Goal: Task Accomplishment & Management: Use online tool/utility

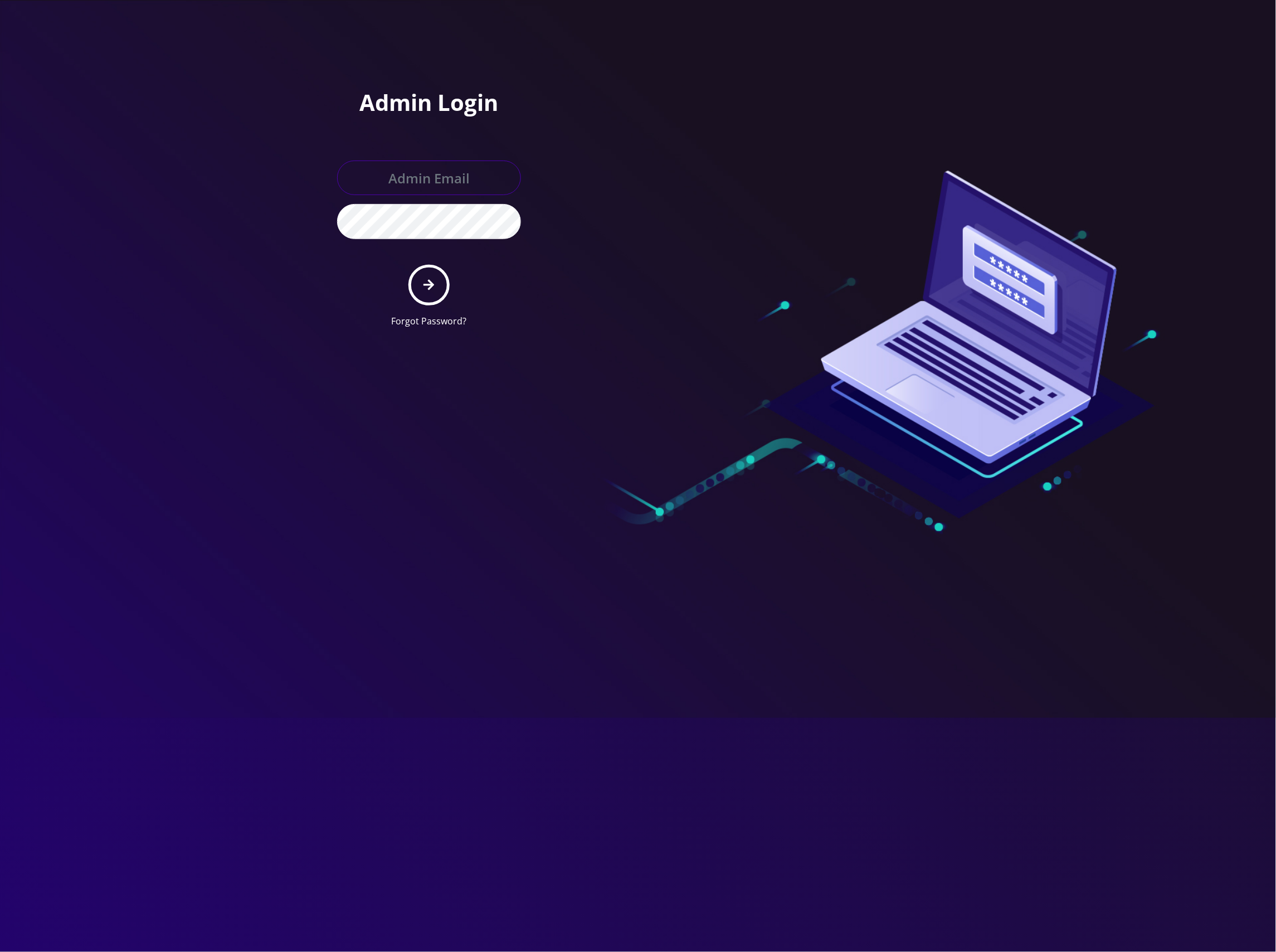
type input "[EMAIL_ADDRESS][DOMAIN_NAME]"
click at [442, 285] on button "submit" at bounding box center [429, 285] width 41 height 41
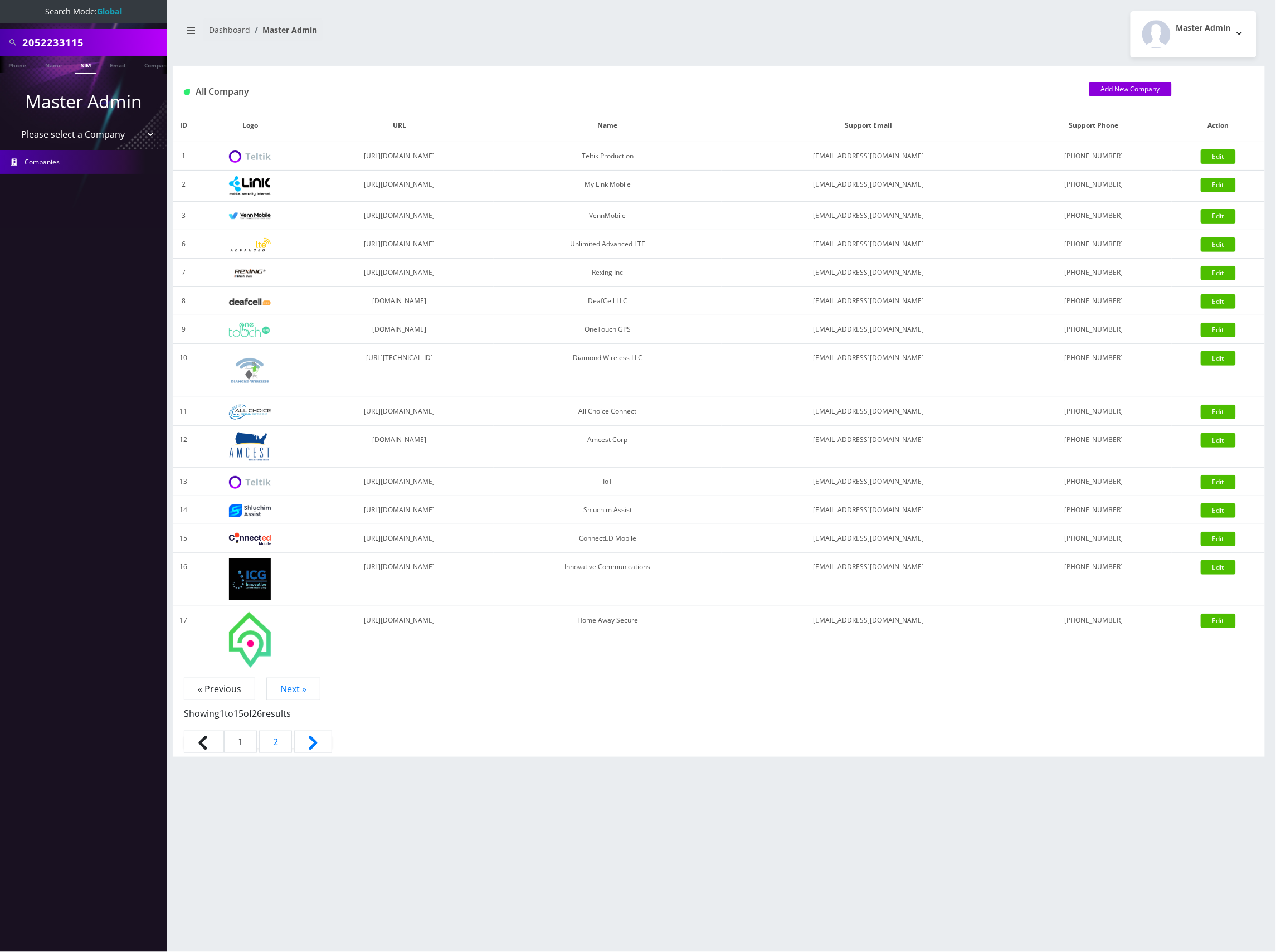
click at [79, 63] on link "SIM" at bounding box center [85, 65] width 21 height 18
click at [57, 43] on input "2052233115" at bounding box center [93, 42] width 142 height 21
paste input "8901240497131487893"
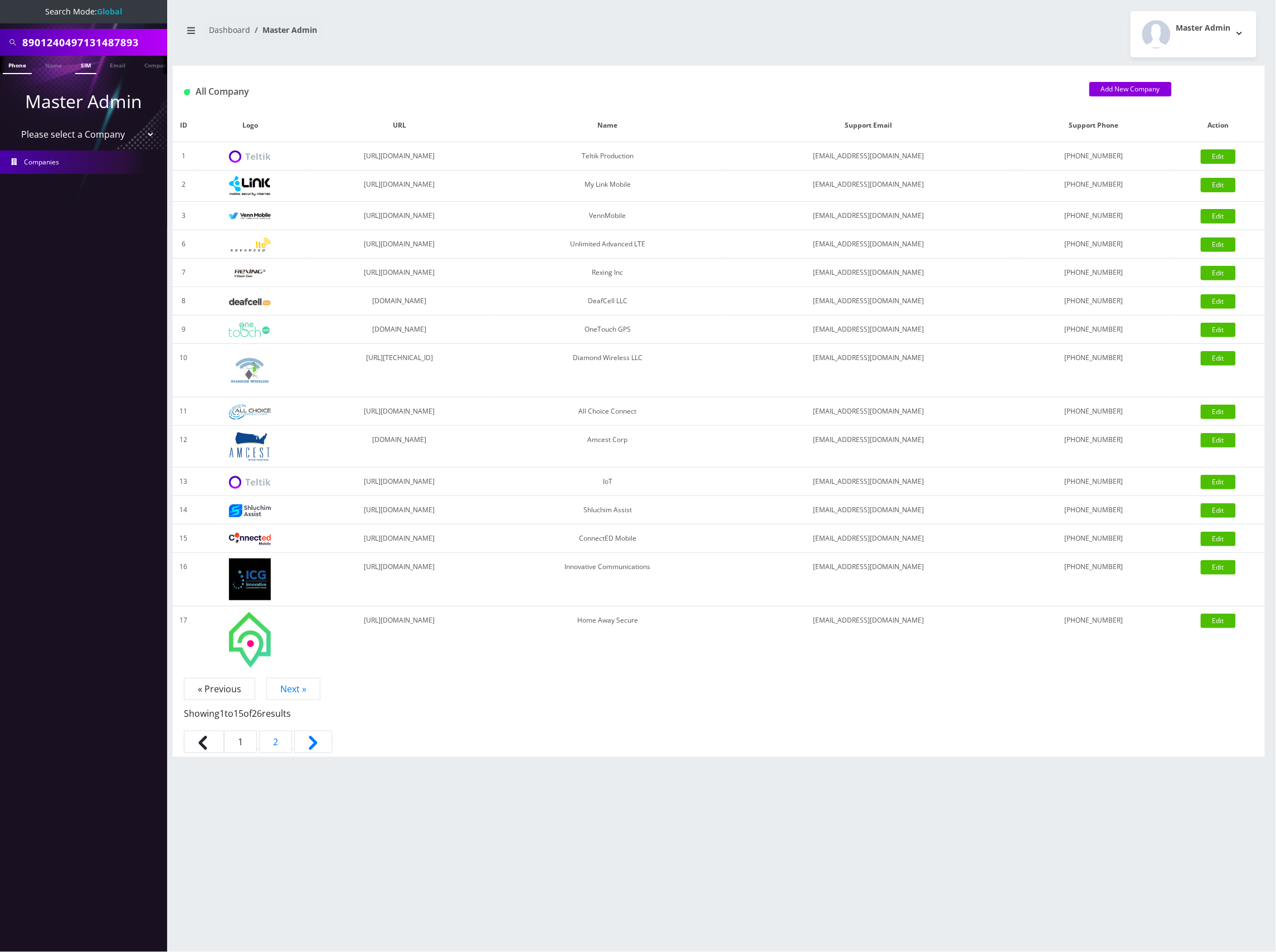
type input "8901240497131487893"
click at [85, 63] on link "SIM" at bounding box center [85, 65] width 21 height 18
click at [88, 65] on link "SIM" at bounding box center [85, 65] width 21 height 18
click at [87, 65] on link "SIM" at bounding box center [85, 65] width 21 height 18
click at [87, 69] on link "SIM" at bounding box center [85, 65] width 21 height 18
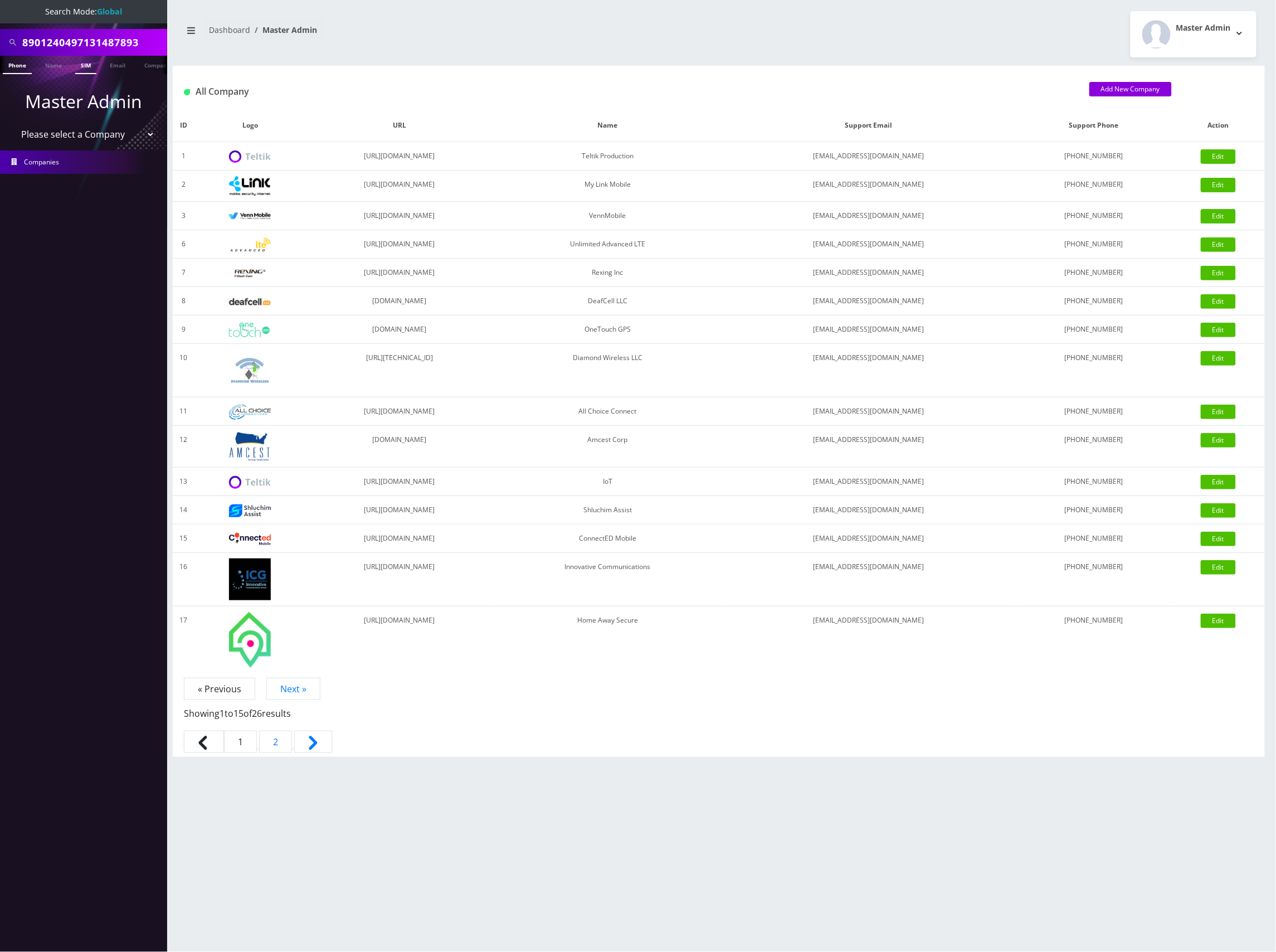
click at [86, 63] on link "SIM" at bounding box center [85, 65] width 21 height 18
click at [123, 43] on input "8901240497131487893" at bounding box center [93, 42] width 142 height 21
click at [112, 44] on input "8901240497131487893" at bounding box center [93, 42] width 142 height 21
click at [85, 63] on link "SIM" at bounding box center [85, 65] width 21 height 18
click at [86, 62] on link "SIM" at bounding box center [85, 65] width 21 height 18
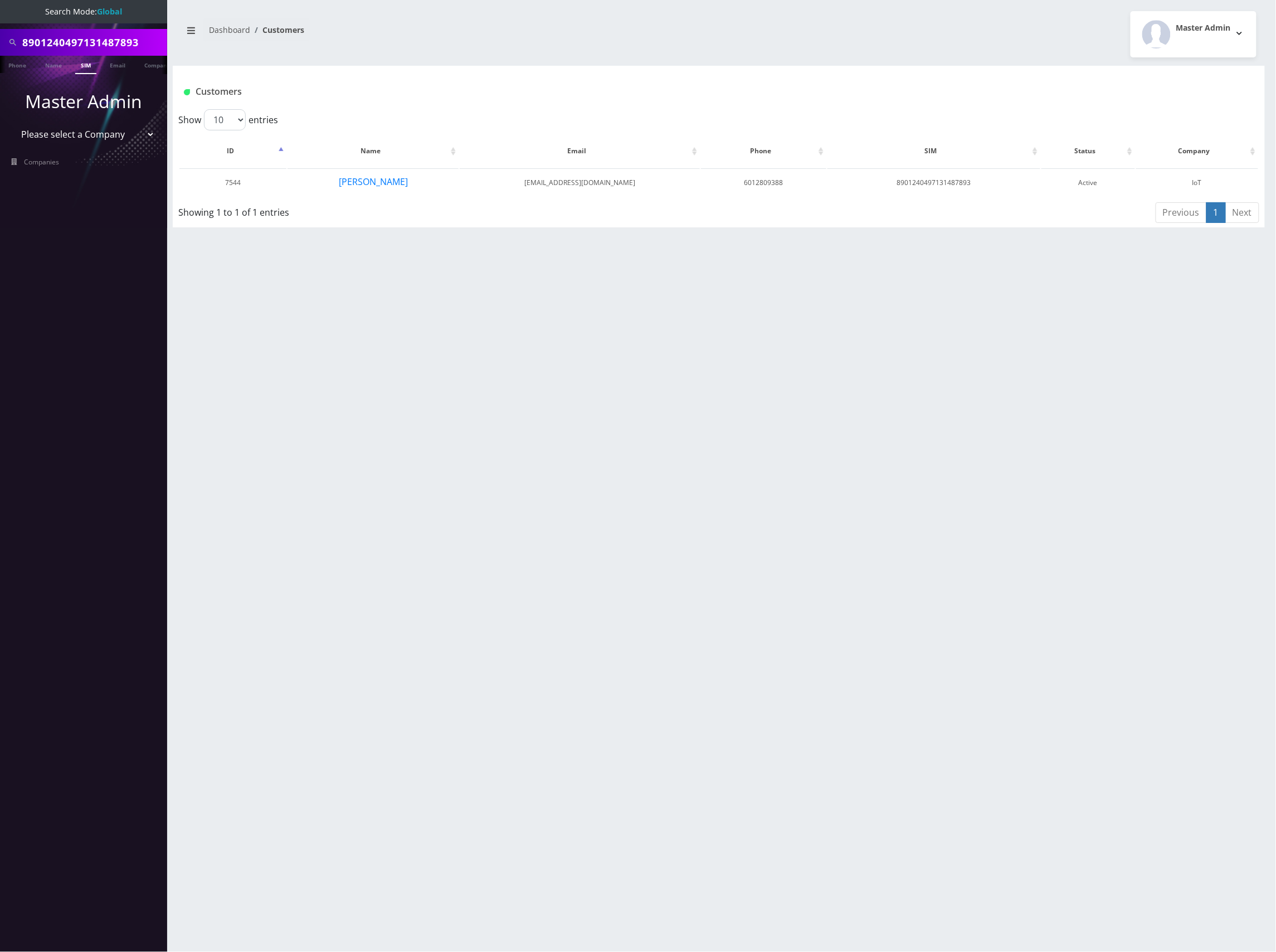
drag, startPoint x: 513, startPoint y: 246, endPoint x: 506, endPoint y: 247, distance: 7.1
click at [511, 247] on div "8901240497131487893 Phone Name SIM Email Company Customer Dashboard Customers M…" at bounding box center [719, 476] width 1115 height 952
click at [392, 186] on button "Steve Grimes" at bounding box center [373, 181] width 70 height 15
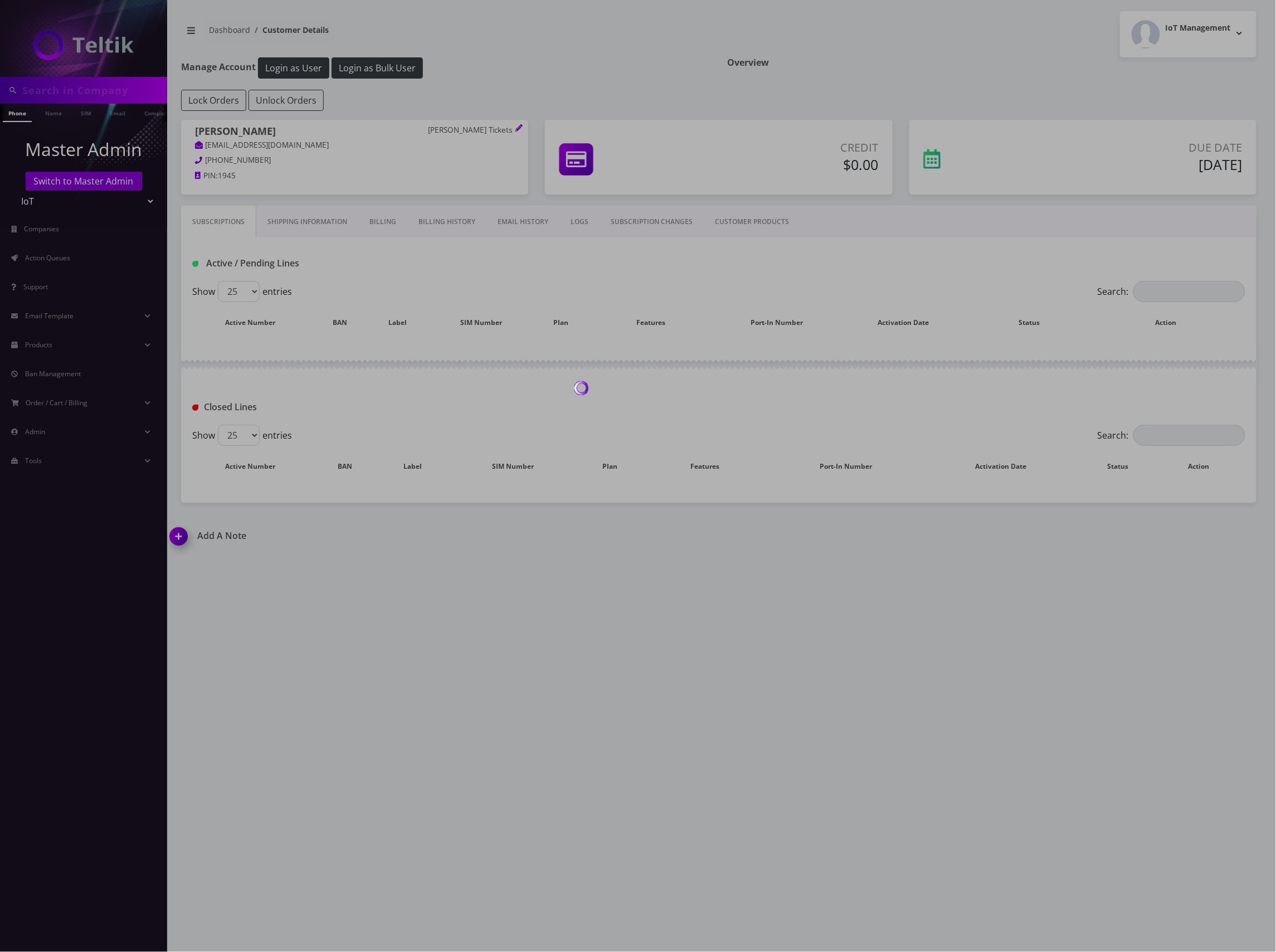
type input "8901240497131487893"
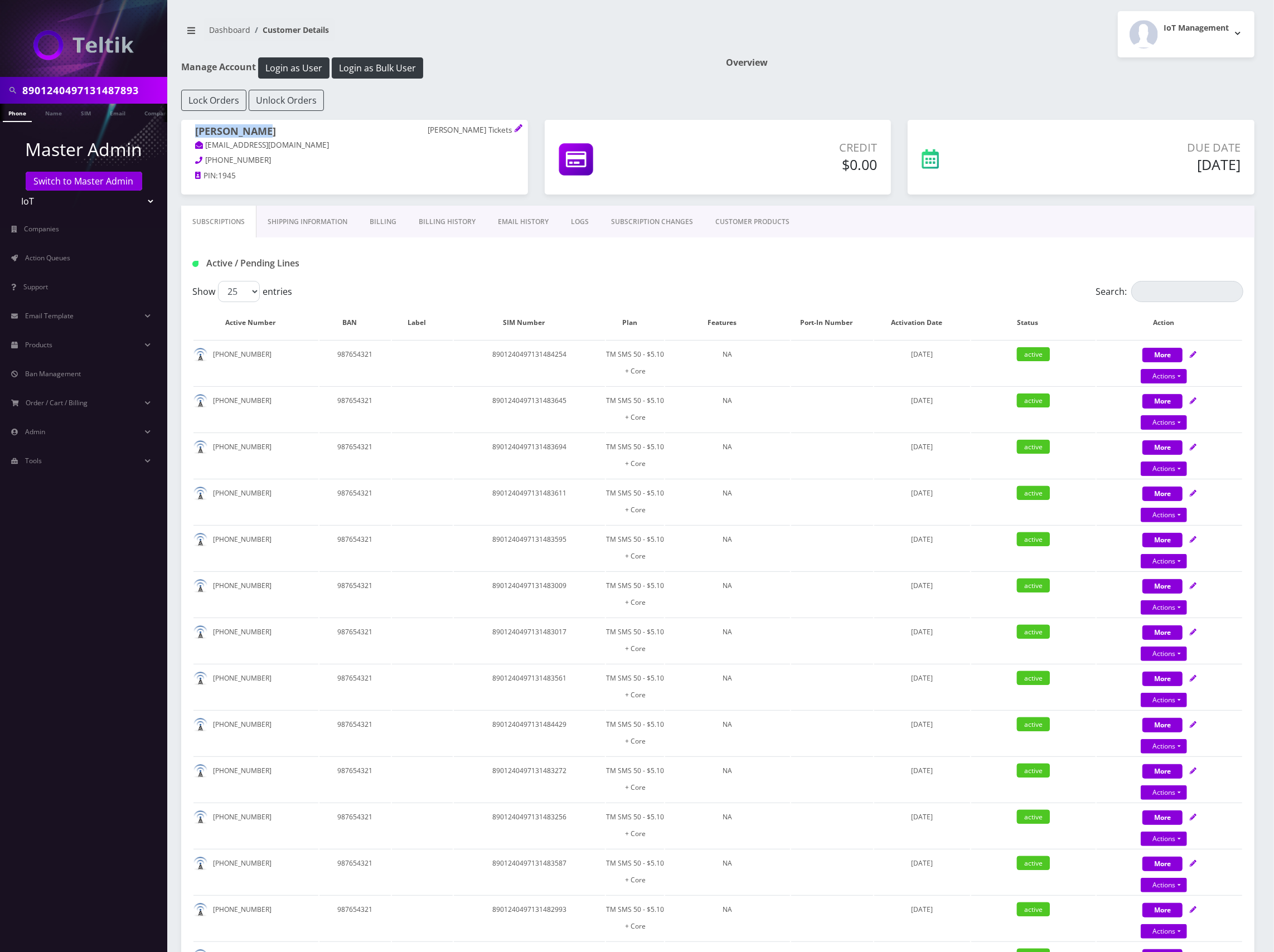
drag, startPoint x: 264, startPoint y: 130, endPoint x: 195, endPoint y: 133, distance: 69.1
click at [195, 133] on h1 "Steve Grimes Grimes Tickets" at bounding box center [355, 132] width 319 height 14
copy h1 "Steve Grimes"
click at [61, 255] on span "Action Queues" at bounding box center [47, 257] width 45 height 10
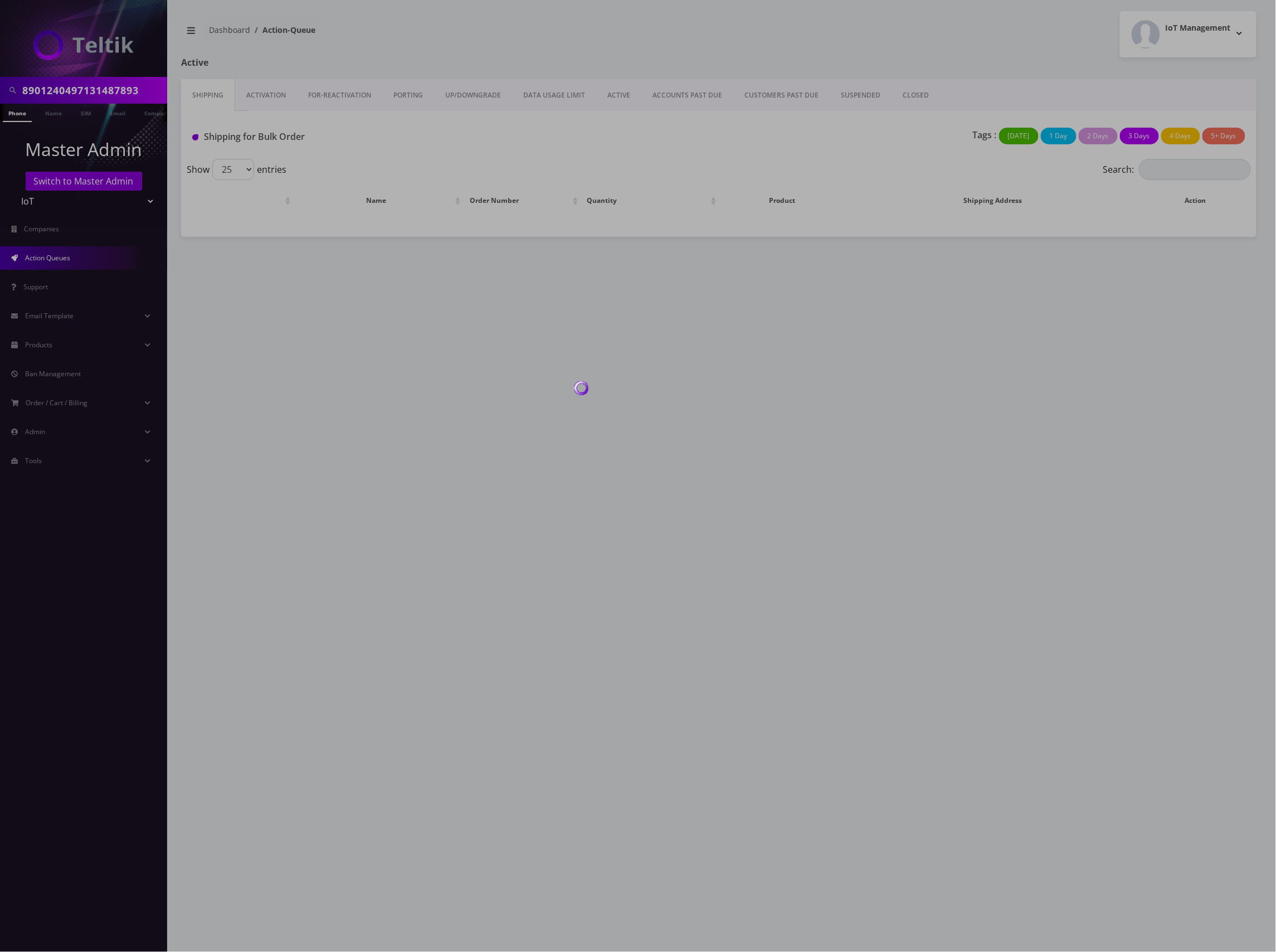
click at [270, 93] on div at bounding box center [638, 476] width 1276 height 952
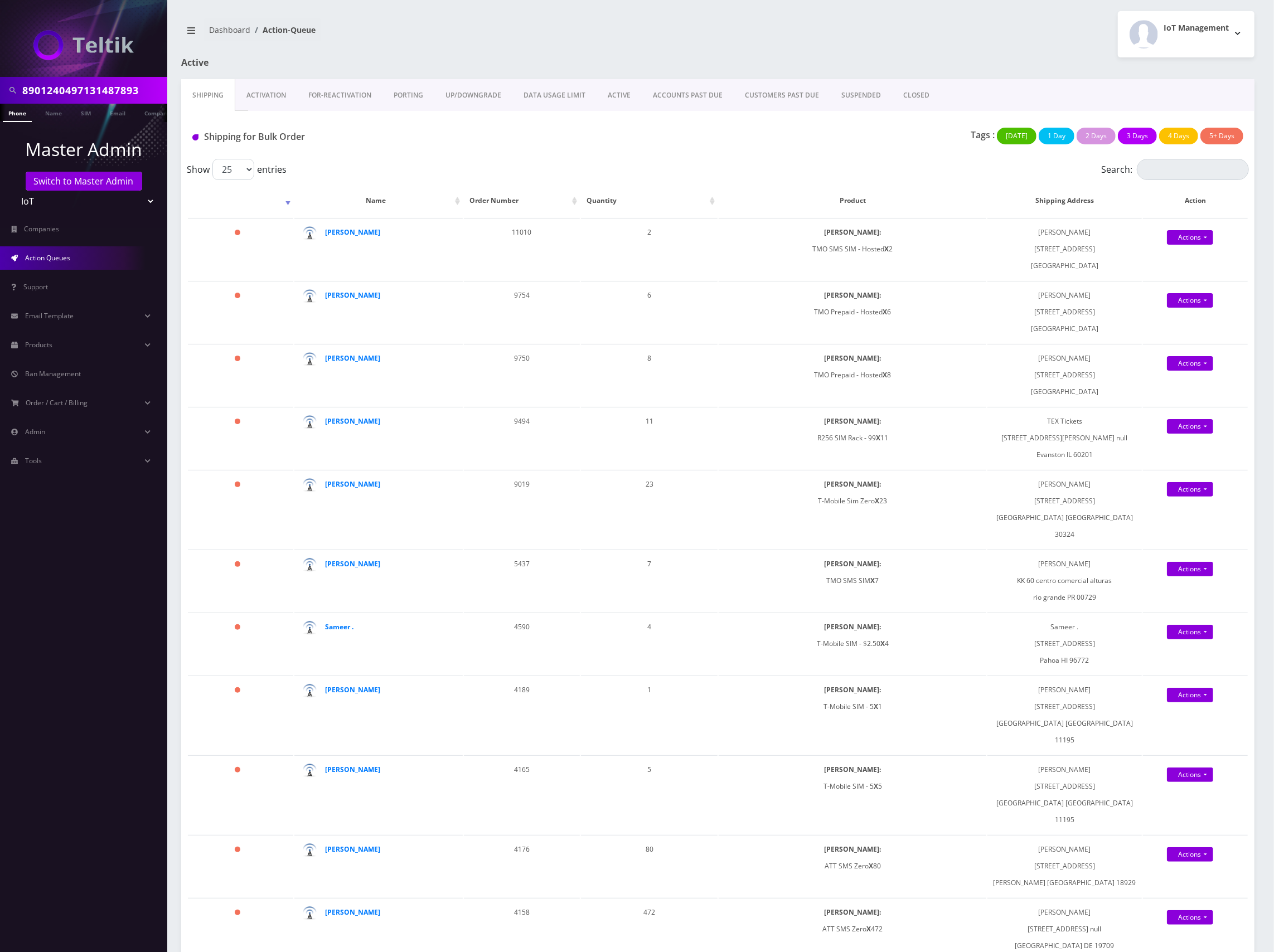
click at [273, 96] on link "Activation" at bounding box center [266, 95] width 62 height 32
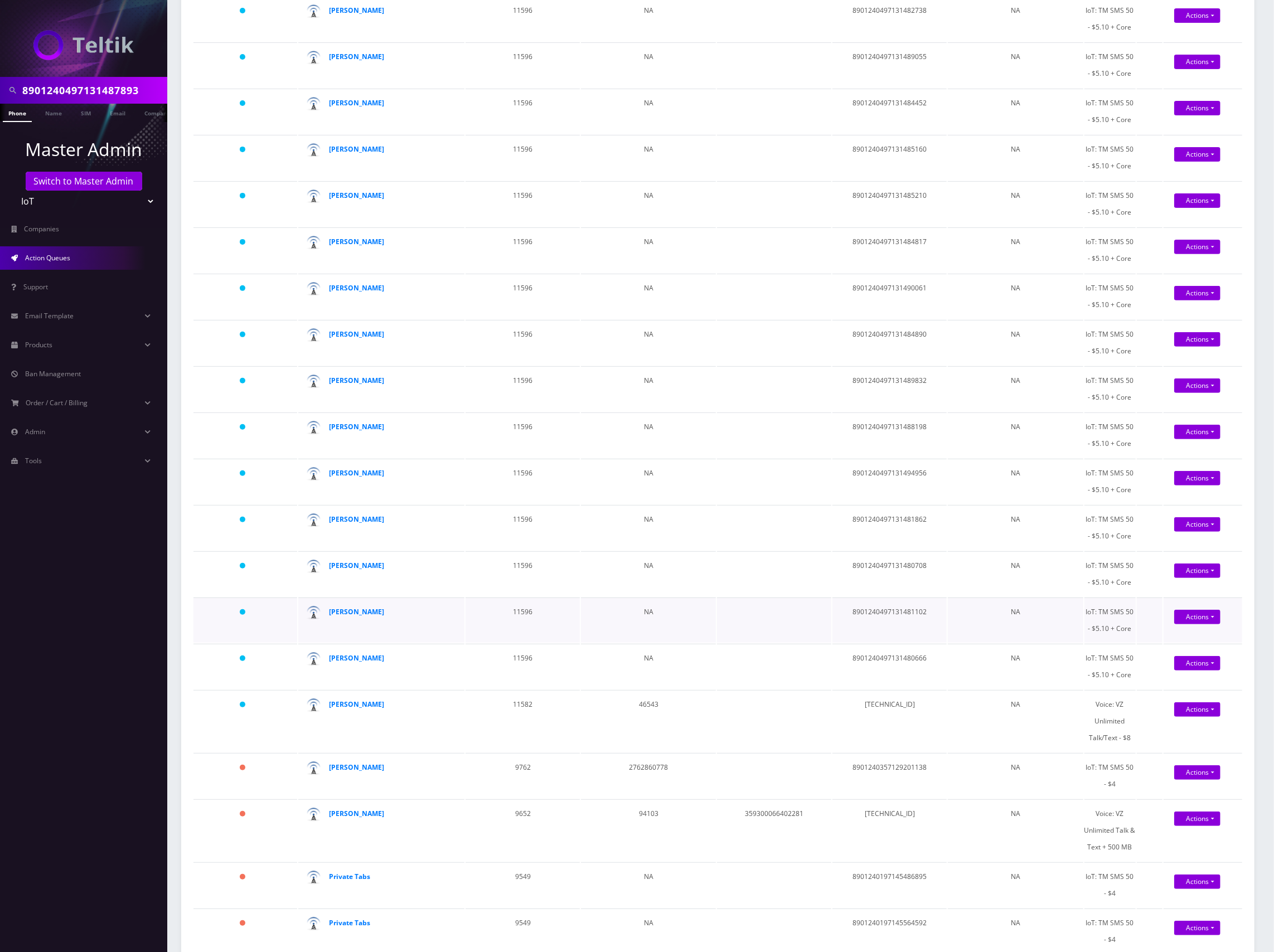
scroll to position [503, 0]
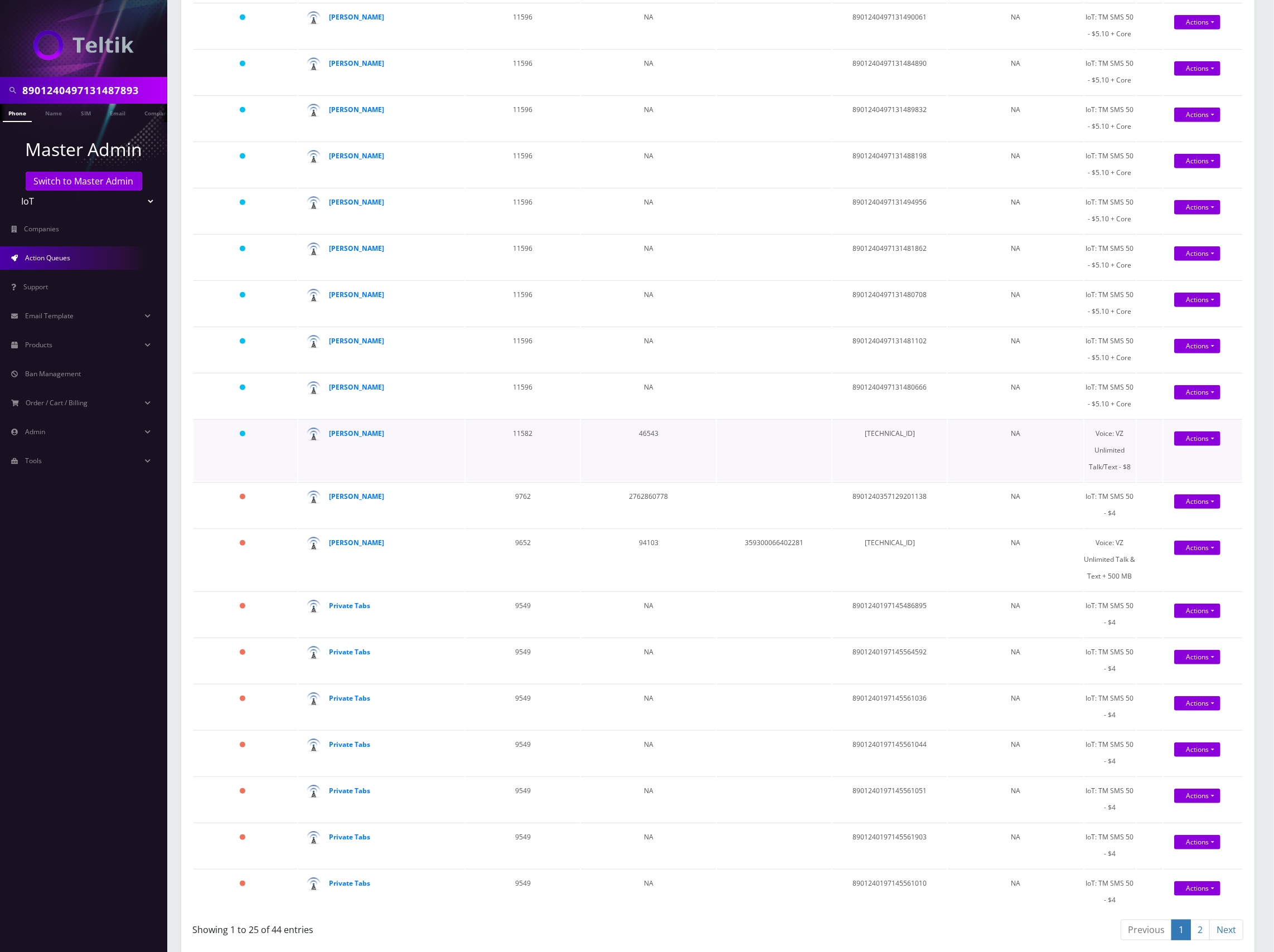
click at [897, 429] on td "[TECHNICAL_ID]" at bounding box center [889, 449] width 114 height 62
click at [1203, 438] on link "Actions" at bounding box center [1197, 439] width 46 height 15
click at [1200, 455] on link "Activate" at bounding box center [1207, 459] width 89 height 17
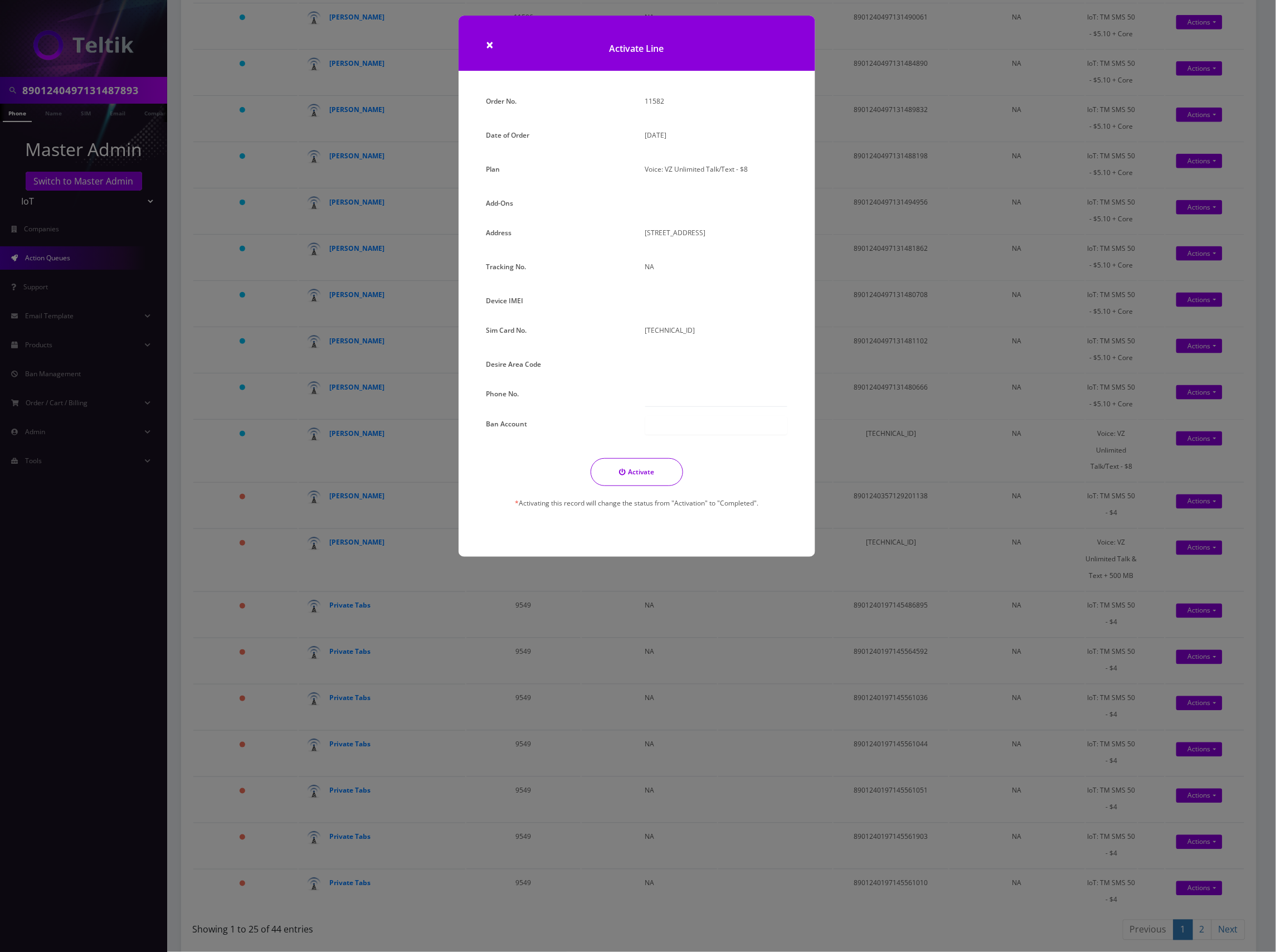
click at [672, 311] on div at bounding box center [716, 303] width 159 height 20
click at [669, 313] on div at bounding box center [716, 303] width 159 height 20
click at [664, 330] on div "Order No. 11582 Date of Order September 15, 2025 Plan Voice: VZ Unlimited Talk/…" at bounding box center [637, 311] width 318 height 436
click at [649, 300] on div "Order No. 11582 Date of Order September 15, 2025 Plan Voice: VZ Unlimited Talk/…" at bounding box center [637, 311] width 318 height 436
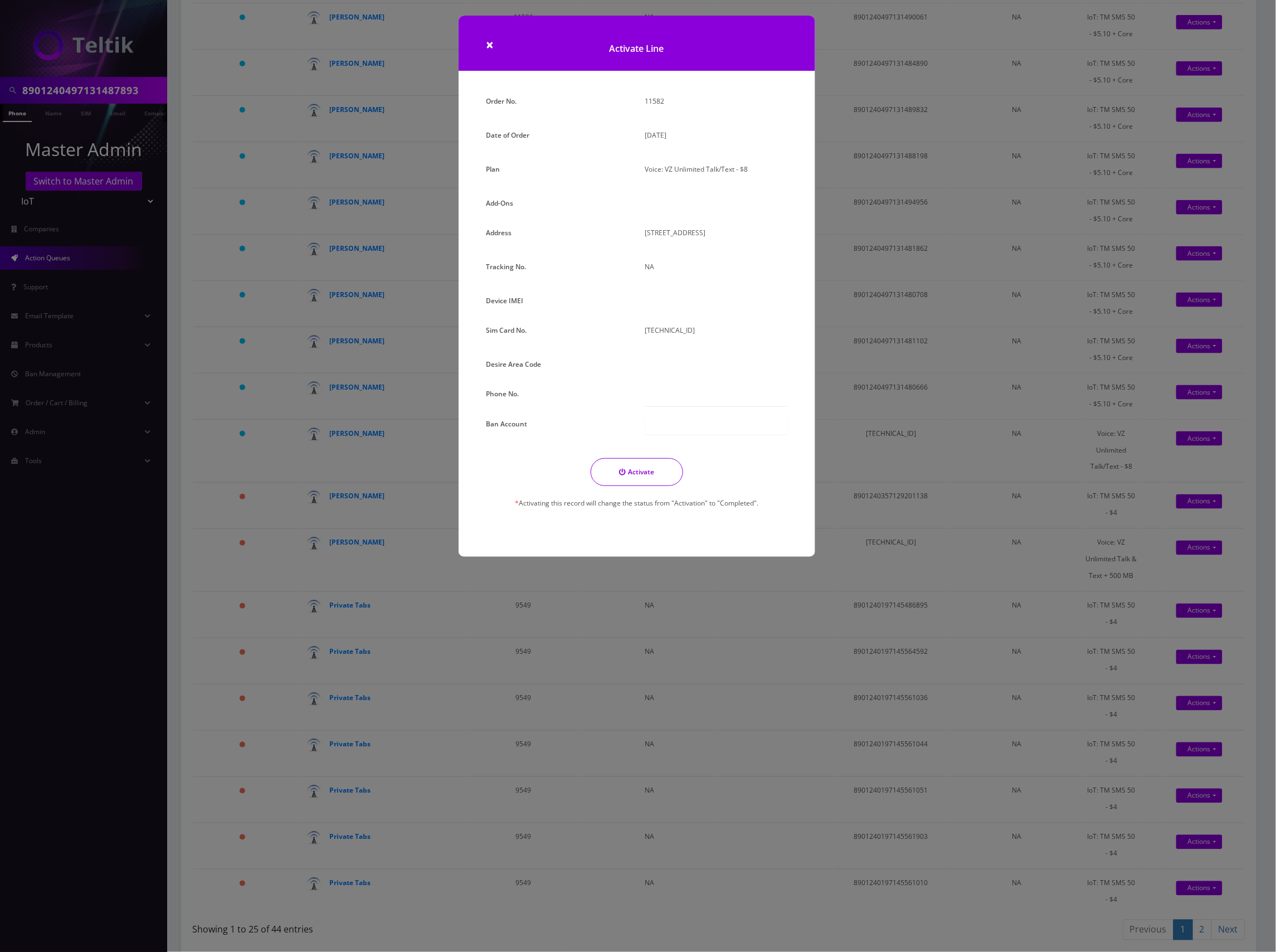
drag, startPoint x: 576, startPoint y: 313, endPoint x: 496, endPoint y: 316, distance: 80.1
click at [573, 313] on div "Device IMEI" at bounding box center [557, 303] width 159 height 20
click at [492, 309] on label "Device IMEI" at bounding box center [505, 300] width 37 height 16
click at [701, 313] on div at bounding box center [716, 303] width 159 height 20
click at [612, 313] on div "Device IMEI" at bounding box center [557, 303] width 159 height 20
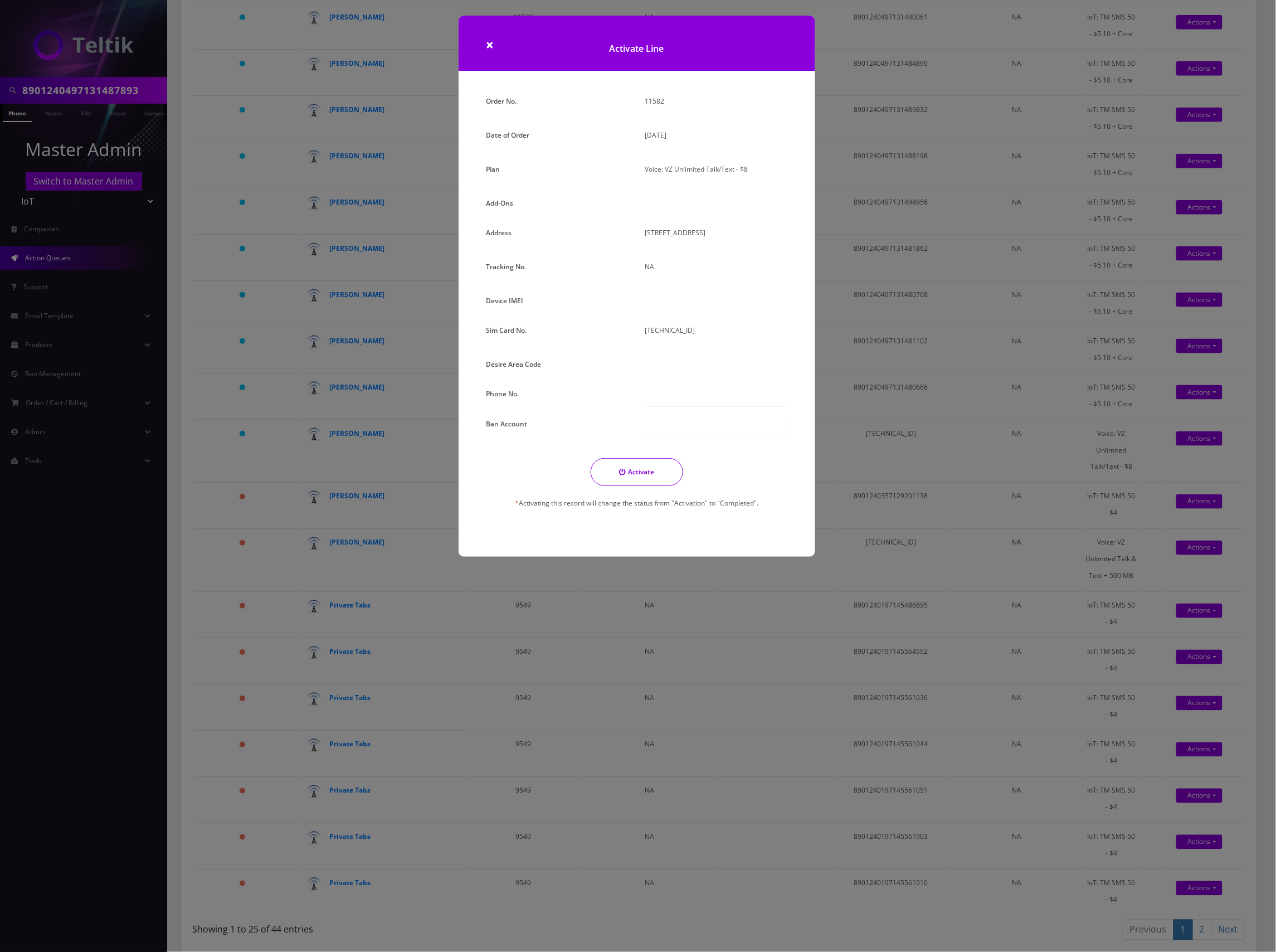
drag, startPoint x: 524, startPoint y: 322, endPoint x: 623, endPoint y: 322, distance: 99.0
click at [532, 313] on div "Device IMEI" at bounding box center [557, 303] width 159 height 20
click at [675, 313] on div at bounding box center [716, 303] width 159 height 20
click at [574, 313] on div "Device IMEI" at bounding box center [557, 303] width 159 height 20
click at [705, 313] on div at bounding box center [716, 303] width 159 height 20
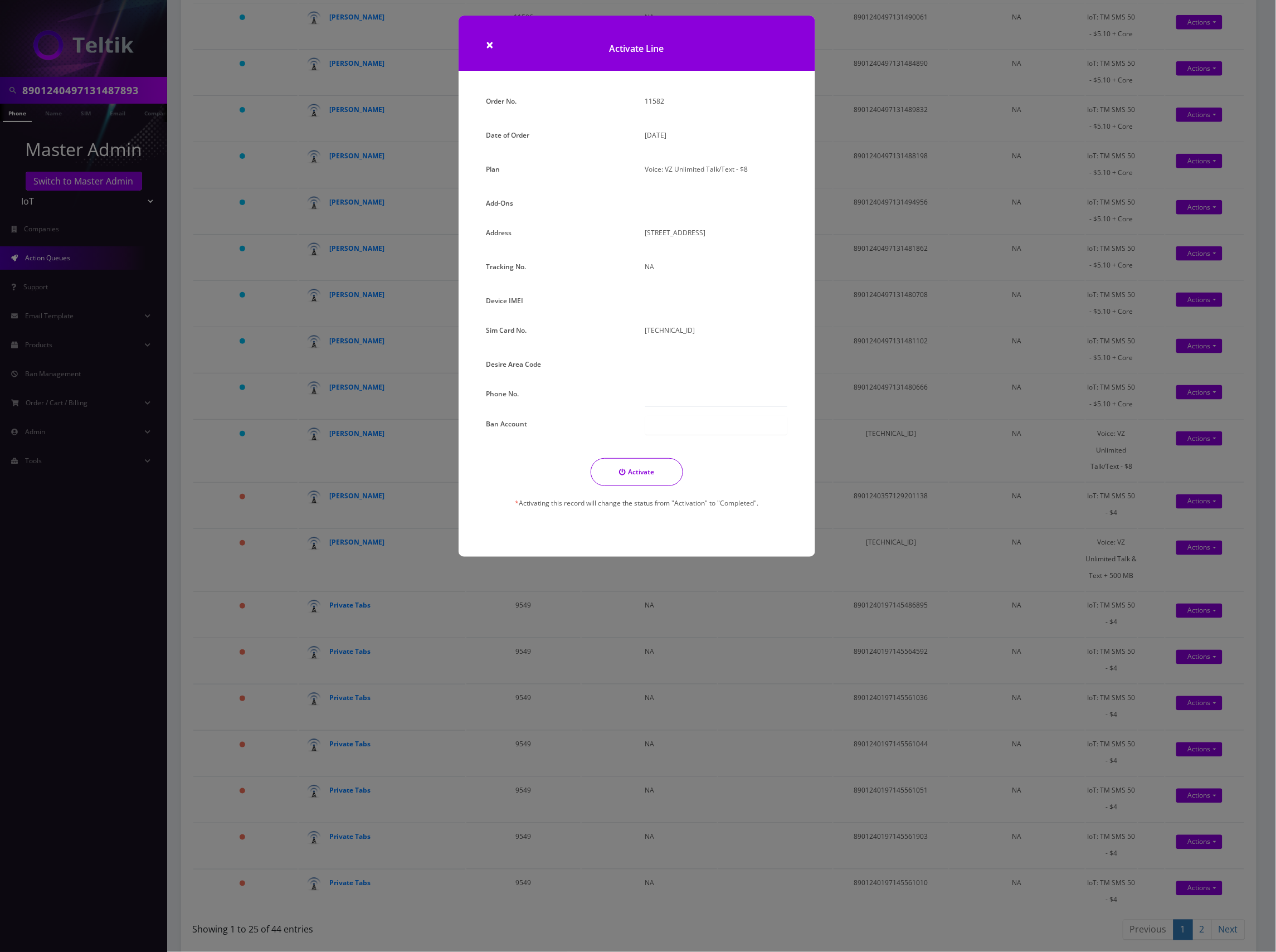
click at [658, 313] on div at bounding box center [716, 303] width 159 height 20
click at [655, 204] on div at bounding box center [716, 205] width 159 height 20
click at [687, 203] on div at bounding box center [716, 205] width 159 height 20
click at [491, 44] on span "×" at bounding box center [491, 44] width 8 height 18
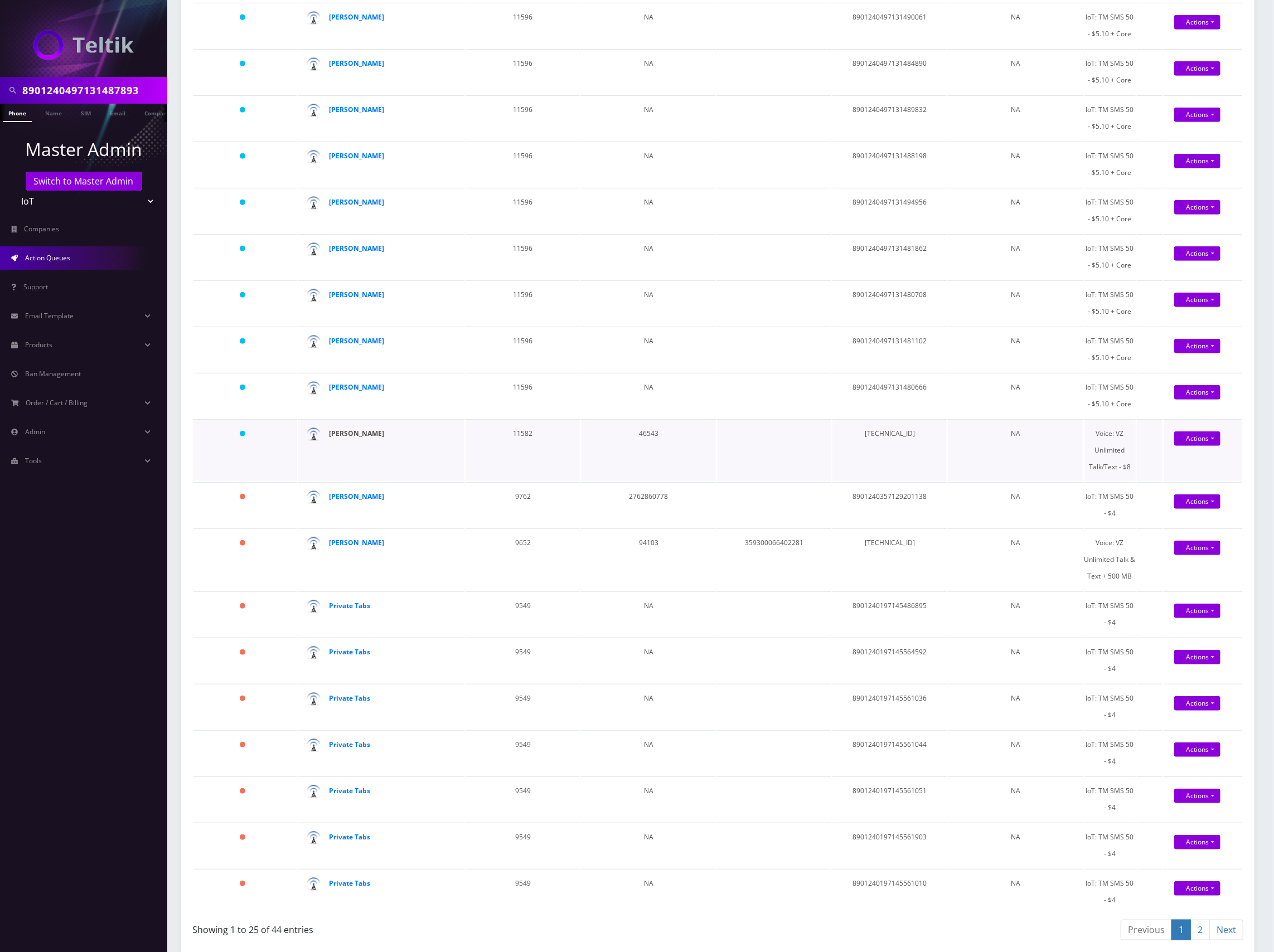
click at [353, 433] on strong "Brian Bauer" at bounding box center [356, 433] width 55 height 10
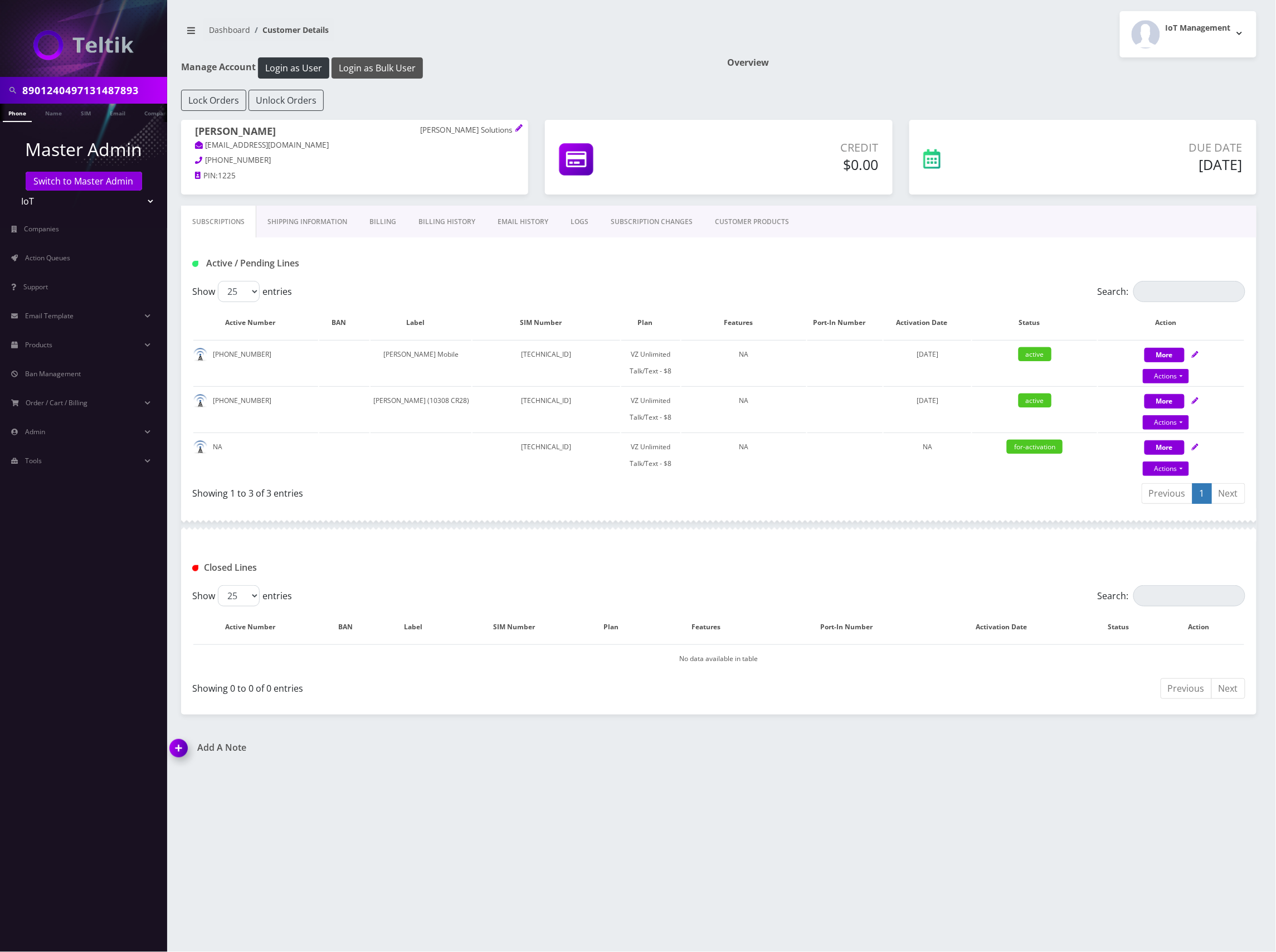
click at [386, 69] on button "Login as Bulk User" at bounding box center [377, 67] width 92 height 21
click at [1195, 445] on icon at bounding box center [1195, 447] width 7 height 7
select select "VZ SIM"
select select "520"
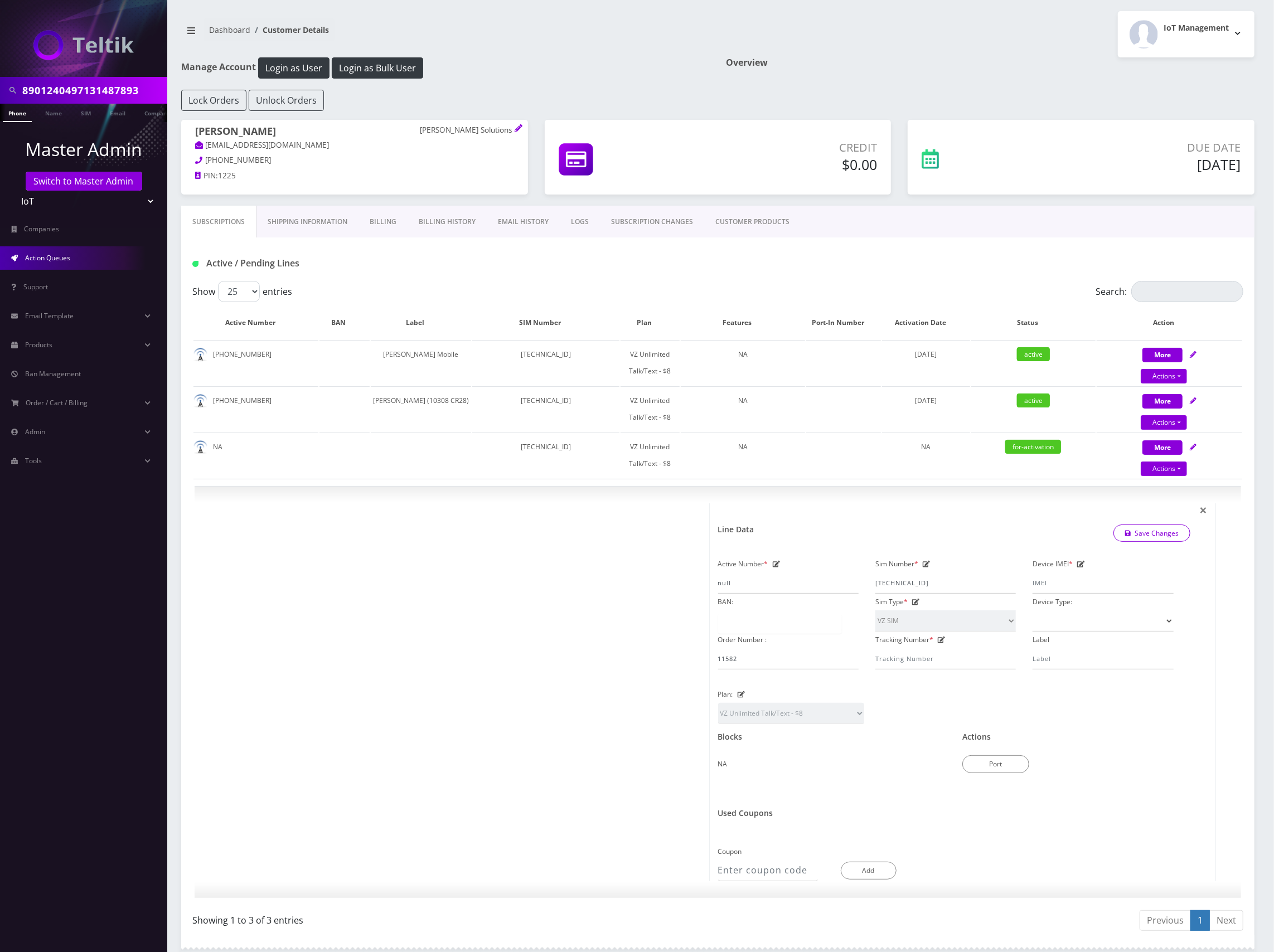
click at [58, 261] on span "Action Queues" at bounding box center [47, 257] width 45 height 10
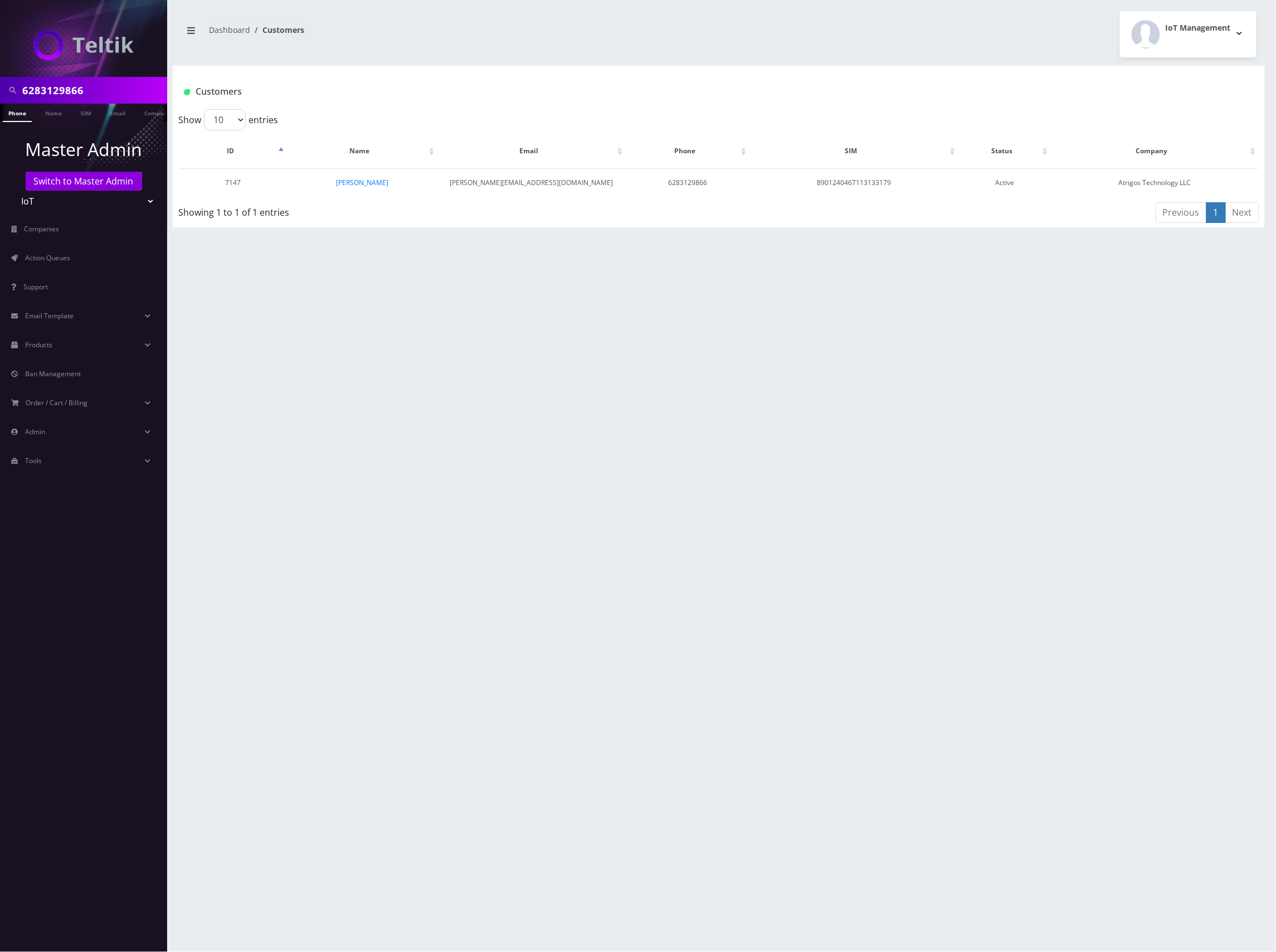
drag, startPoint x: 97, startPoint y: 90, endPoint x: 22, endPoint y: 77, distance: 76.1
click at [10, 77] on div "6283129866" at bounding box center [83, 90] width 167 height 27
type input "[PERSON_NAME]"
click at [59, 118] on link "Name" at bounding box center [53, 112] width 28 height 18
click at [59, 117] on link "Name" at bounding box center [53, 112] width 28 height 18
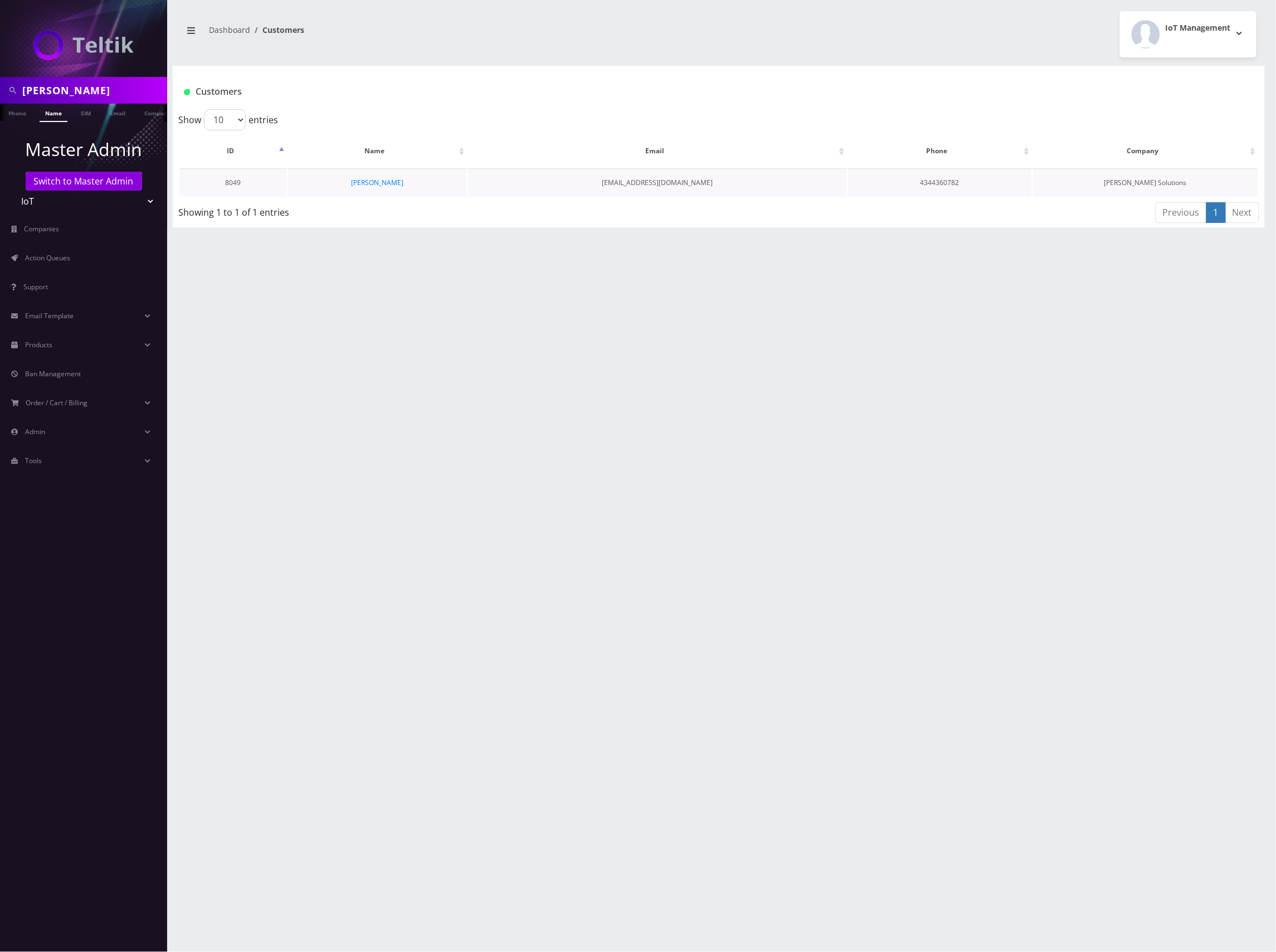
click at [371, 187] on td "[PERSON_NAME]" at bounding box center [377, 182] width 179 height 29
click at [378, 180] on link "[PERSON_NAME]" at bounding box center [377, 182] width 52 height 10
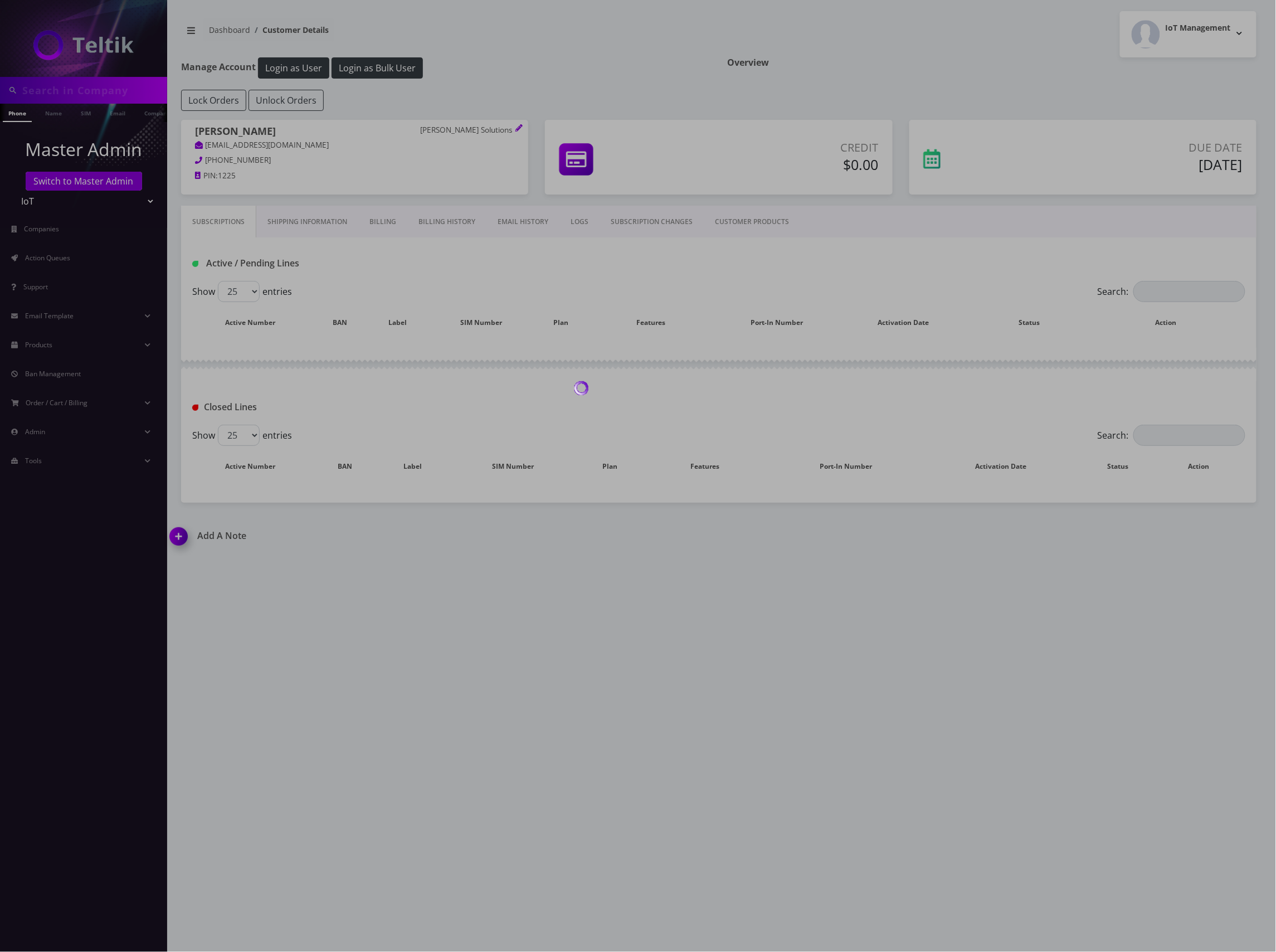
type input "[PERSON_NAME]"
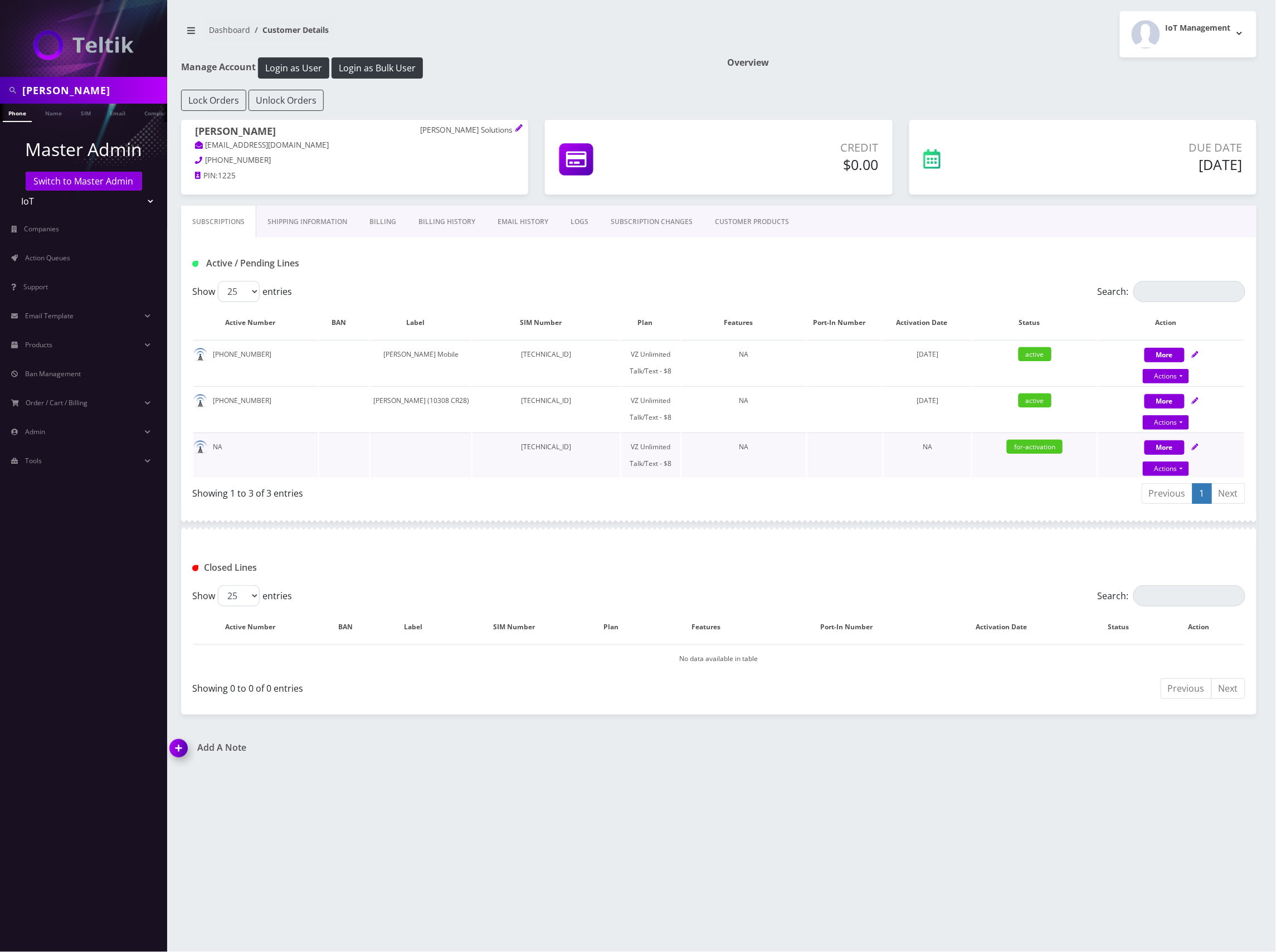
click at [537, 446] on td "[TECHNICAL_ID]" at bounding box center [546, 455] width 147 height 45
click at [538, 446] on td "[TECHNICAL_ID]" at bounding box center [546, 455] width 147 height 45
copy td "[TECHNICAL_ID]"
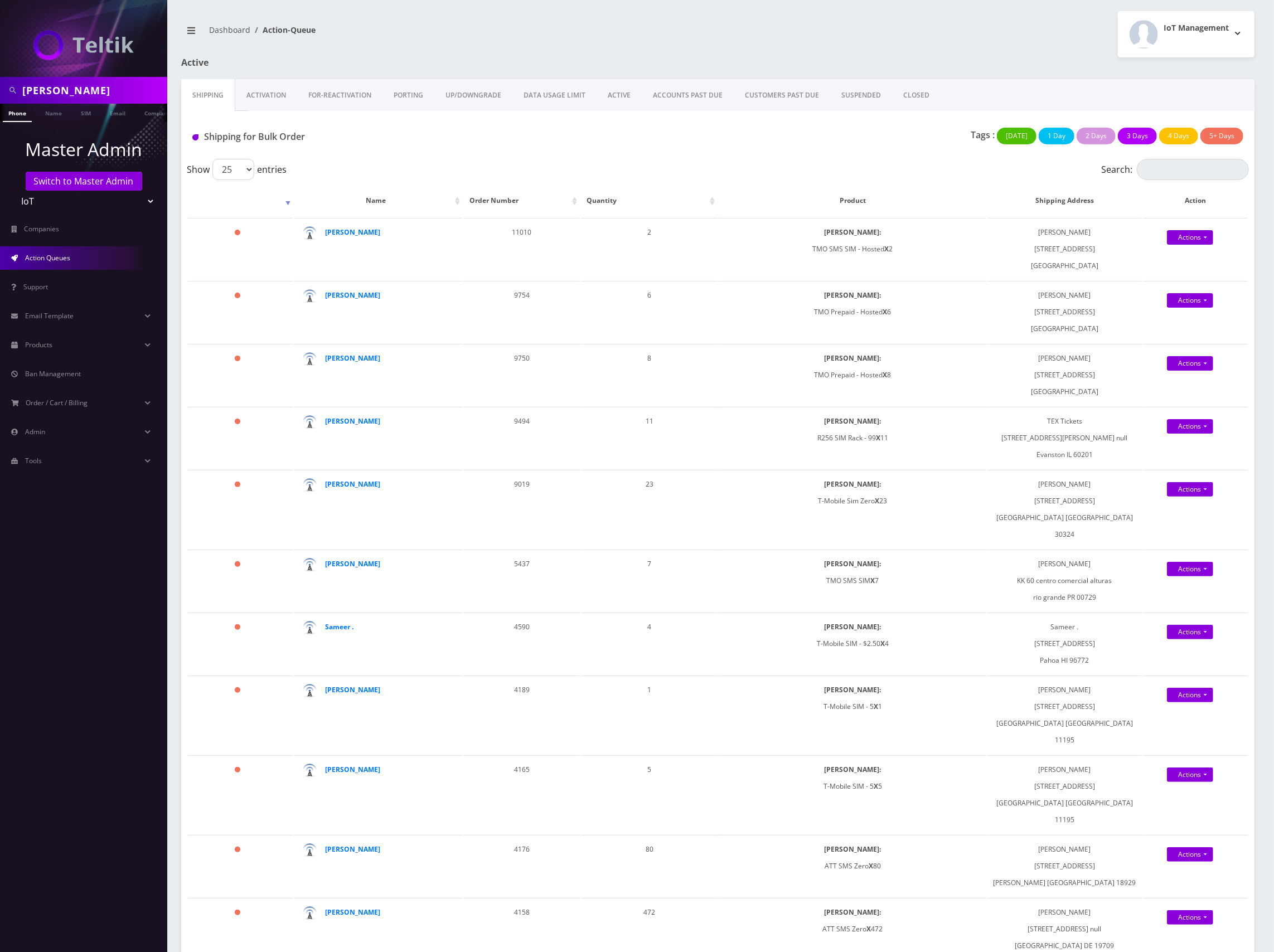
click at [266, 95] on link "Activation" at bounding box center [266, 95] width 62 height 32
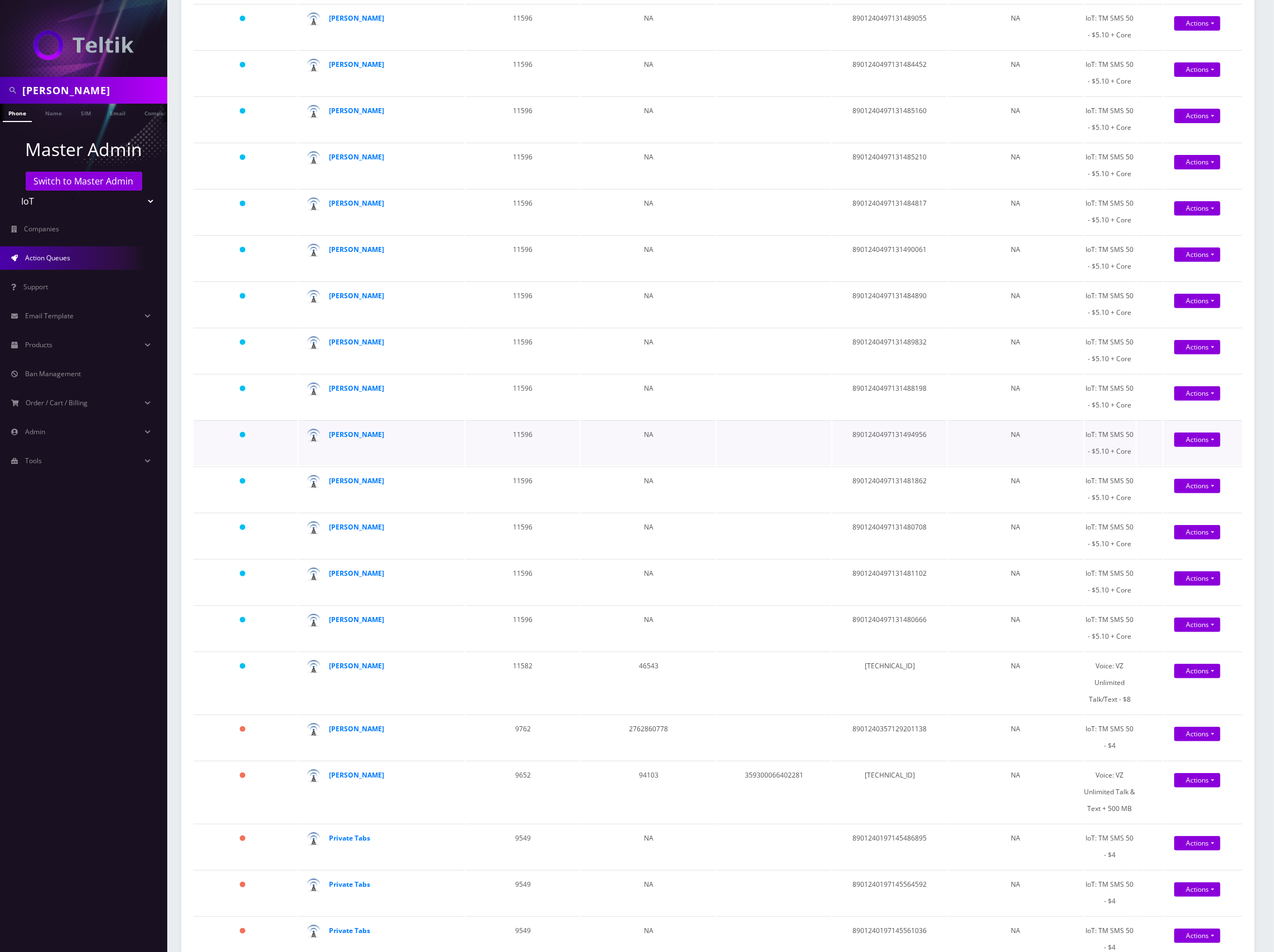
scroll to position [446, 0]
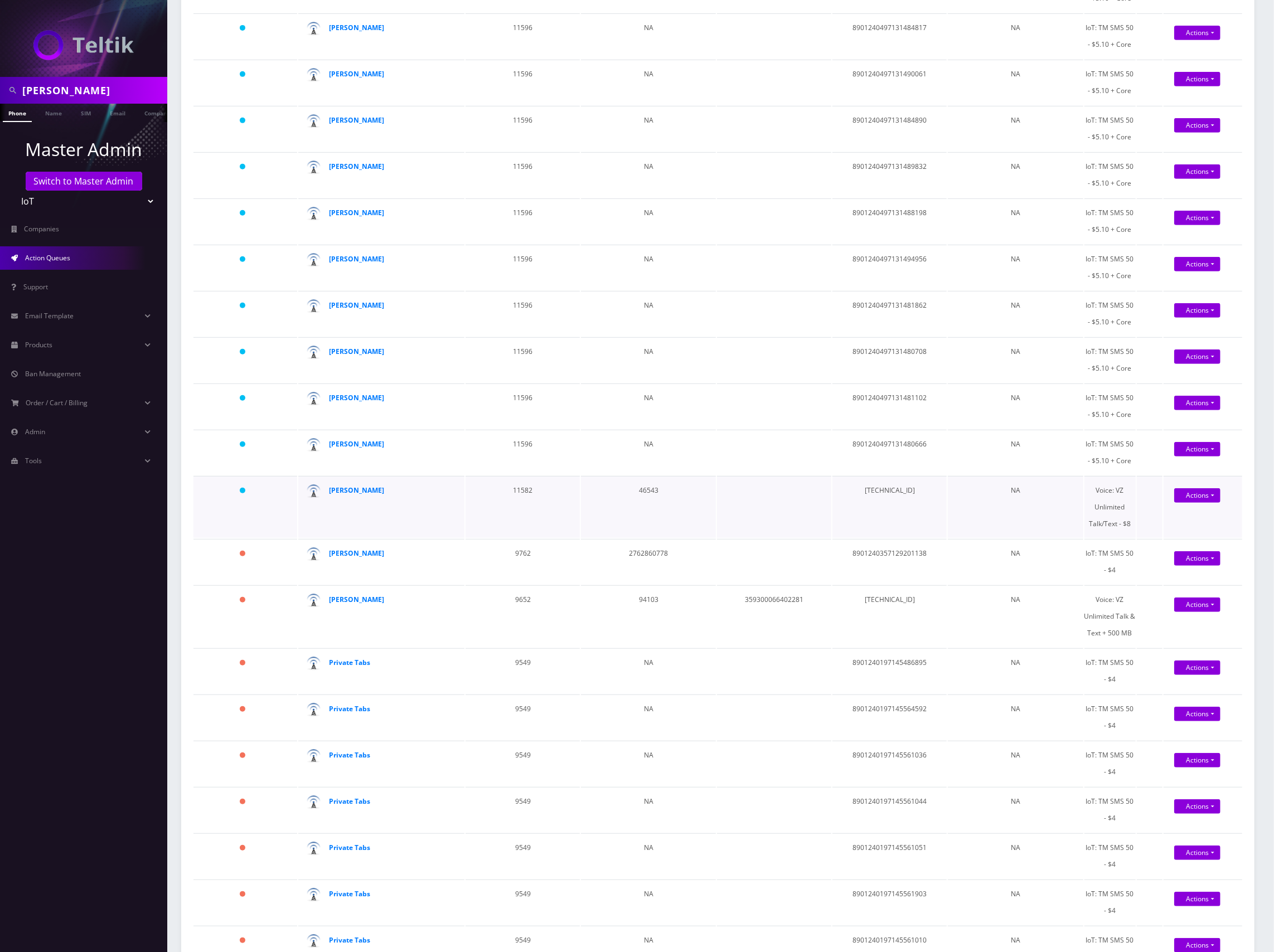
click at [906, 491] on td "[TECHNICAL_ID]" at bounding box center [889, 507] width 114 height 62
click at [1191, 496] on link "Actions" at bounding box center [1197, 495] width 46 height 15
click at [1194, 510] on link "Activate" at bounding box center [1207, 516] width 89 height 17
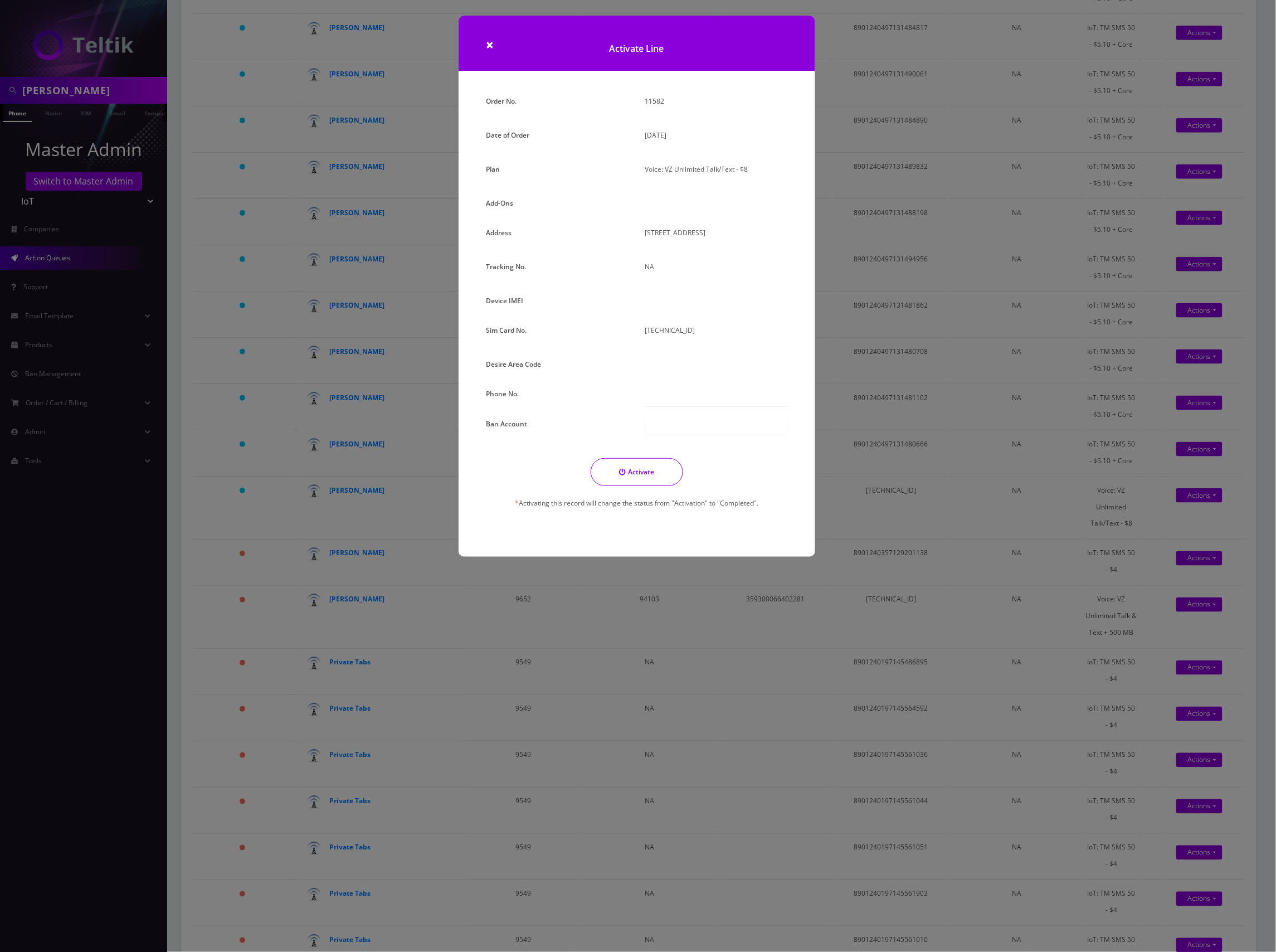
click at [670, 310] on div at bounding box center [716, 303] width 159 height 20
click at [670, 332] on div "Order No. 11582 Date of Order September 15, 2025 Plan Voice: VZ Unlimited Talk/…" at bounding box center [637, 311] width 318 height 436
click at [658, 313] on div at bounding box center [716, 303] width 159 height 20
click at [488, 43] on span "×" at bounding box center [491, 44] width 8 height 18
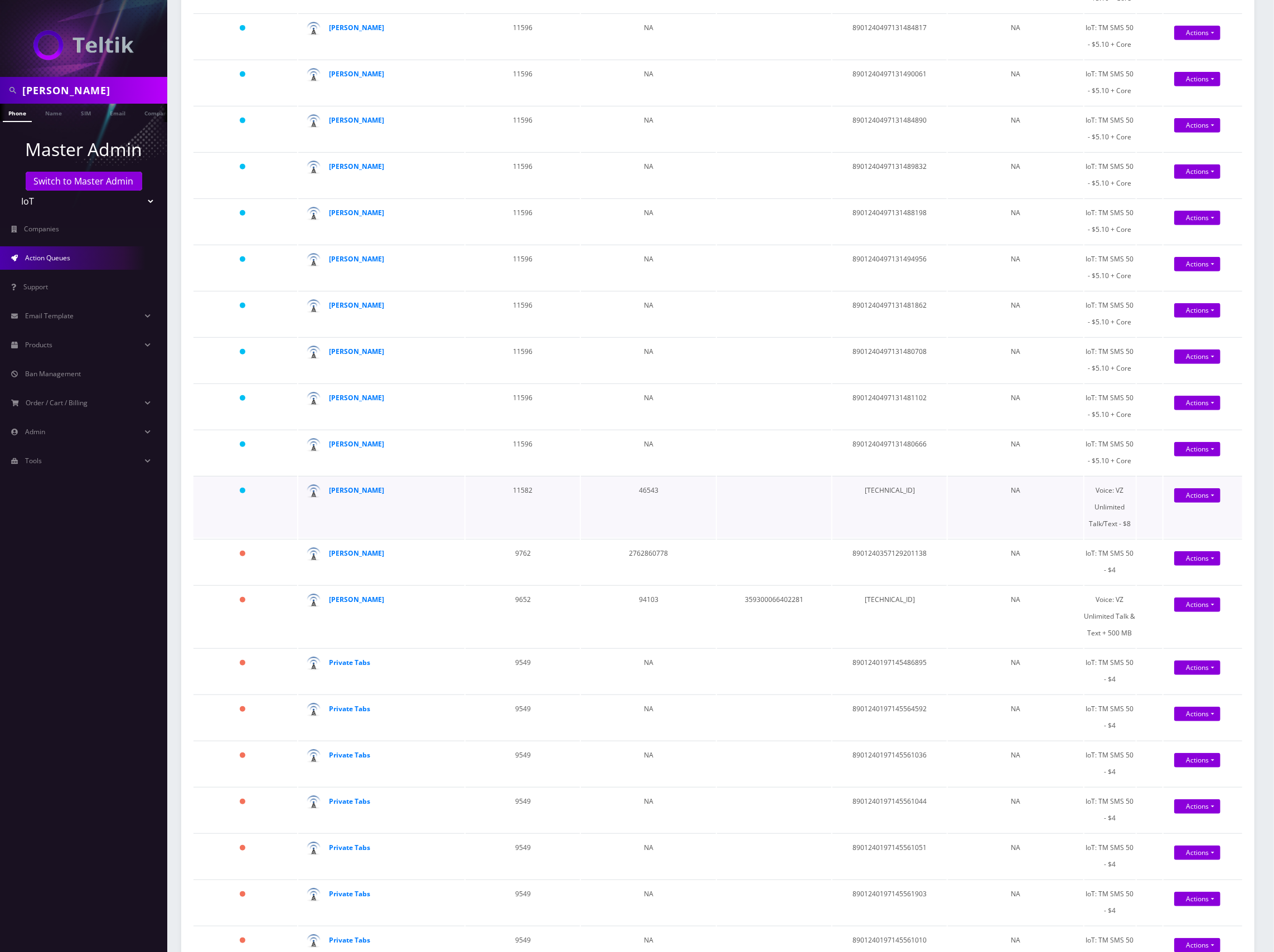
click at [904, 487] on td "[TECHNICAL_ID]" at bounding box center [889, 507] width 114 height 62
click at [743, 491] on td at bounding box center [774, 507] width 114 height 62
click at [1188, 498] on link "Actions" at bounding box center [1197, 495] width 46 height 15
click at [1194, 512] on link "Activate" at bounding box center [1207, 516] width 89 height 17
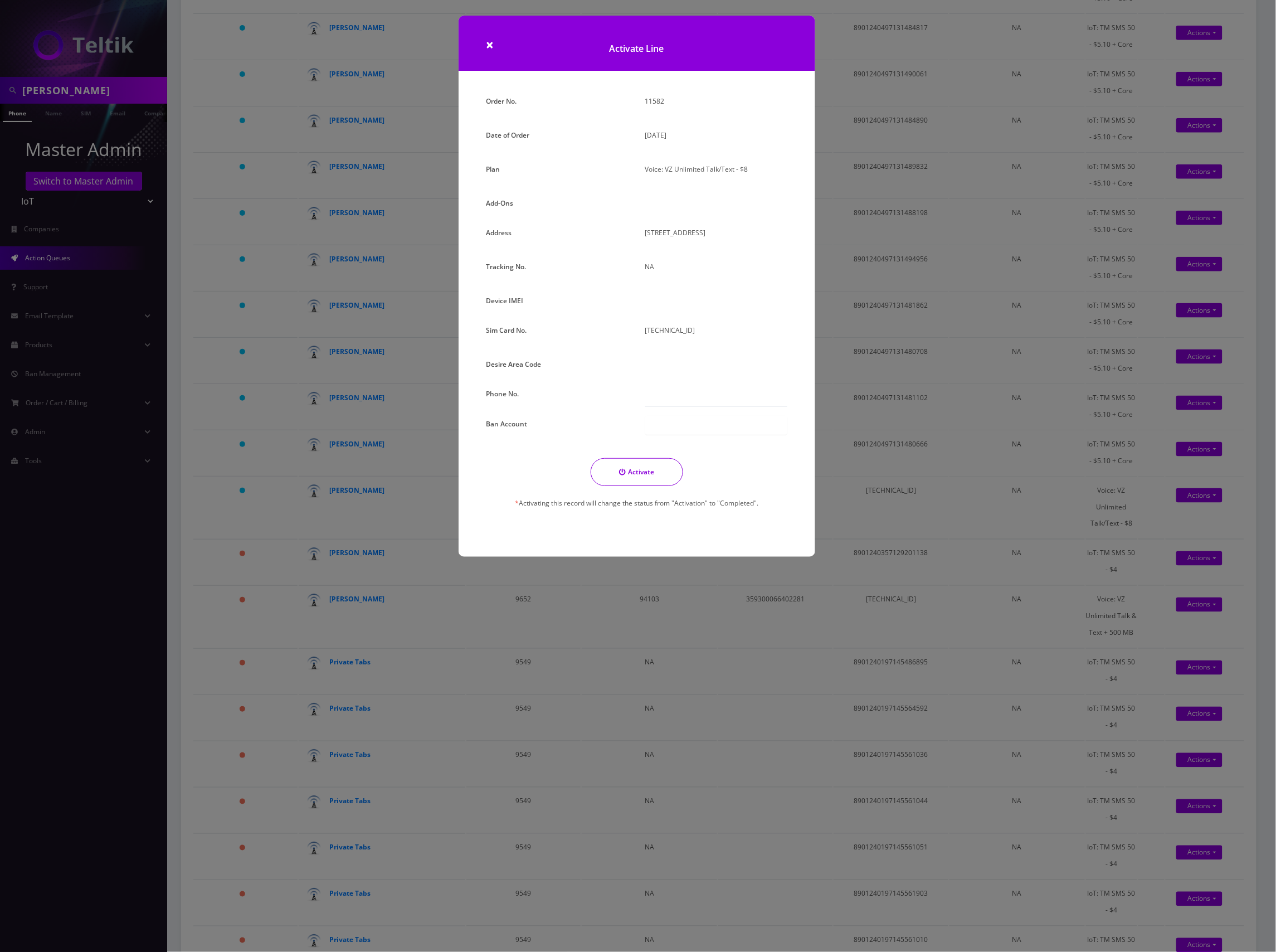
click at [672, 313] on div at bounding box center [716, 303] width 159 height 20
click at [640, 485] on button "Activate" at bounding box center [637, 472] width 93 height 28
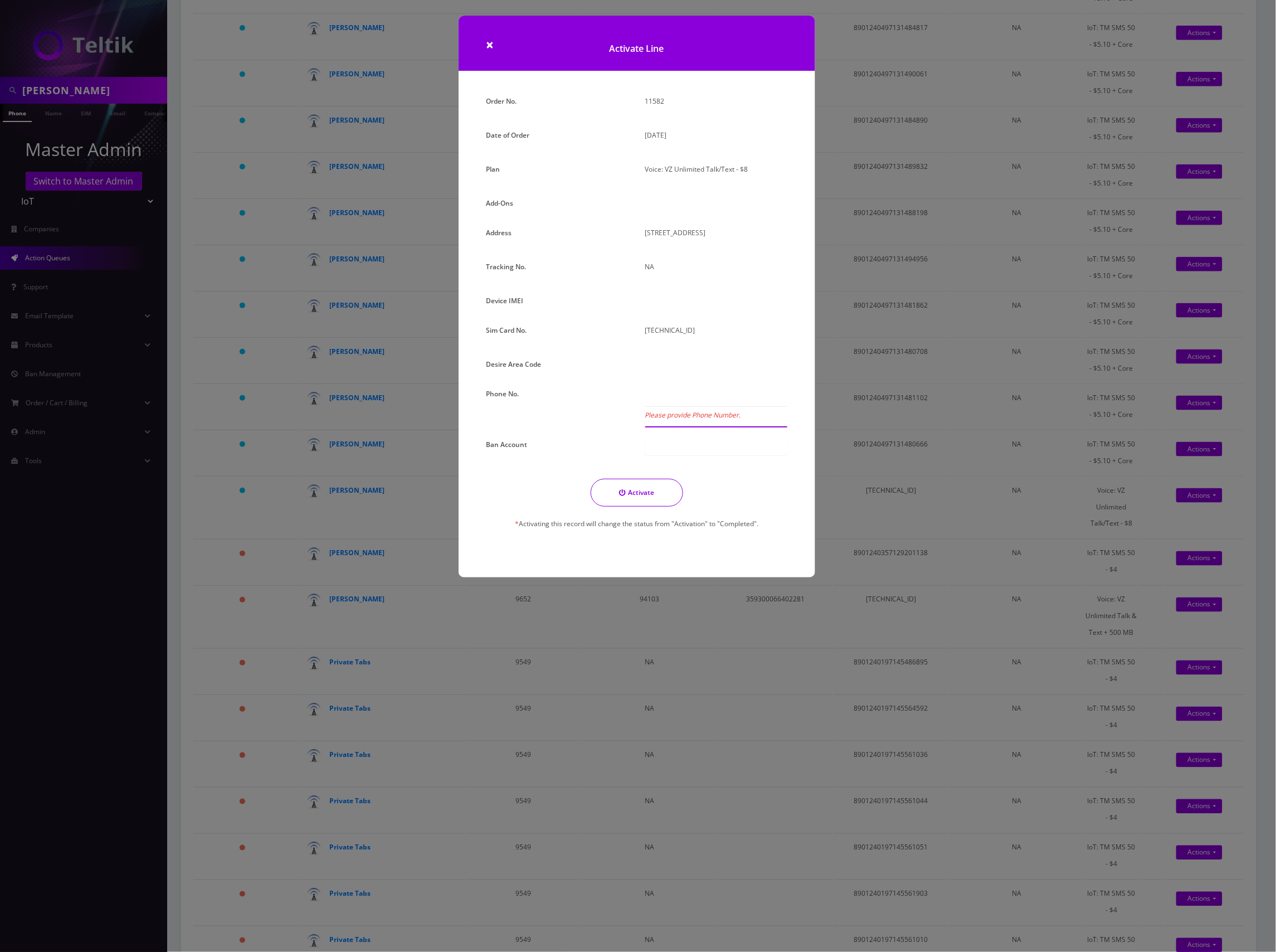
click at [689, 407] on input "Please provide Phone Number." at bounding box center [717, 396] width 142 height 21
drag, startPoint x: 668, startPoint y: 377, endPoint x: 669, endPoint y: 369, distance: 8.1
click at [668, 377] on div at bounding box center [716, 366] width 159 height 20
click at [669, 369] on div "Order No. 11582 Date of Order September 15, 2025 Plan Voice: VZ Unlimited Talk/…" at bounding box center [637, 321] width 318 height 456
click at [669, 368] on div "Order No. 11582 Date of Order September 15, 2025 Plan Voice: VZ Unlimited Talk/…" at bounding box center [637, 321] width 318 height 456
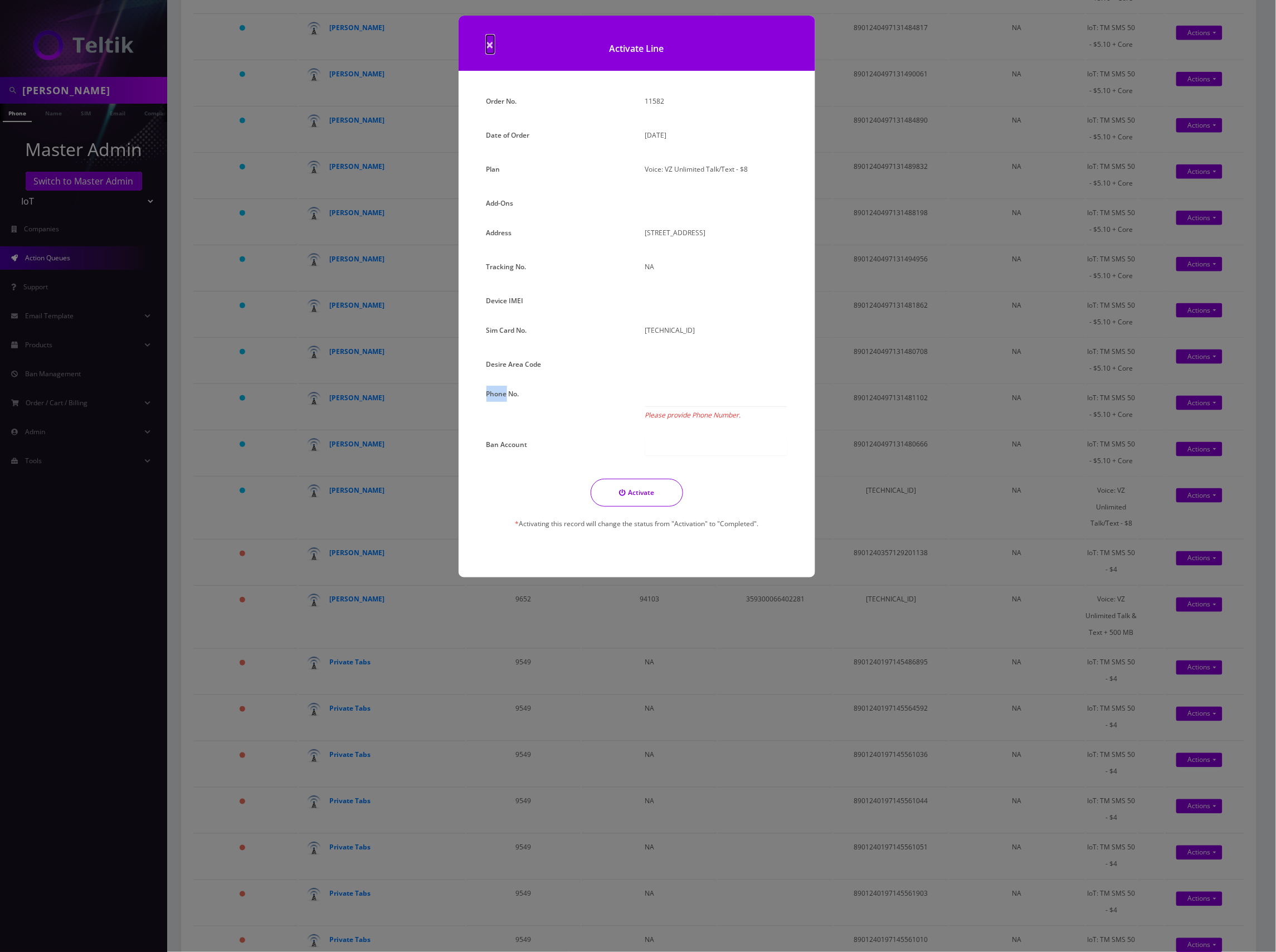
click at [489, 48] on span "×" at bounding box center [491, 44] width 8 height 18
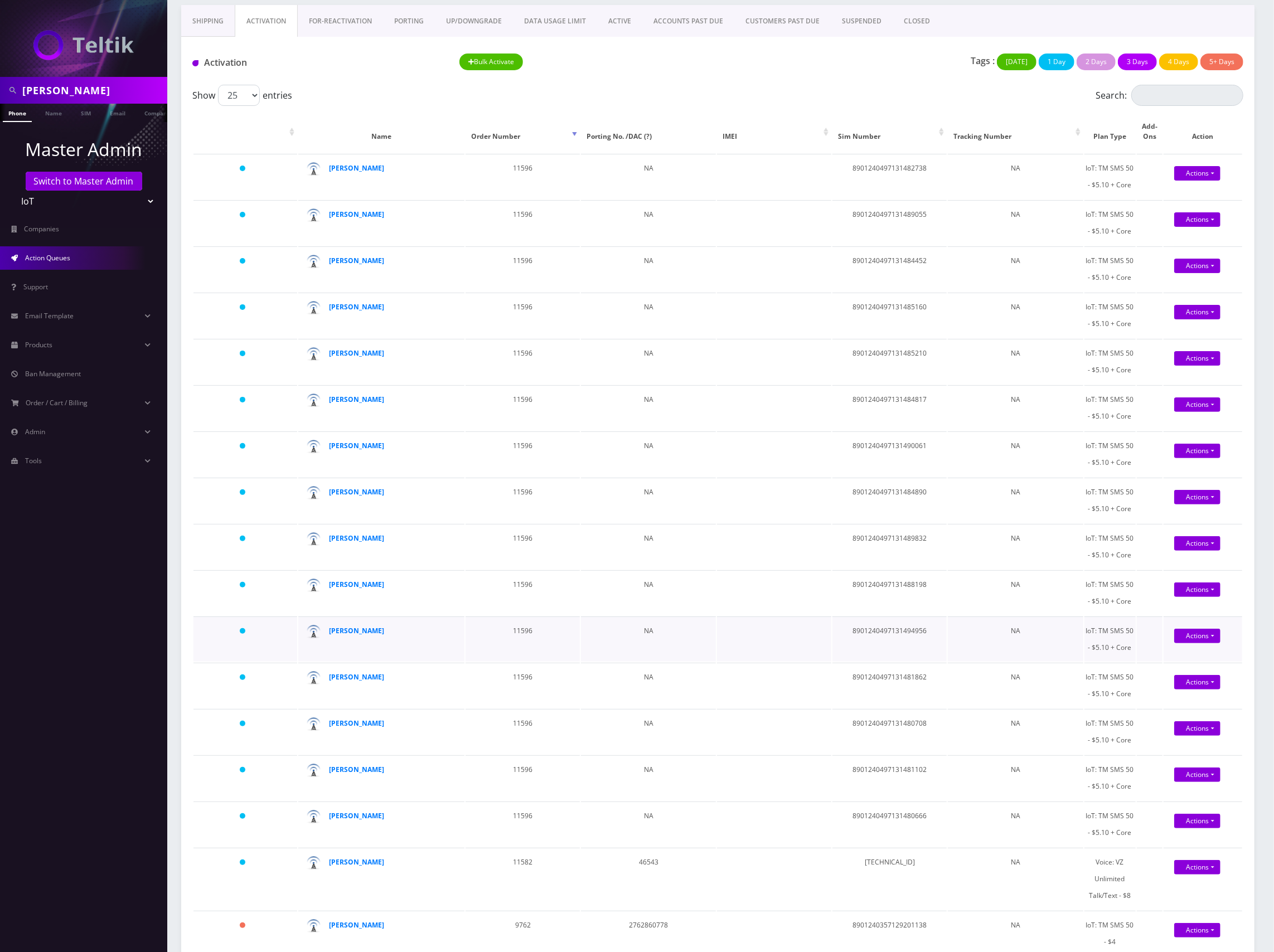
scroll to position [297, 0]
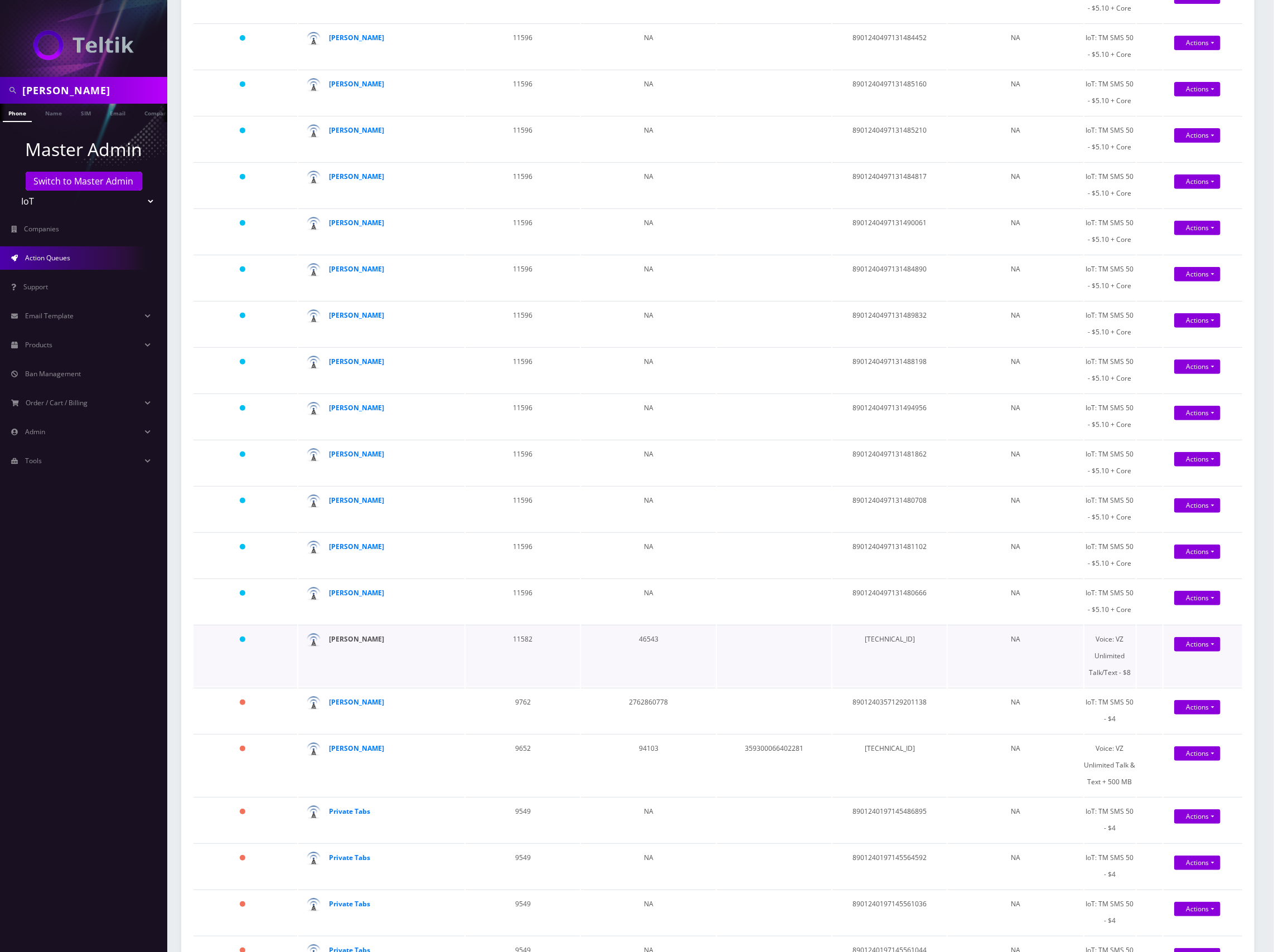
click at [346, 634] on strong "[PERSON_NAME]" at bounding box center [356, 639] width 55 height 10
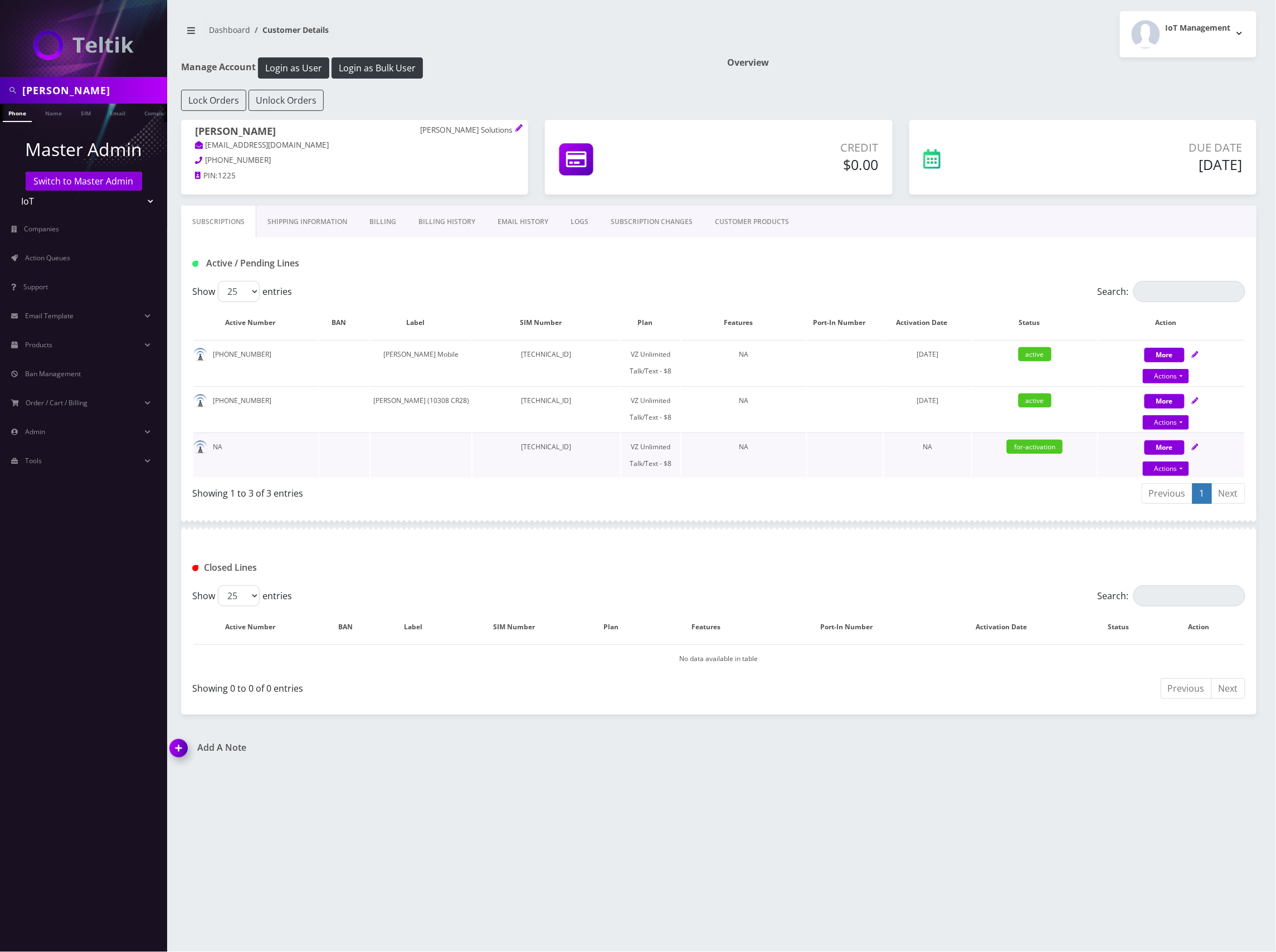
click at [1198, 448] on icon at bounding box center [1195, 447] width 7 height 7
select select "VZ SIM"
select select "520"
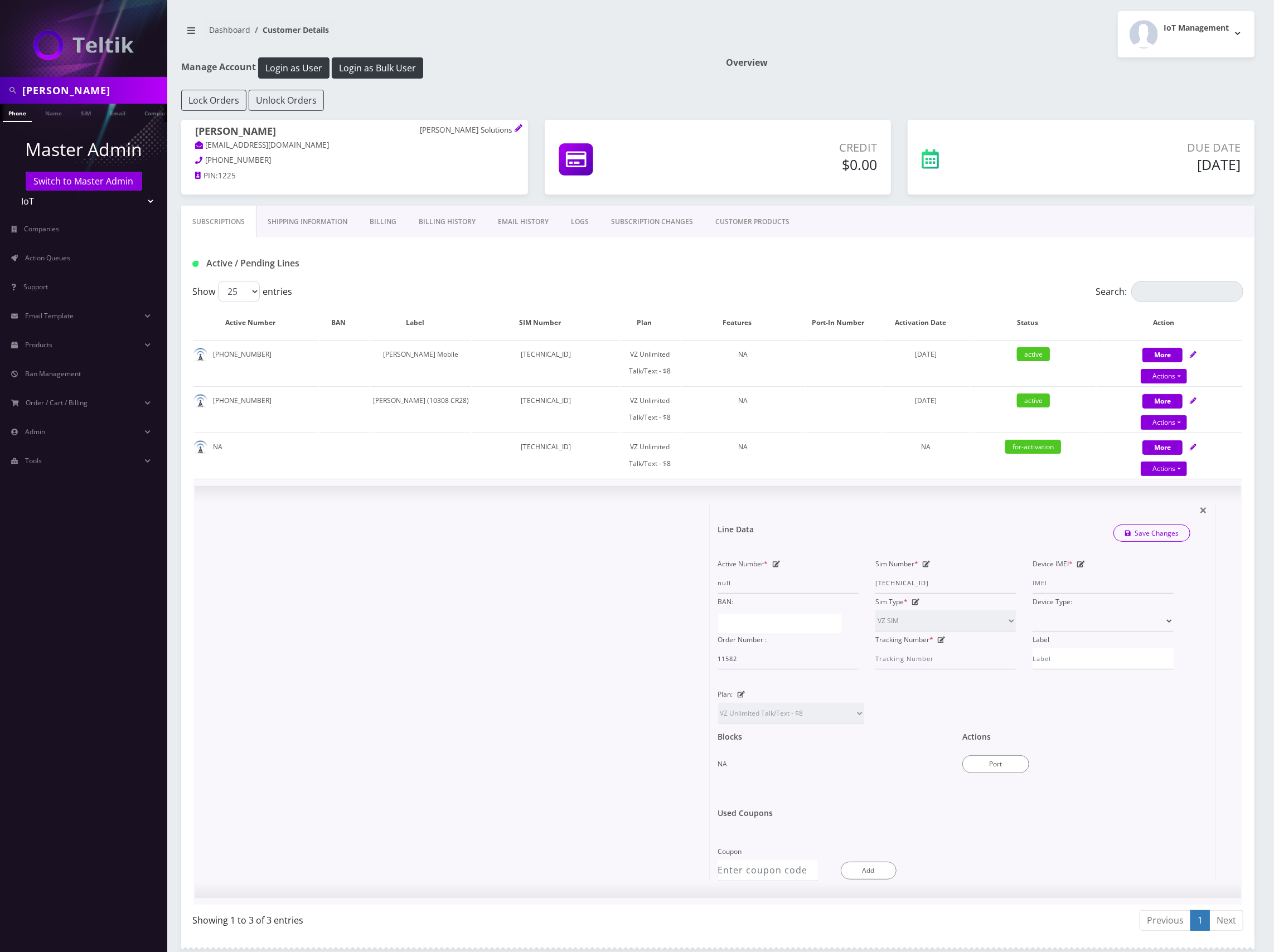
click at [1081, 563] on icon at bounding box center [1081, 564] width 8 height 7
click at [1099, 578] on input "Device IMEI *" at bounding box center [1102, 583] width 140 height 21
paste input "354020630776607"
click at [908, 573] on div "Active Number * null Sim Number * [TECHNICAL_ID] Device IMEI * [TECHNICAL_ID] B…" at bounding box center [946, 612] width 473 height 114
click at [1102, 585] on input "354020630776607" at bounding box center [1102, 583] width 140 height 21
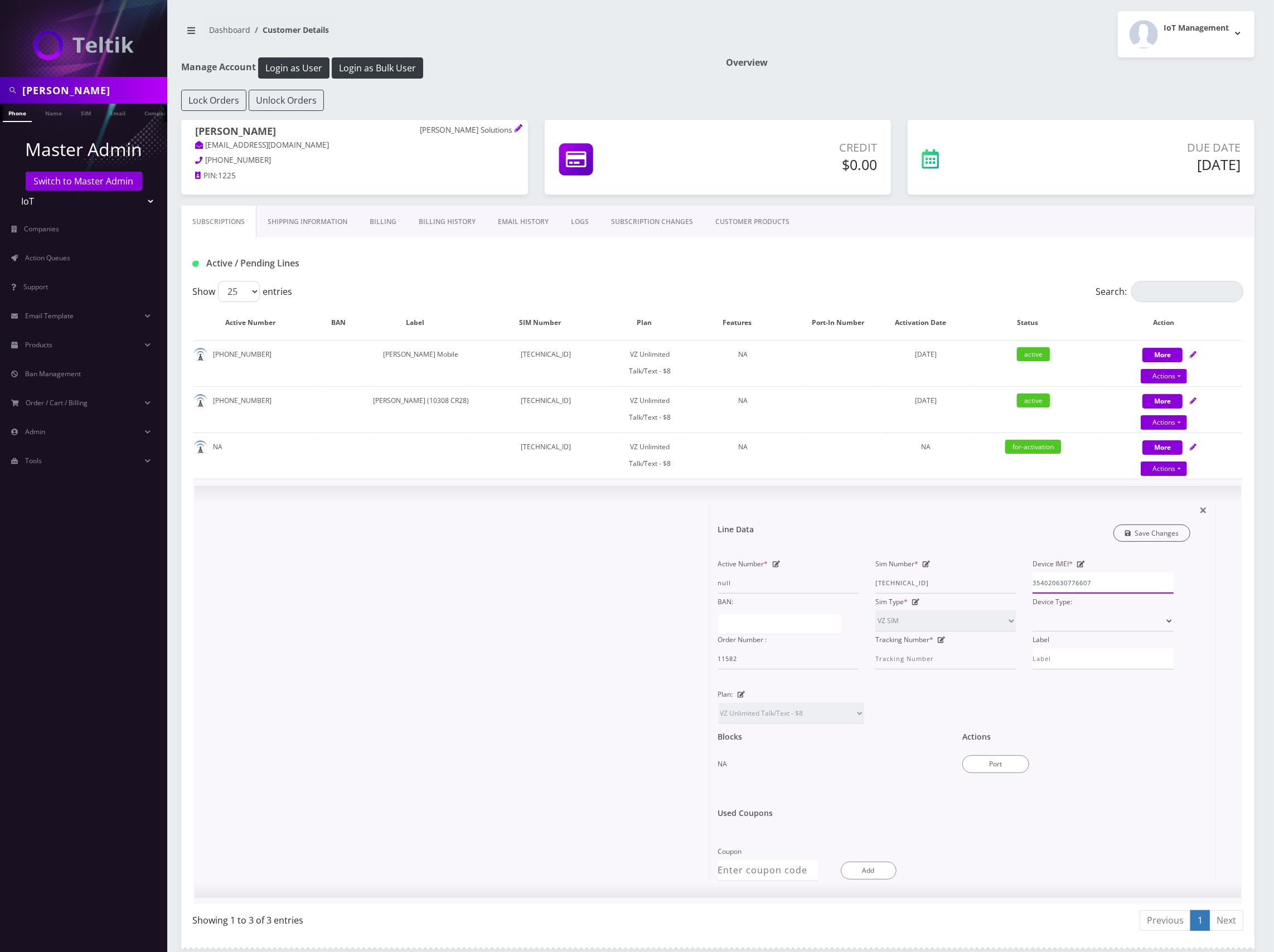
type input "354020630776607"
click at [1160, 532] on link "Save Changes" at bounding box center [1152, 533] width 78 height 17
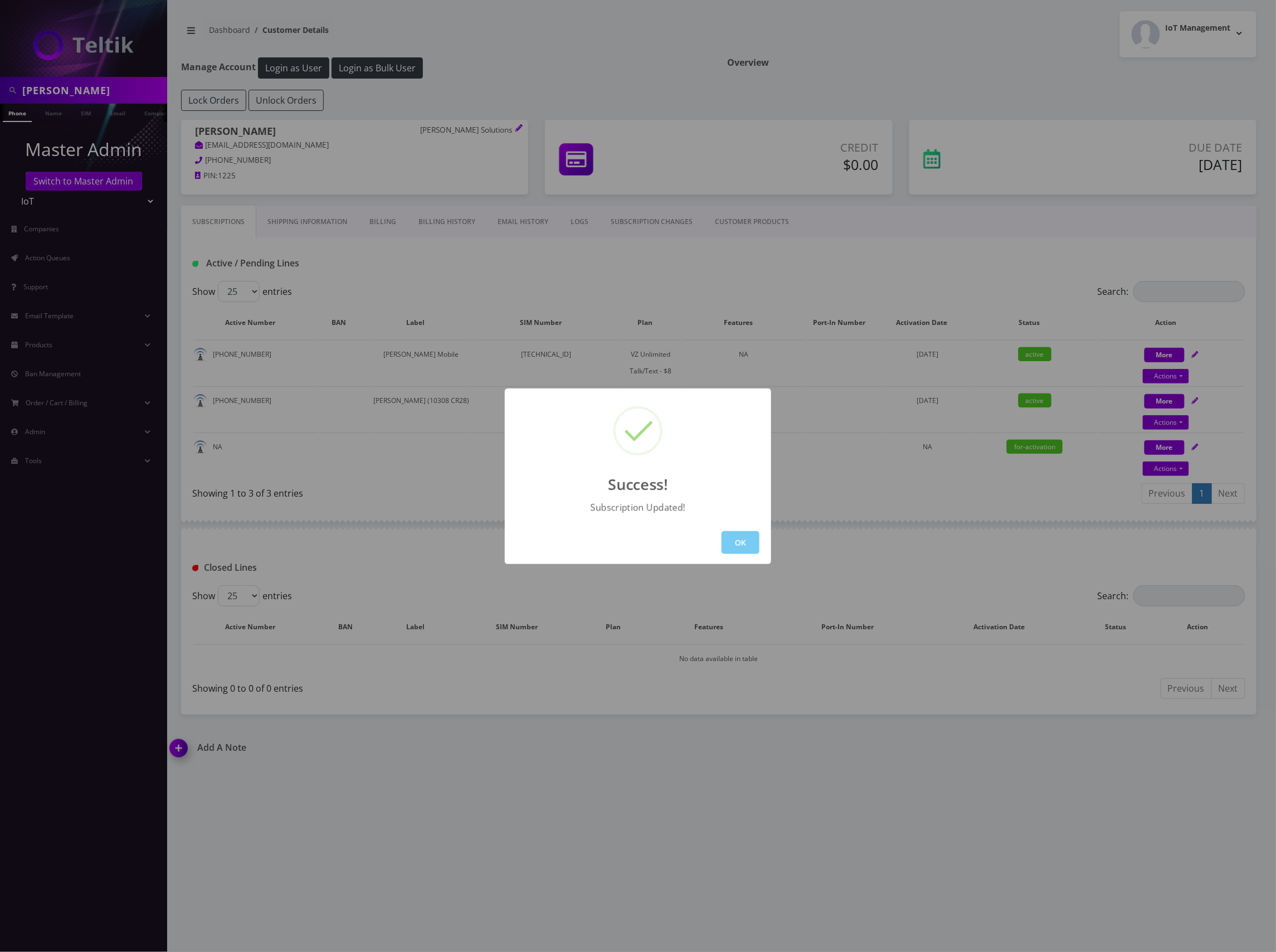
click at [743, 542] on button "OK" at bounding box center [741, 543] width 38 height 23
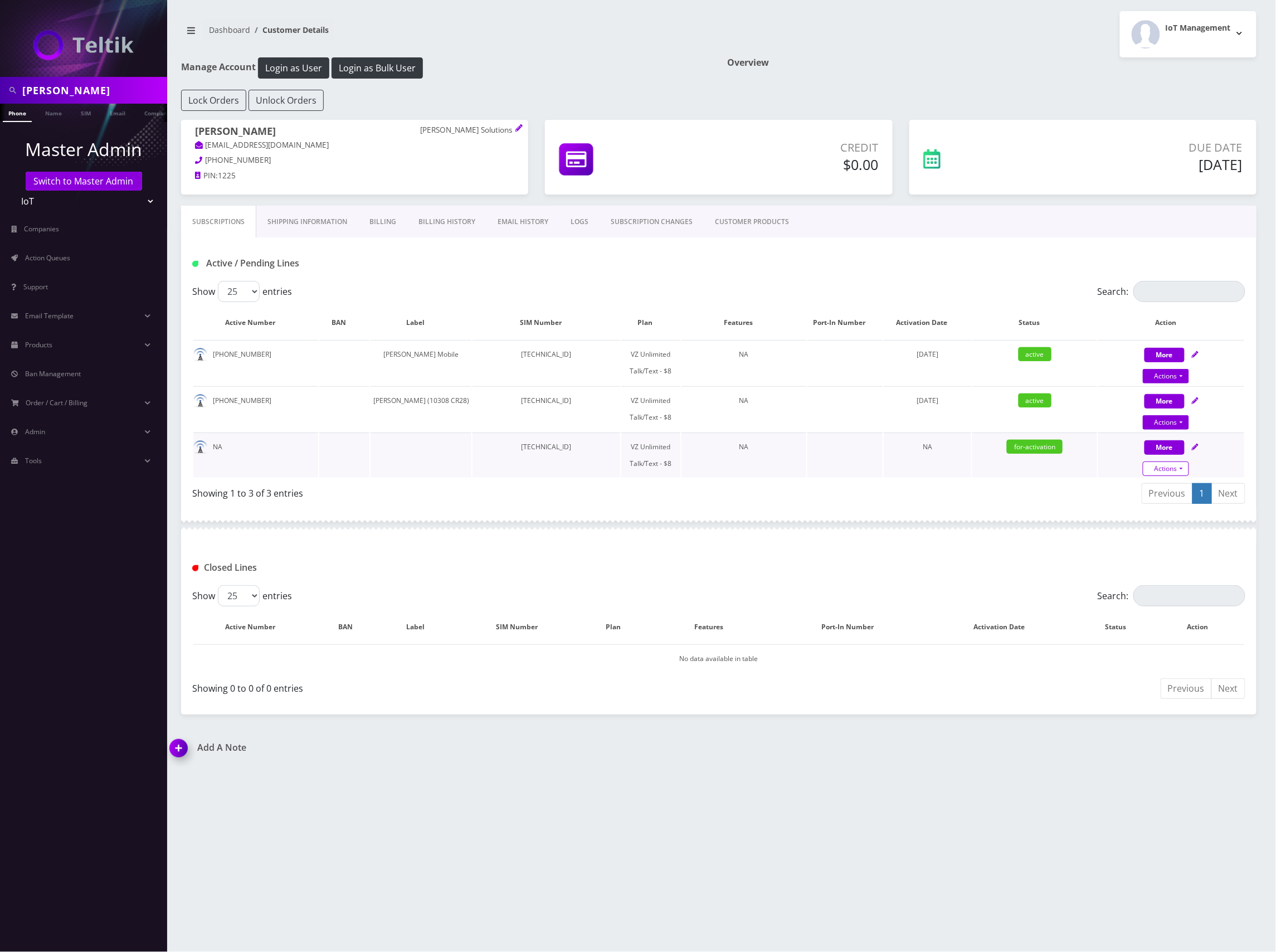
click at [1183, 468] on link "Actions" at bounding box center [1166, 468] width 46 height 15
select select "VZ SIM"
select select "520"
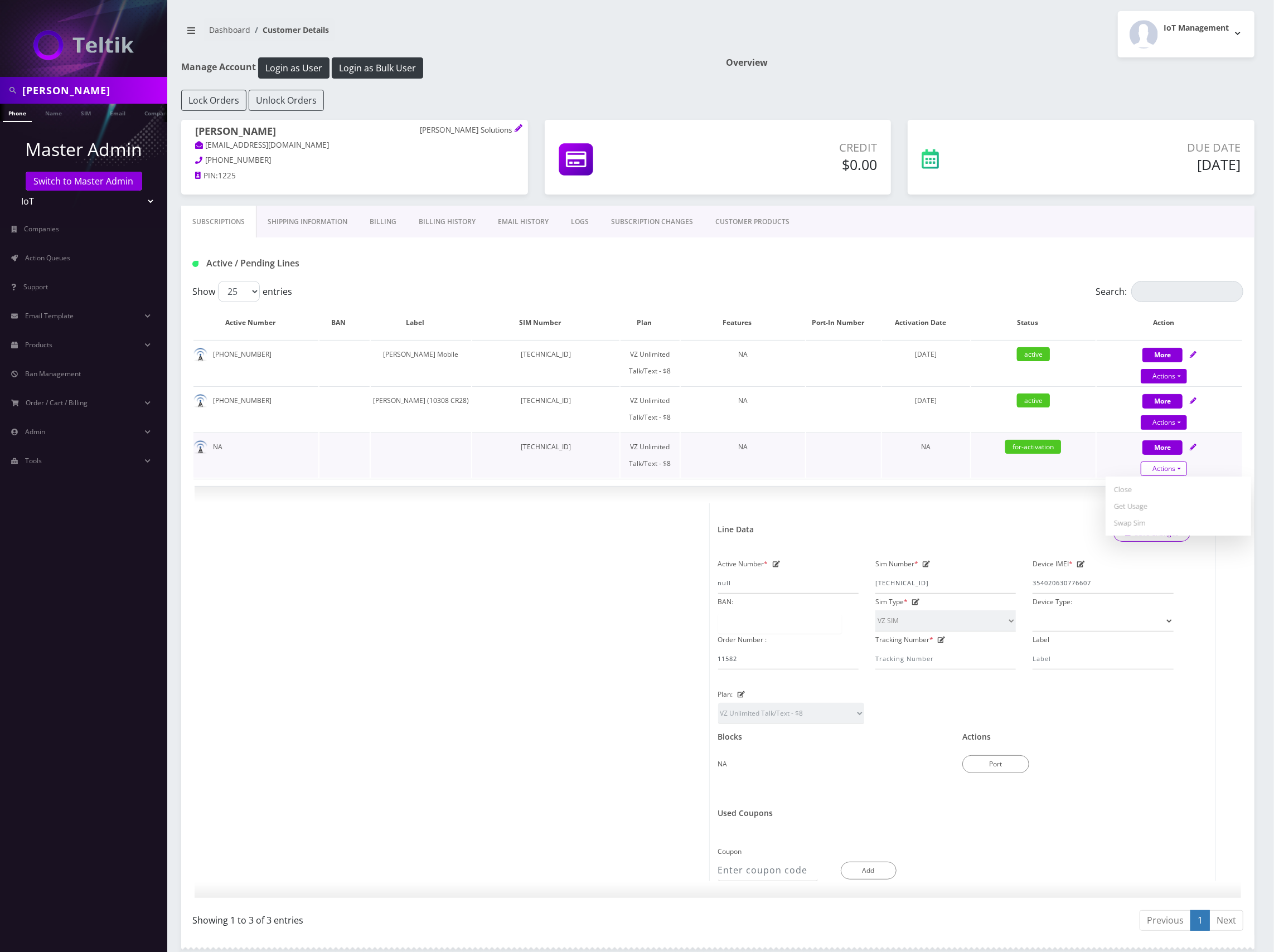
click at [1178, 466] on link "Actions" at bounding box center [1163, 468] width 46 height 15
click at [1194, 448] on icon at bounding box center [1193, 447] width 7 height 7
select select "VZ SIM"
select select "520"
click at [1207, 507] on div "× Line Data Save Changes Active Number * null Sim Number * [TECHNICAL_ID] Devic…" at bounding box center [962, 692] width 507 height 378
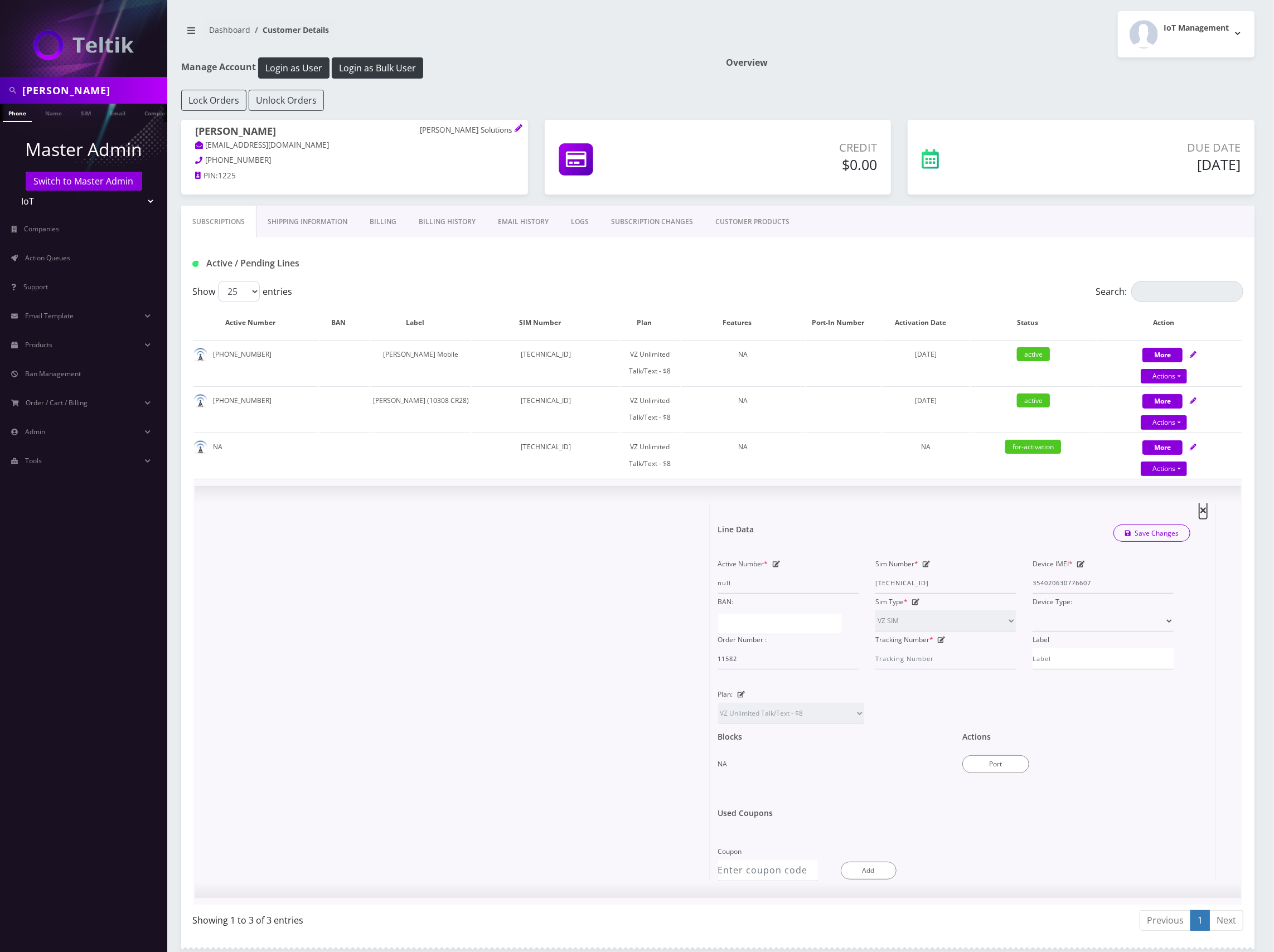
click at [1204, 508] on span "×" at bounding box center [1203, 509] width 8 height 18
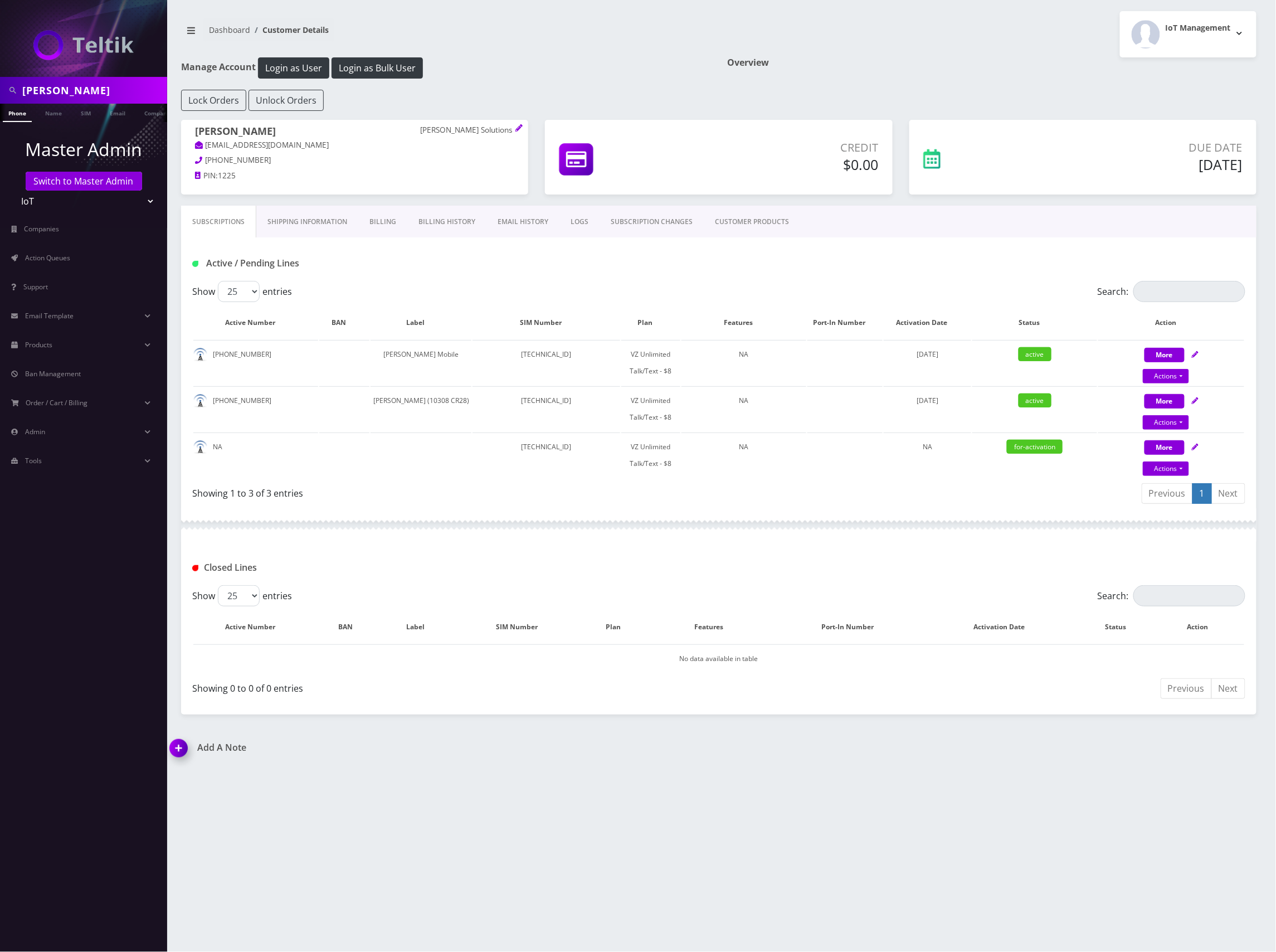
click at [899, 226] on div "Subscriptions Shipping Information Billing Billing History EMAIL HISTORY LOGS S…" at bounding box center [719, 222] width 1076 height 32
click at [957, 229] on div "Subscriptions Shipping Information Billing Billing History EMAIL HISTORY LOGS S…" at bounding box center [719, 222] width 1076 height 32
click at [957, 226] on div "Subscriptions Shipping Information Billing Billing History EMAIL HISTORY LOGS S…" at bounding box center [719, 222] width 1076 height 32
click at [917, 226] on div "Subscriptions Shipping Information Billing Billing History EMAIL HISTORY LOGS S…" at bounding box center [719, 222] width 1076 height 32
click at [818, 263] on div "Active / Pending Lines" at bounding box center [719, 263] width 1070 height 18
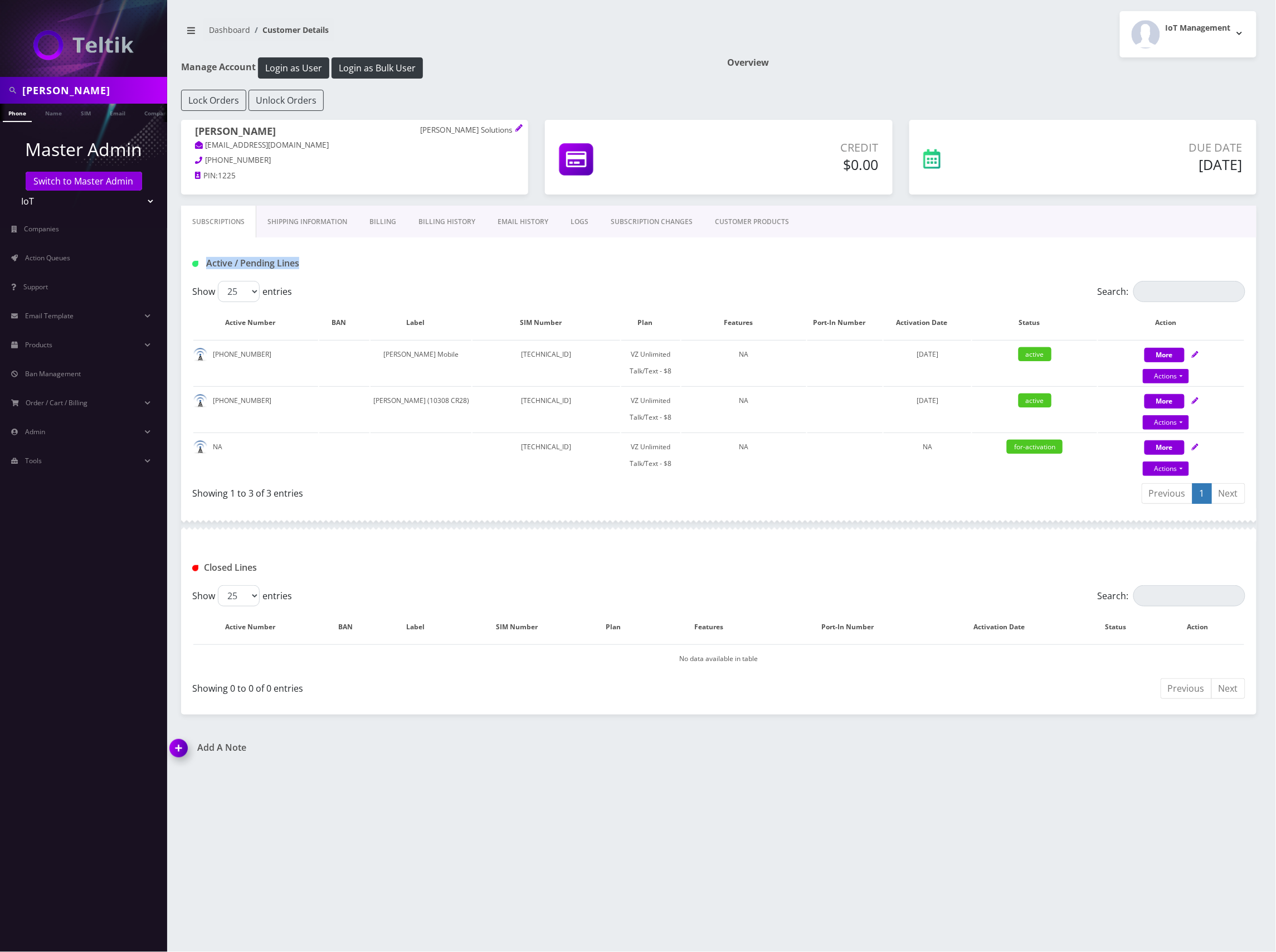
drag, startPoint x: 595, startPoint y: 271, endPoint x: 204, endPoint y: 254, distance: 391.4
click at [204, 254] on div "Active / Pending Lines" at bounding box center [719, 259] width 1076 height 43
click at [342, 261] on h1 "Active / Pending Lines" at bounding box center [362, 263] width 340 height 11
drag, startPoint x: 355, startPoint y: 275, endPoint x: 241, endPoint y: 261, distance: 114.9
click at [232, 261] on div "Active / Pending Lines" at bounding box center [719, 259] width 1076 height 43
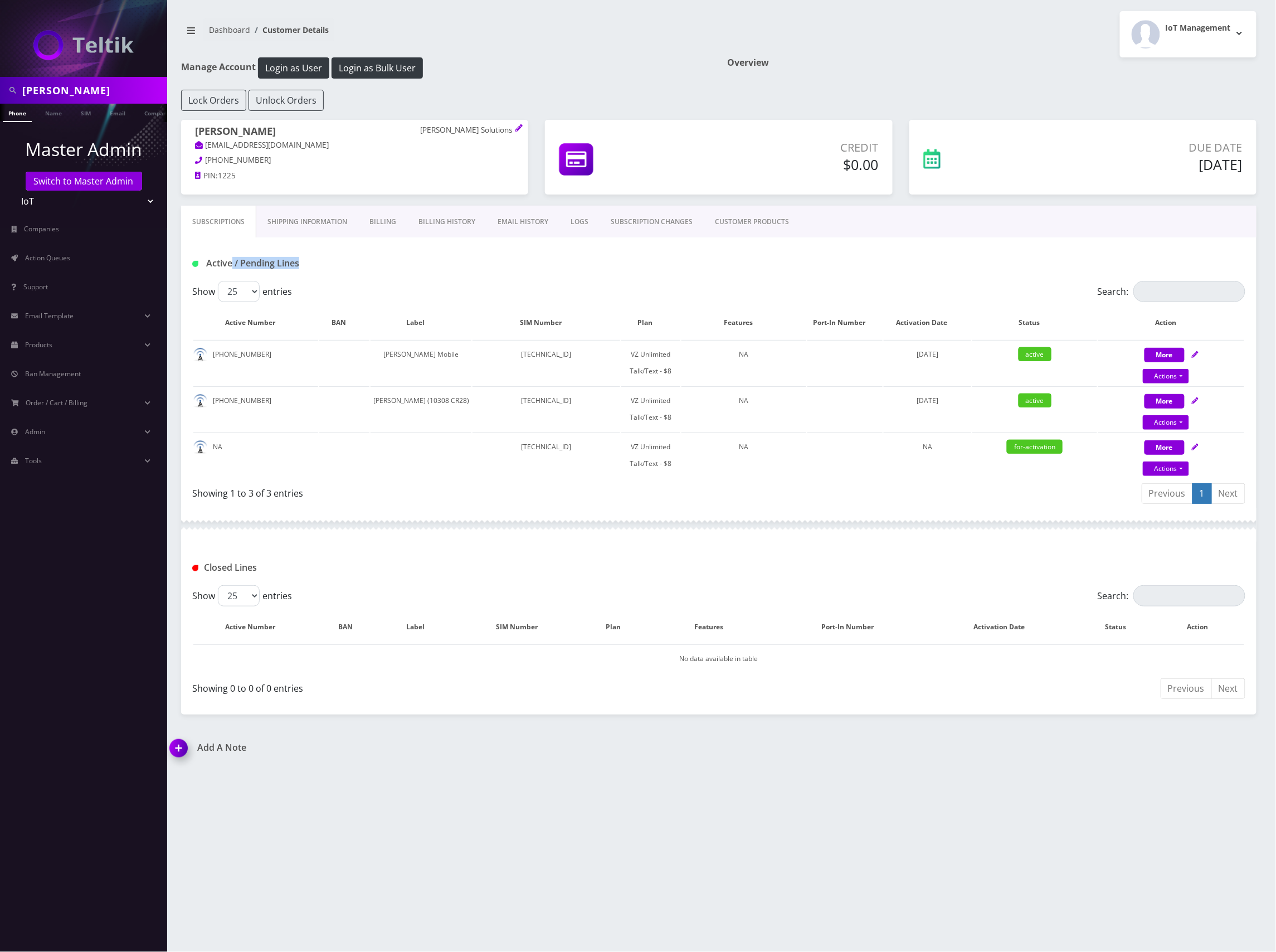
click at [313, 262] on h1 "Active / Pending Lines" at bounding box center [362, 263] width 340 height 11
drag, startPoint x: 316, startPoint y: 266, endPoint x: 207, endPoint y: 268, distance: 109.0
click at [207, 268] on h1 "Active / Pending Lines" at bounding box center [362, 263] width 340 height 11
click at [349, 271] on div "Active / Pending Lines" at bounding box center [362, 263] width 356 height 18
drag, startPoint x: 304, startPoint y: 264, endPoint x: 204, endPoint y: 268, distance: 100.1
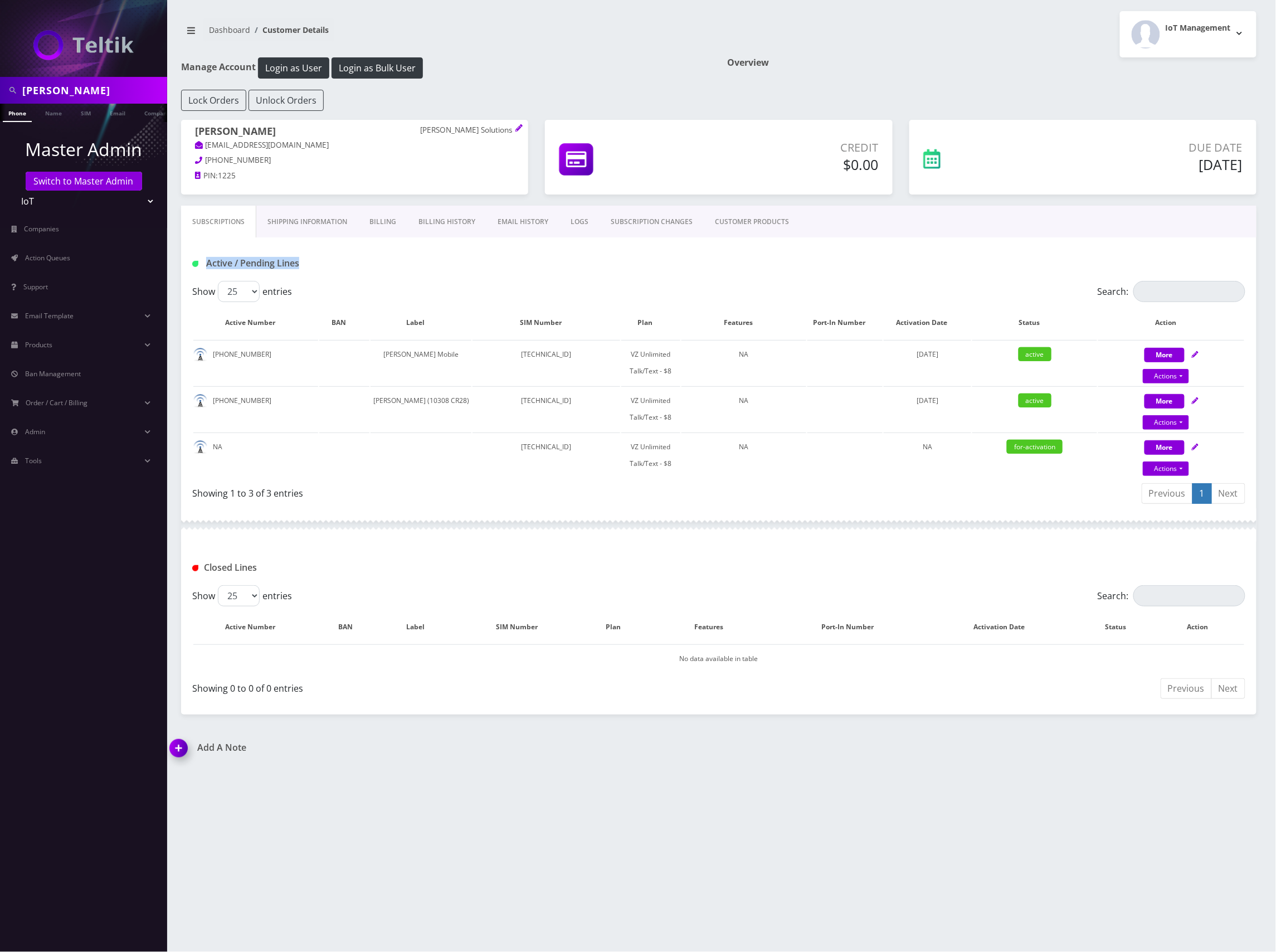
click at [204, 268] on h1 "Active / Pending Lines" at bounding box center [362, 263] width 340 height 11
click at [339, 268] on h1 "Active / Pending Lines" at bounding box center [362, 263] width 340 height 11
drag, startPoint x: 337, startPoint y: 268, endPoint x: 201, endPoint y: 270, distance: 136.0
click at [201, 270] on div "Active / Pending Lines" at bounding box center [362, 263] width 356 height 18
click at [339, 266] on h1 "Active / Pending Lines" at bounding box center [362, 263] width 340 height 11
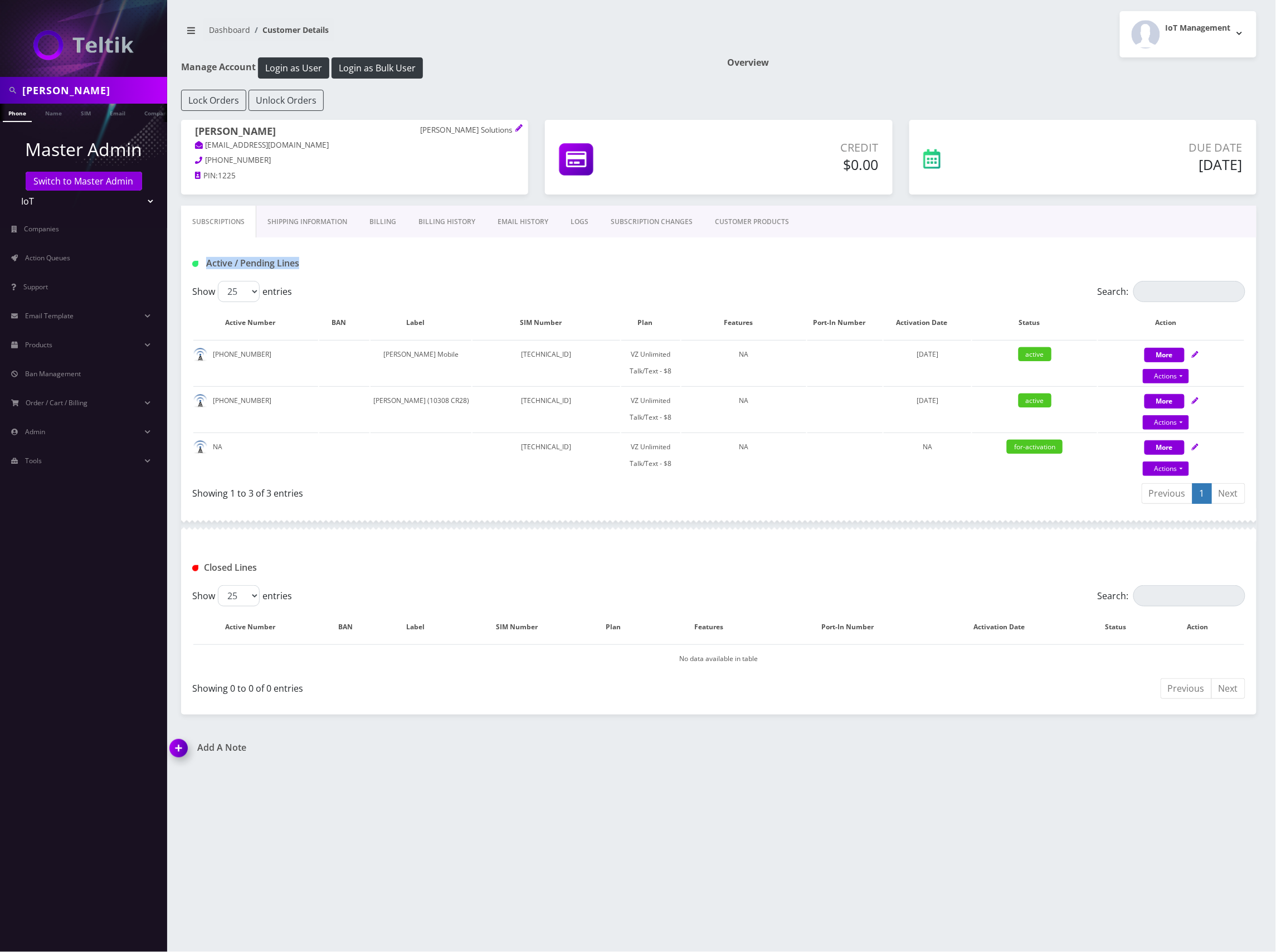
drag, startPoint x: 318, startPoint y: 266, endPoint x: 203, endPoint y: 271, distance: 115.1
click at [203, 271] on div "Active / Pending Lines" at bounding box center [362, 263] width 356 height 18
click at [337, 265] on h1 "Active / Pending Lines" at bounding box center [362, 263] width 340 height 11
drag, startPoint x: 332, startPoint y: 266, endPoint x: 205, endPoint y: 271, distance: 127.1
click at [205, 271] on div "Active / Pending Lines" at bounding box center [362, 263] width 356 height 18
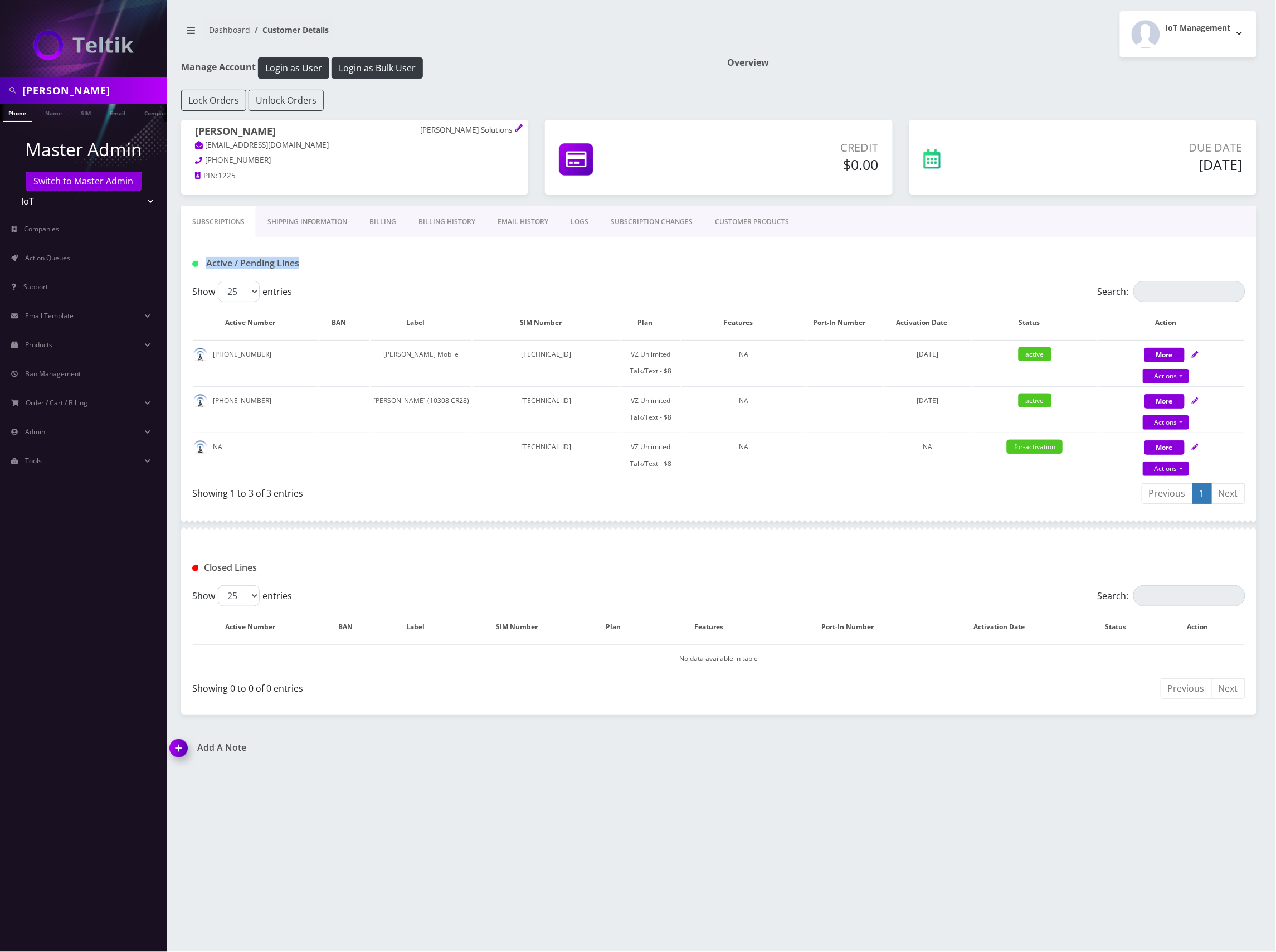
click at [356, 265] on h1 "Active / Pending Lines" at bounding box center [362, 263] width 340 height 11
click at [344, 264] on h1 "Active / Pending Lines" at bounding box center [362, 263] width 340 height 11
click at [344, 261] on h1 "Active / Pending Lines" at bounding box center [362, 263] width 340 height 11
click at [326, 266] on h1 "Active / Pending Lines" at bounding box center [362, 263] width 340 height 11
drag, startPoint x: 315, startPoint y: 268, endPoint x: 206, endPoint y: 271, distance: 109.0
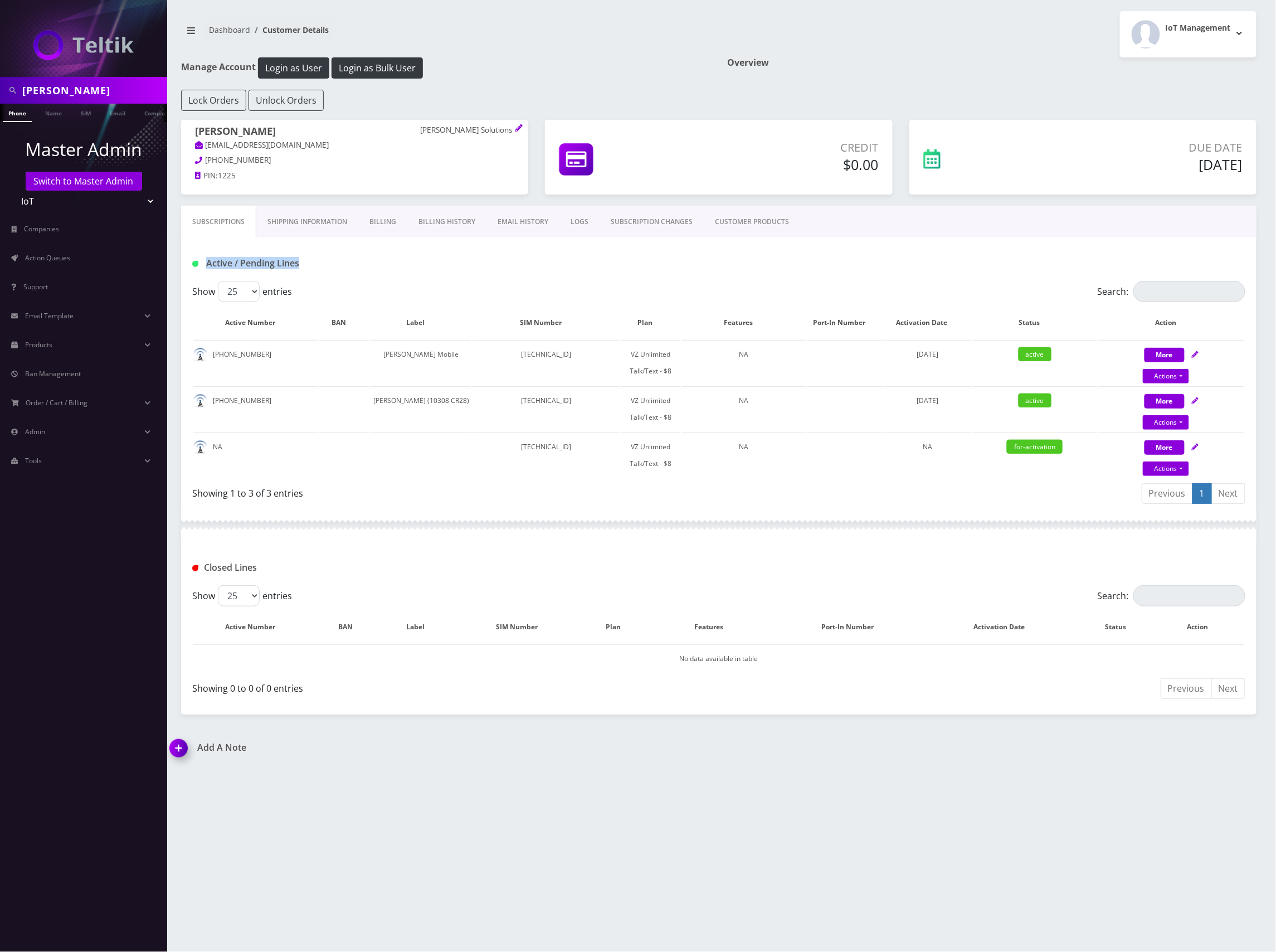
click at [206, 271] on div "Active / Pending Lines" at bounding box center [362, 263] width 356 height 18
click at [353, 266] on h1 "Active / Pending Lines" at bounding box center [362, 263] width 340 height 11
click at [885, 217] on div "Subscriptions Shipping Information Billing Billing History EMAIL HISTORY LOGS S…" at bounding box center [719, 222] width 1076 height 32
click at [864, 217] on div "Subscriptions Shipping Information Billing Billing History EMAIL HISTORY LOGS S…" at bounding box center [719, 222] width 1076 height 32
click at [988, 228] on div "Subscriptions Shipping Information Billing Billing History EMAIL HISTORY LOGS S…" at bounding box center [719, 222] width 1076 height 32
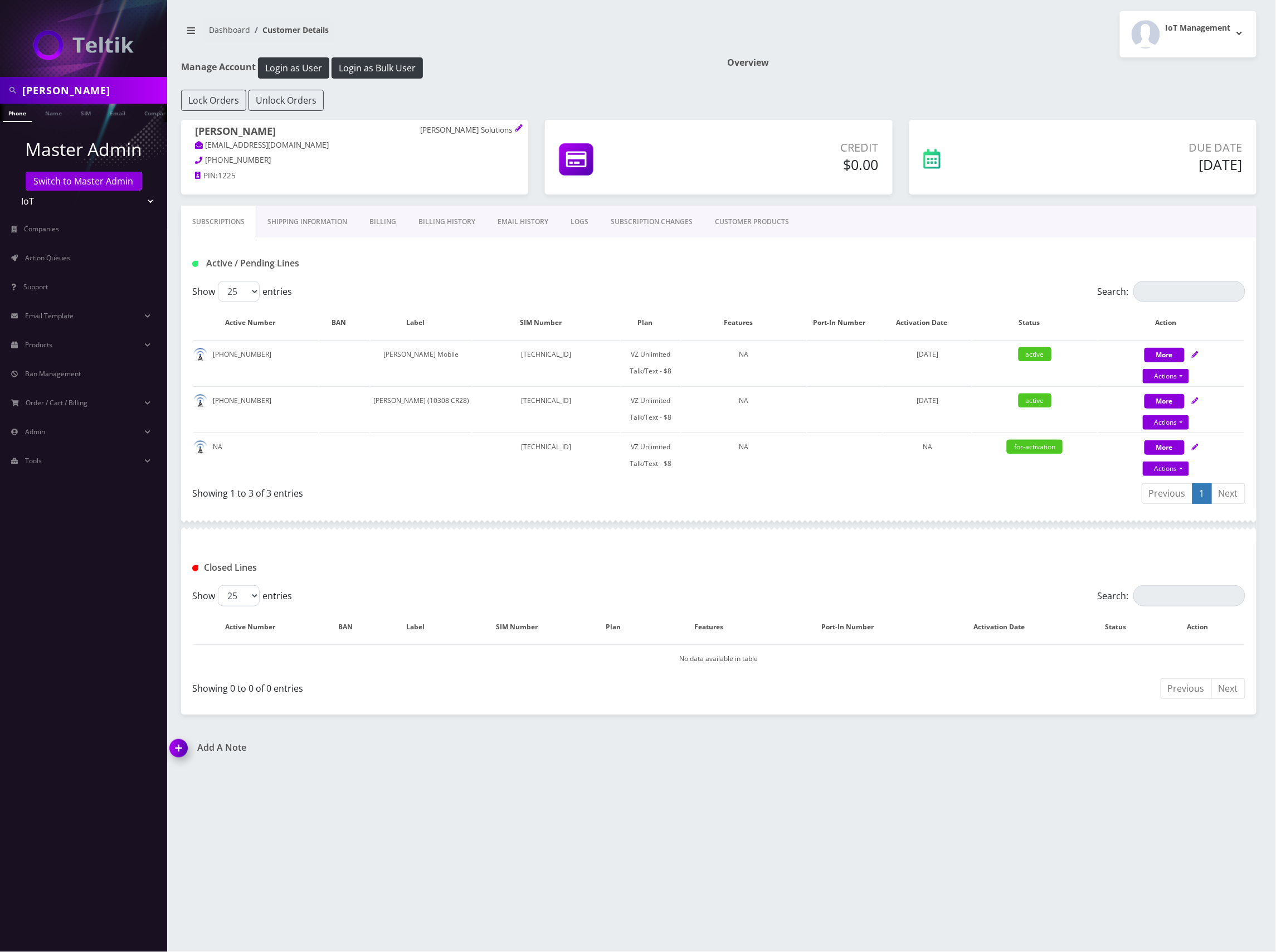
click at [923, 232] on div "Subscriptions Shipping Information Billing Billing History EMAIL HISTORY LOGS S…" at bounding box center [719, 222] width 1076 height 32
click at [923, 228] on div "Subscriptions Shipping Information Billing Billing History EMAIL HISTORY LOGS S…" at bounding box center [719, 222] width 1076 height 32
click at [991, 219] on div "Subscriptions Shipping Information Billing Billing History EMAIL HISTORY LOGS S…" at bounding box center [719, 222] width 1076 height 32
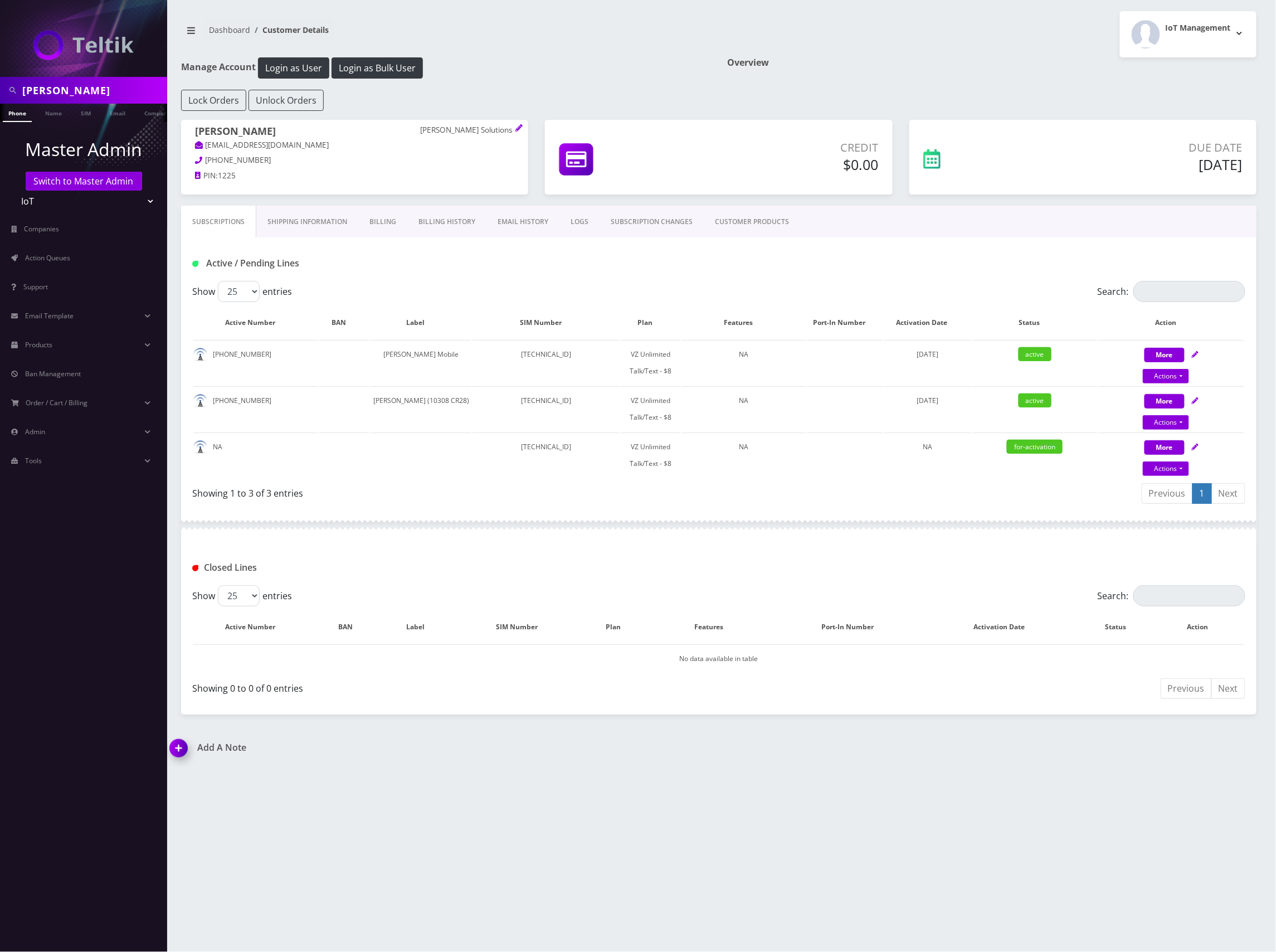
click at [991, 219] on div "Subscriptions Shipping Information Billing Billing History EMAIL HISTORY LOGS S…" at bounding box center [719, 222] width 1076 height 32
click at [1068, 252] on div "Active / Pending Lines" at bounding box center [719, 259] width 1076 height 43
click at [1042, 243] on div "Active / Pending Lines" at bounding box center [719, 259] width 1076 height 43
click at [1053, 228] on div "Subscriptions Shipping Information Billing Billing History EMAIL HISTORY LOGS S…" at bounding box center [719, 222] width 1076 height 32
click at [876, 236] on div "Subscriptions Shipping Information Billing Billing History EMAIL HISTORY LOGS S…" at bounding box center [719, 222] width 1076 height 32
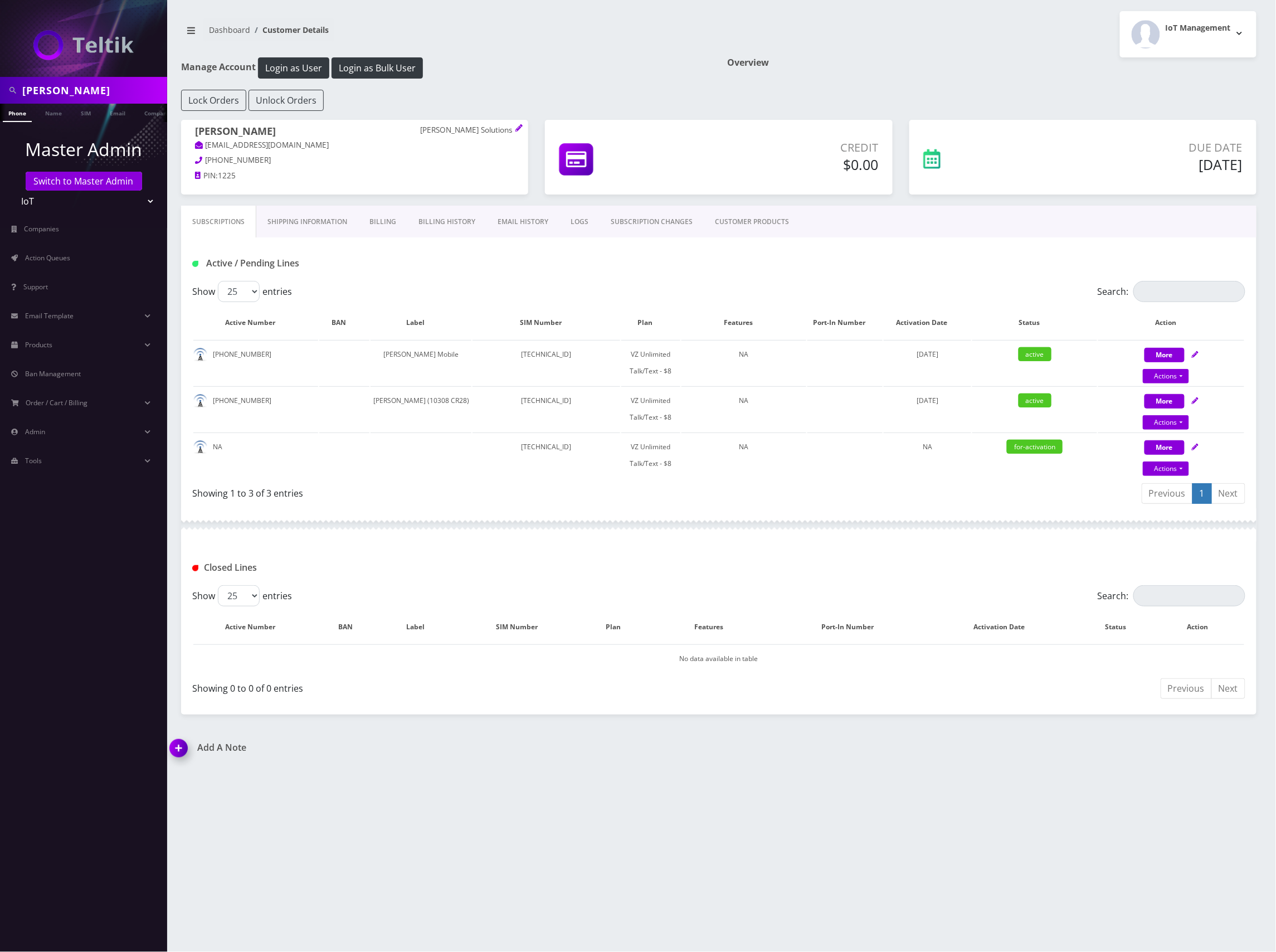
click at [903, 518] on div at bounding box center [719, 525] width 1076 height 34
drag, startPoint x: 75, startPoint y: 88, endPoint x: -6, endPoint y: 81, distance: 81.3
click at [0, 81] on html "[PERSON_NAME] Phone Name SIM Email Company Customer Master Admin Switch to Mast…" at bounding box center [638, 476] width 1276 height 952
click at [546, 447] on td "[TECHNICAL_ID]" at bounding box center [546, 455] width 147 height 45
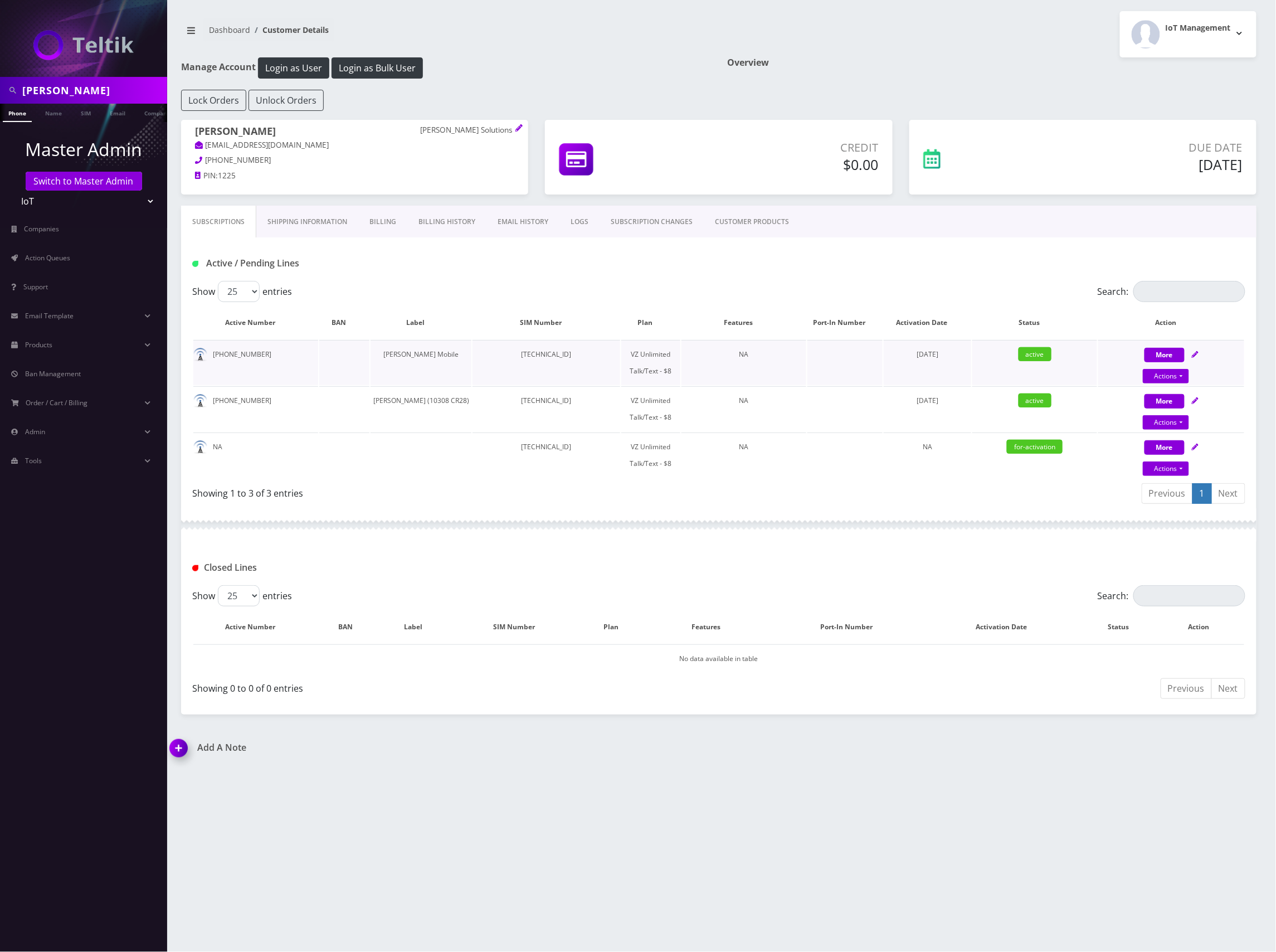
copy td "[TECHNICAL_ID]"
click at [536, 442] on td "[TECHNICAL_ID]" at bounding box center [546, 455] width 147 height 45
click at [78, 264] on link "Action Queues" at bounding box center [83, 258] width 167 height 24
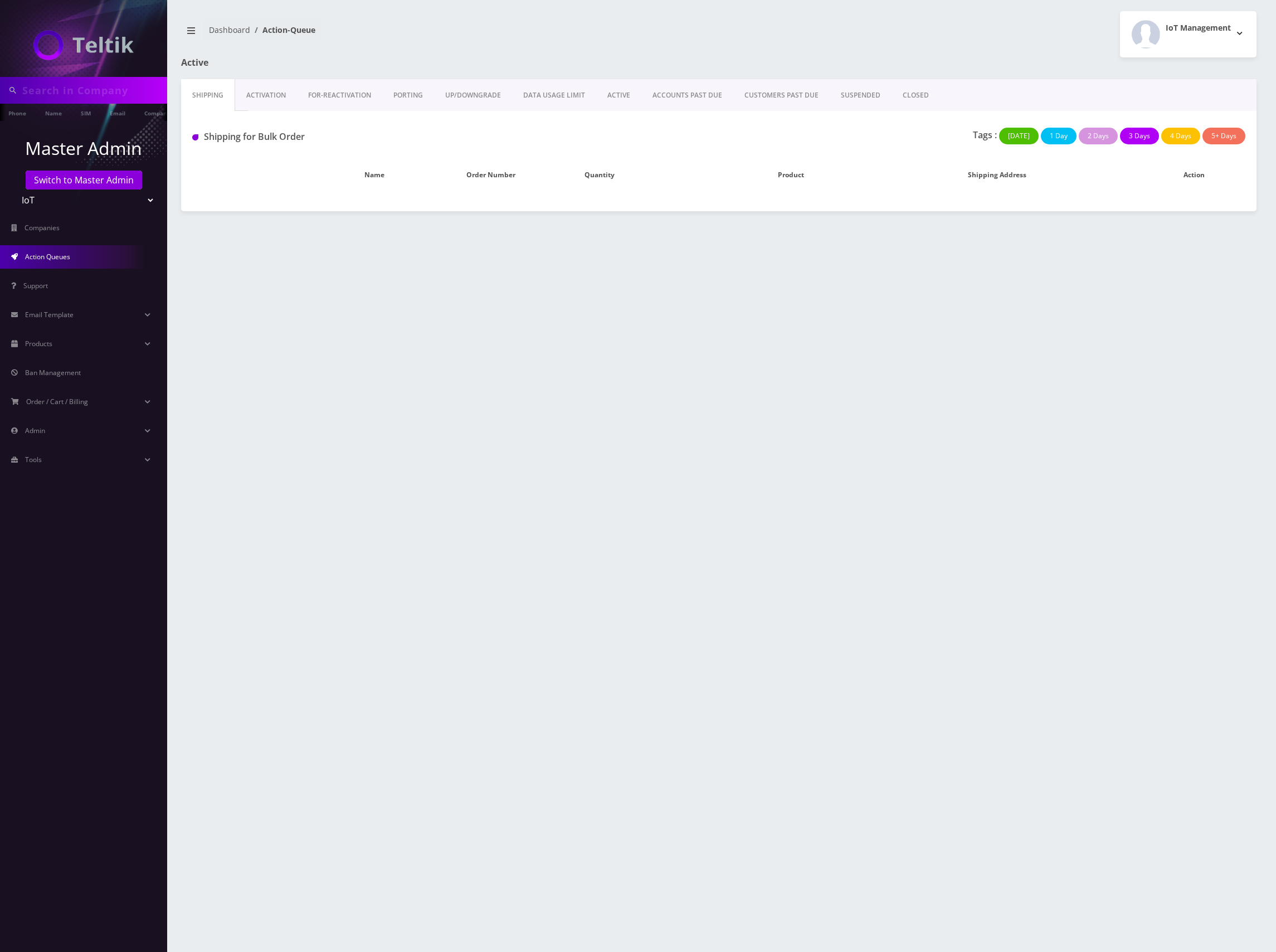
type input "[PERSON_NAME]"
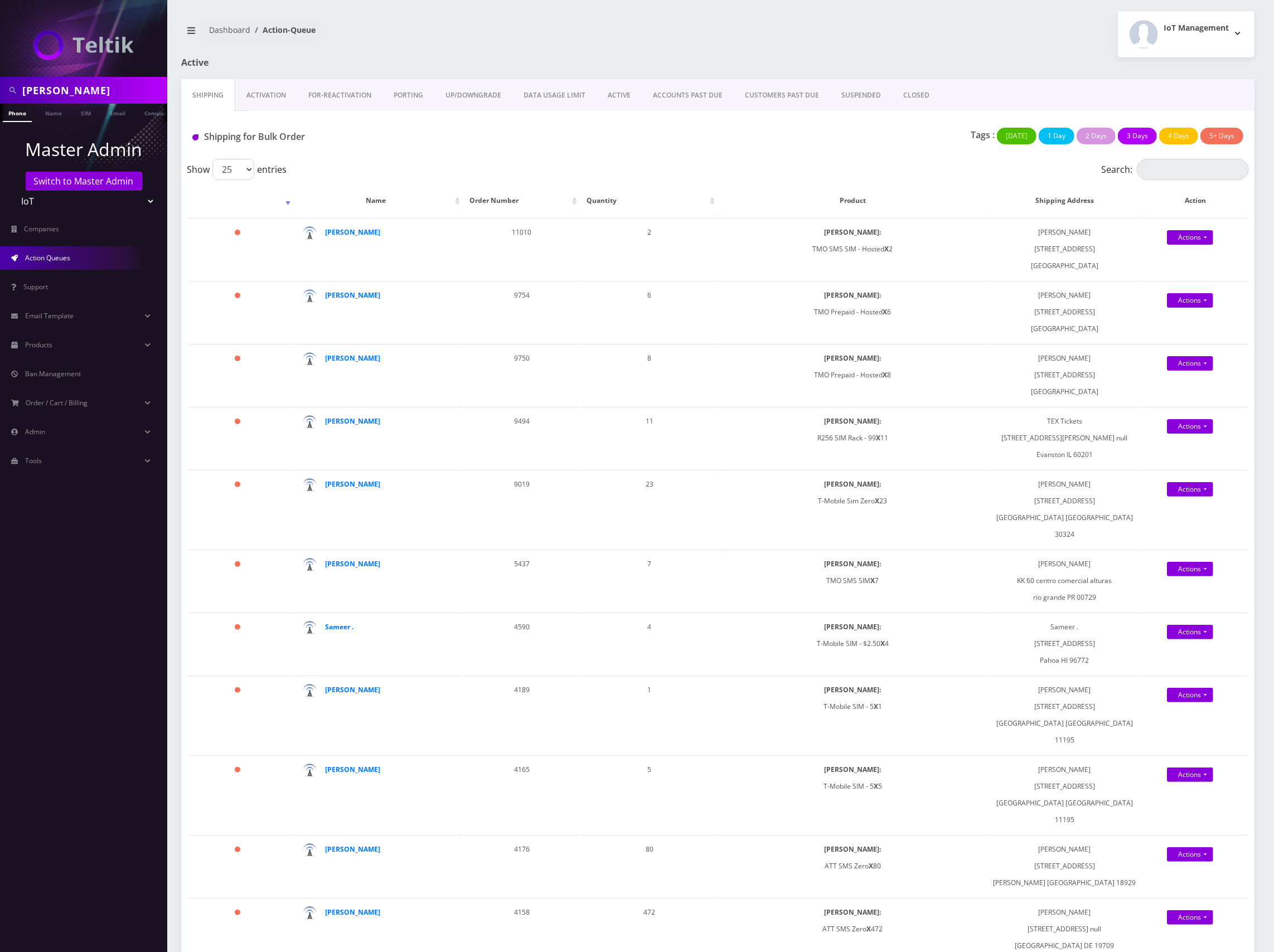
click at [271, 96] on link "Activation" at bounding box center [266, 95] width 62 height 32
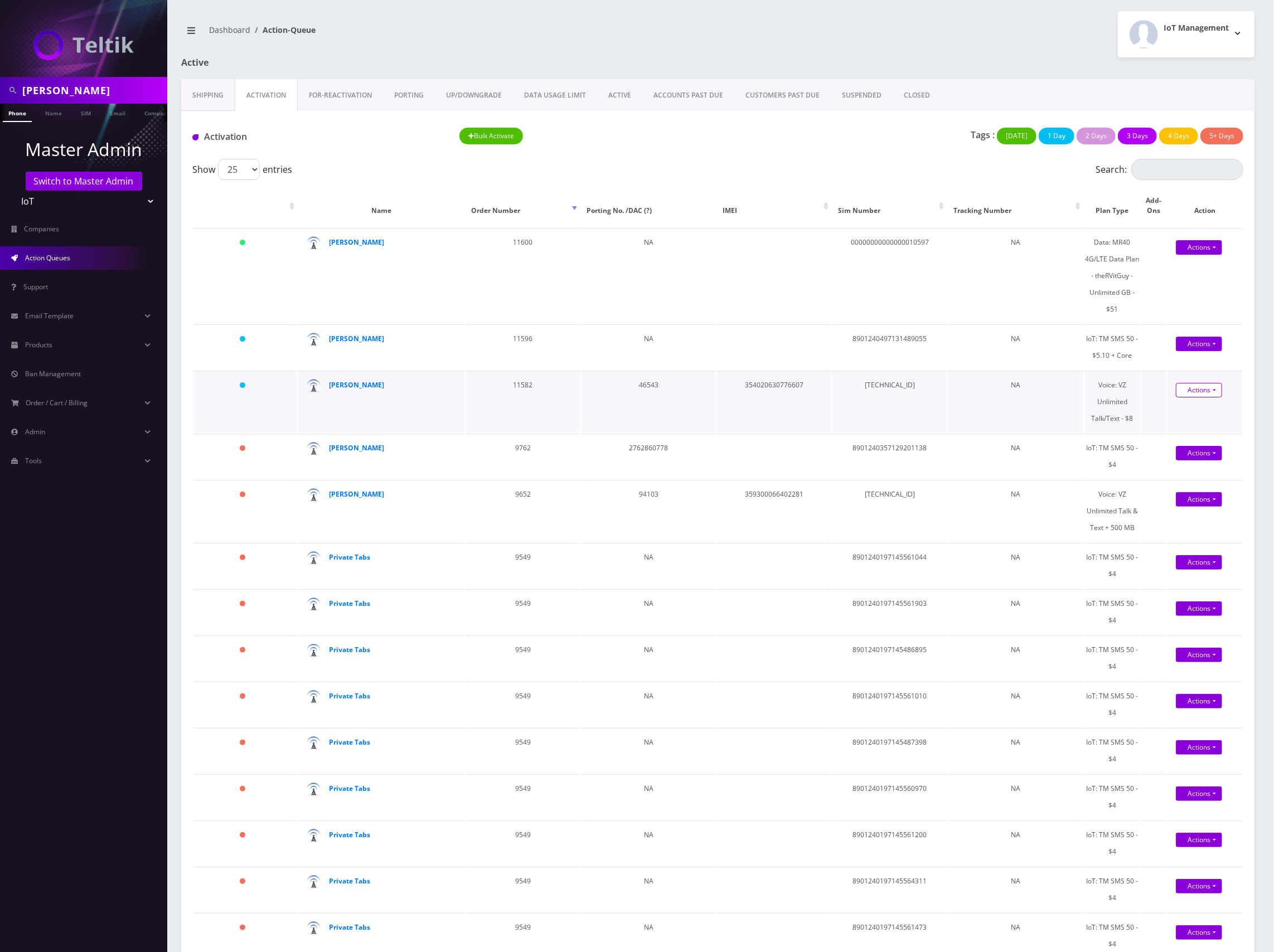
click at [1203, 392] on link "Actions" at bounding box center [1198, 390] width 46 height 15
click at [1194, 411] on link "Activate" at bounding box center [1207, 411] width 89 height 17
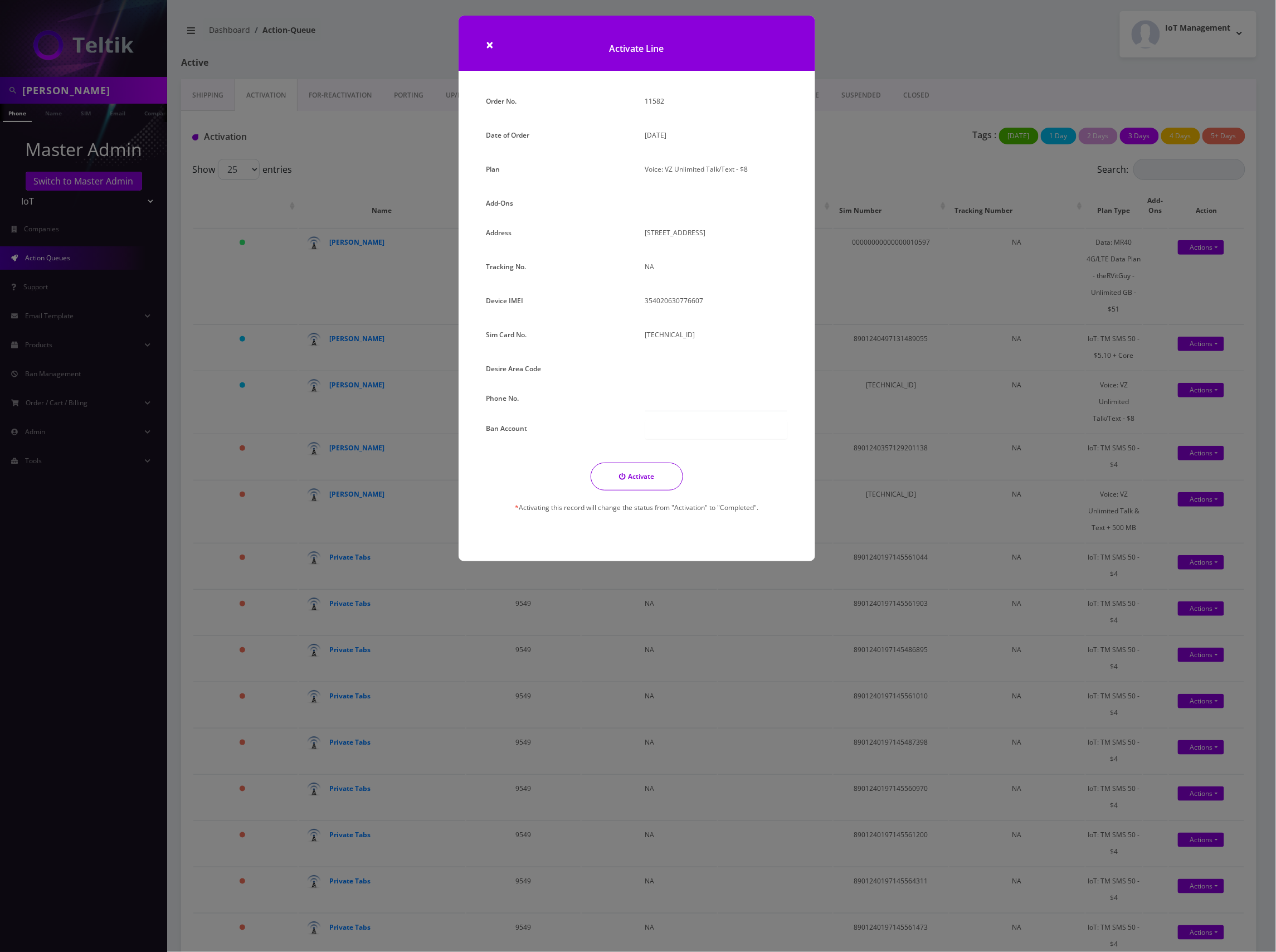
click at [733, 309] on p "354020630776607" at bounding box center [717, 300] width 142 height 16
click at [691, 275] on p "NA" at bounding box center [717, 266] width 142 height 16
click at [749, 309] on p "354020630776607" at bounding box center [717, 300] width 142 height 16
click at [642, 484] on button "Activate" at bounding box center [637, 477] width 93 height 28
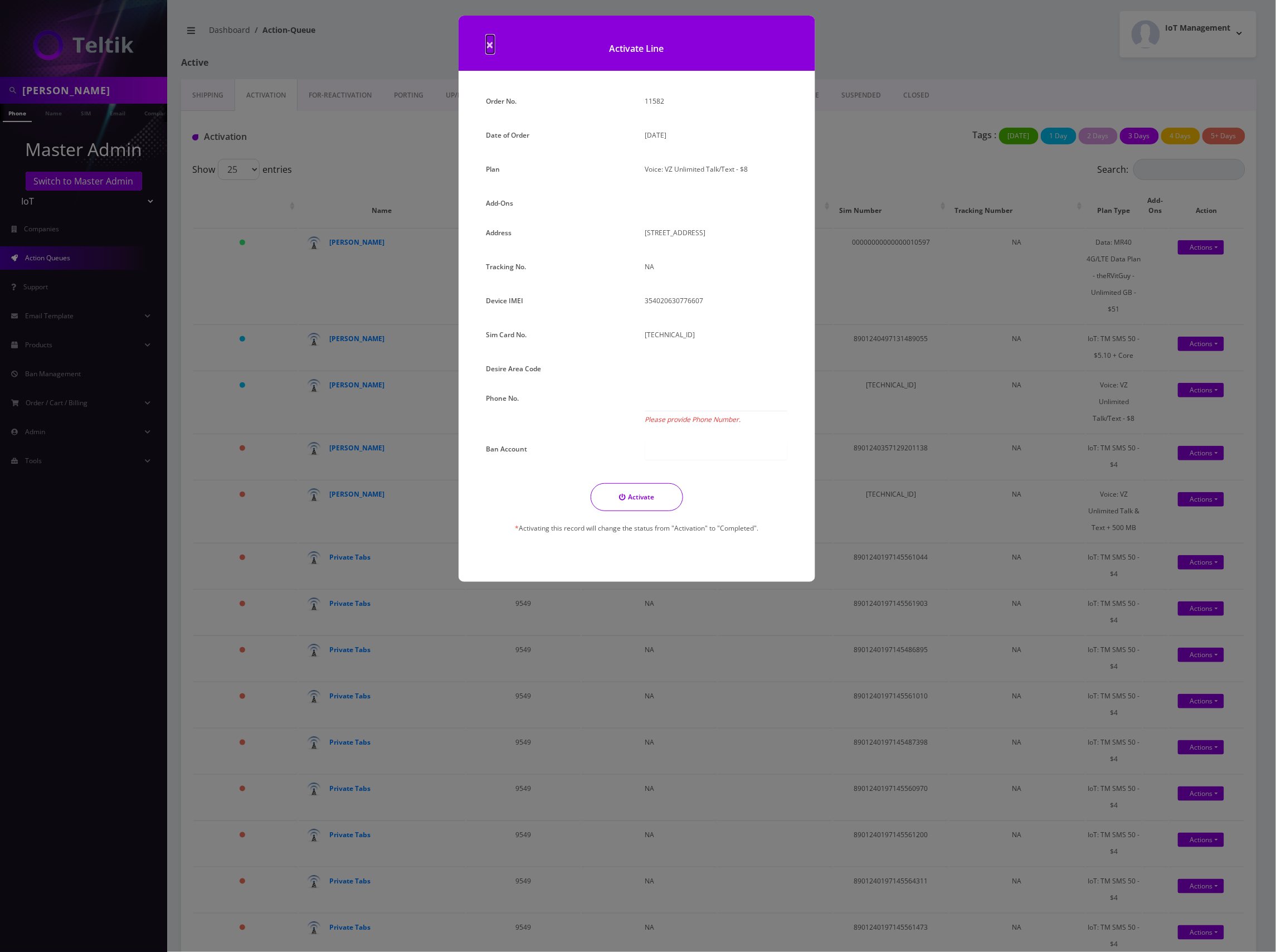
click at [487, 43] on span "×" at bounding box center [491, 44] width 8 height 18
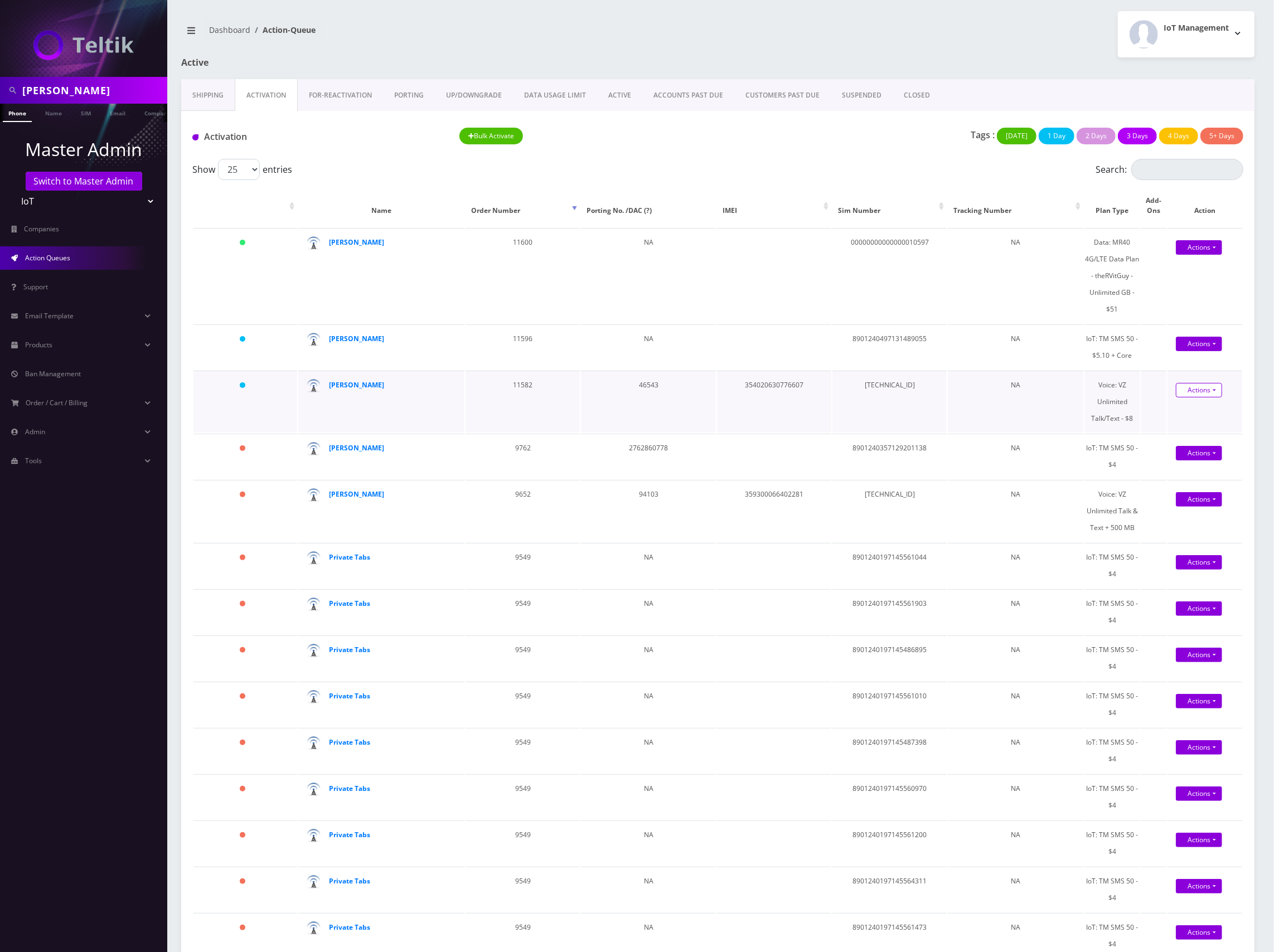
click at [1201, 386] on link "Actions" at bounding box center [1198, 390] width 46 height 15
click at [897, 386] on td "[TECHNICAL_ID]" at bounding box center [889, 401] width 114 height 62
copy td "[TECHNICAL_ID]"
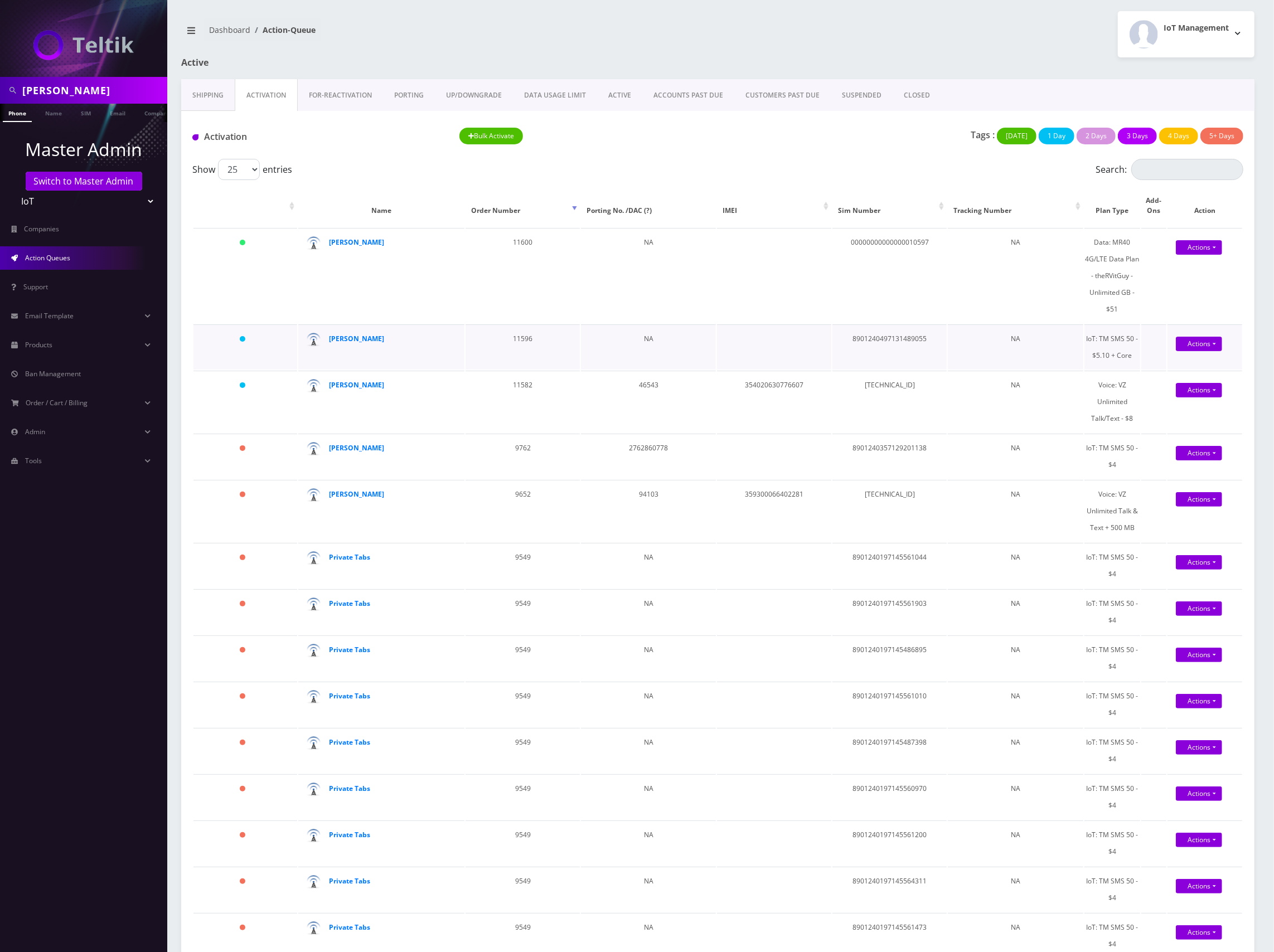
click at [917, 337] on td "8901240497131489055" at bounding box center [889, 346] width 114 height 45
copy td "8901240497131489055"
click at [886, 133] on div "Tags : Today 1 Day 2 Days 3 Days 4 Days 5+ Days" at bounding box center [985, 139] width 534 height 23
click at [1187, 343] on link "Actions" at bounding box center [1198, 344] width 46 height 15
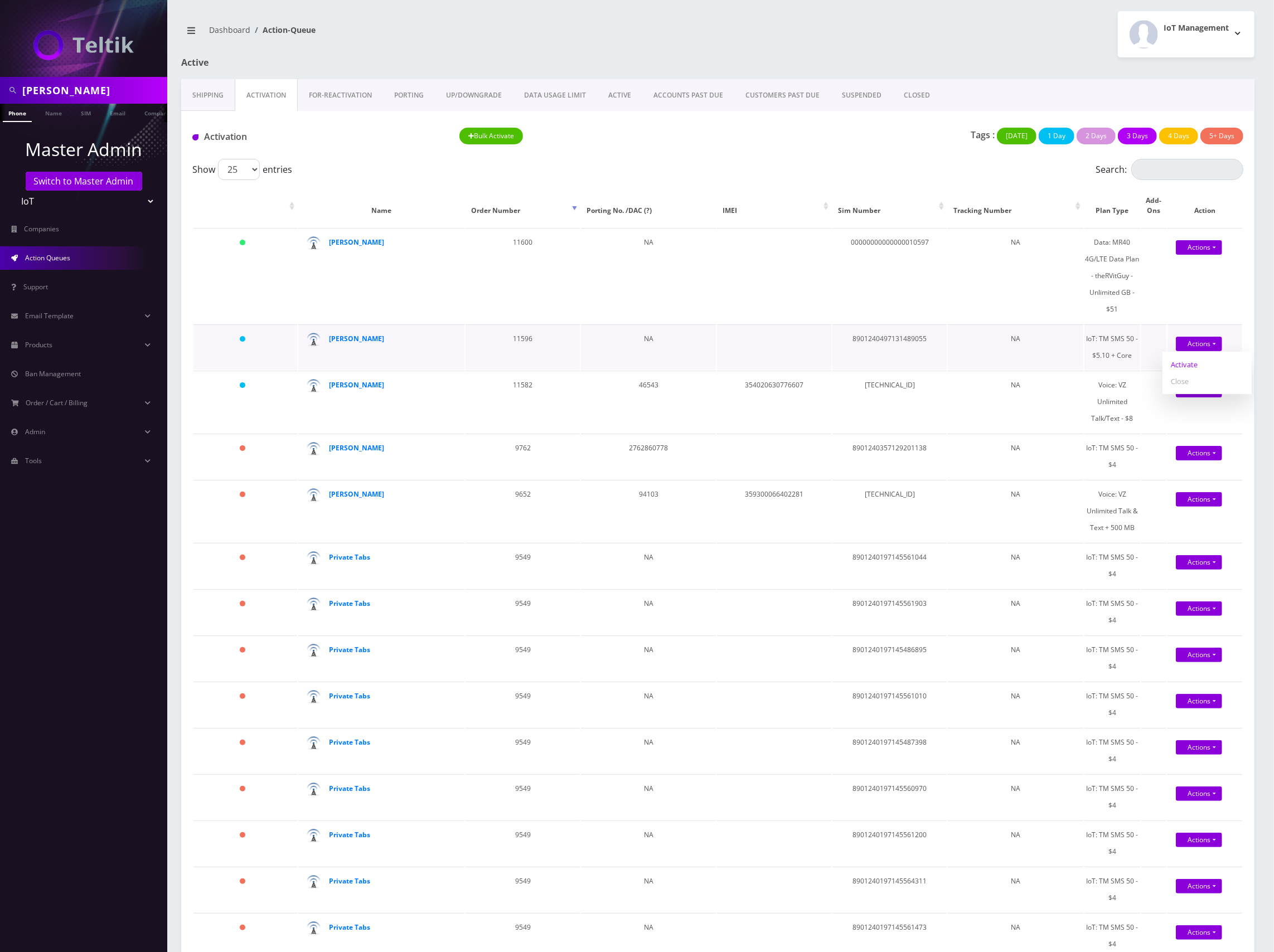
click at [1195, 365] on link "Activate" at bounding box center [1207, 364] width 89 height 17
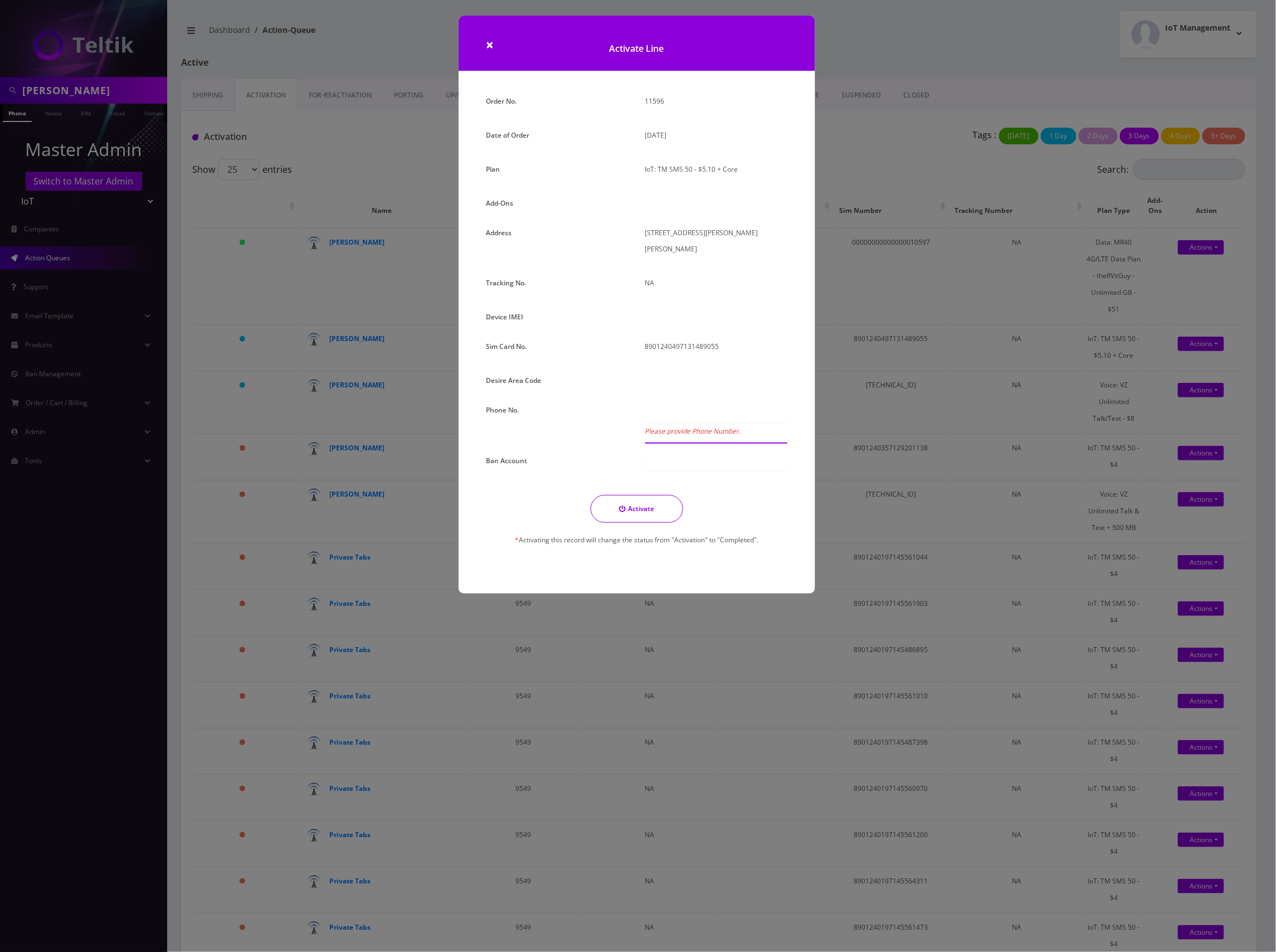
click at [679, 402] on input "Please provide Phone Number." at bounding box center [717, 412] width 142 height 21
paste input "310-465-88"
drag, startPoint x: 714, startPoint y: 400, endPoint x: 553, endPoint y: 395, distance: 161.1
click at [517, 391] on div "Order No. 11596 Date of Order September 15, 2025 Plan IoT: TM SMS 50 - $5.10 + …" at bounding box center [637, 329] width 318 height 473
click at [719, 402] on input "310-465-8890" at bounding box center [717, 412] width 142 height 21
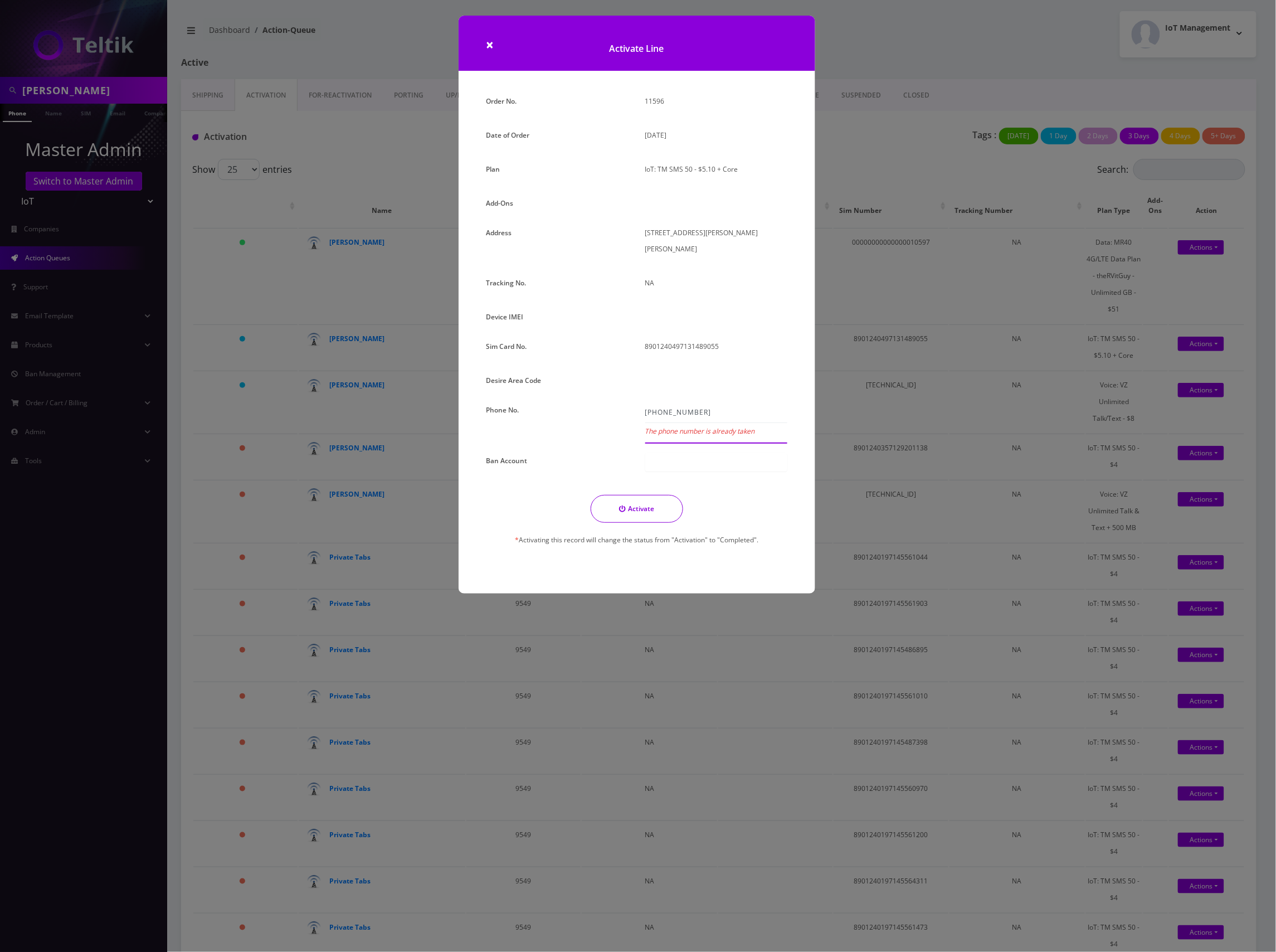
type input "310-465-8890"
click at [699, 423] on label "The phone number is already taken" at bounding box center [700, 431] width 110 height 16
click at [699, 415] on input "310-465-8890" at bounding box center [717, 412] width 142 height 21
drag, startPoint x: 705, startPoint y: 395, endPoint x: 535, endPoint y: 402, distance: 170.1
click at [538, 401] on div "Order No. 11596 Date of Order September 15, 2025 Plan IoT: TM SMS 50 - $5.10 + …" at bounding box center [637, 329] width 318 height 473
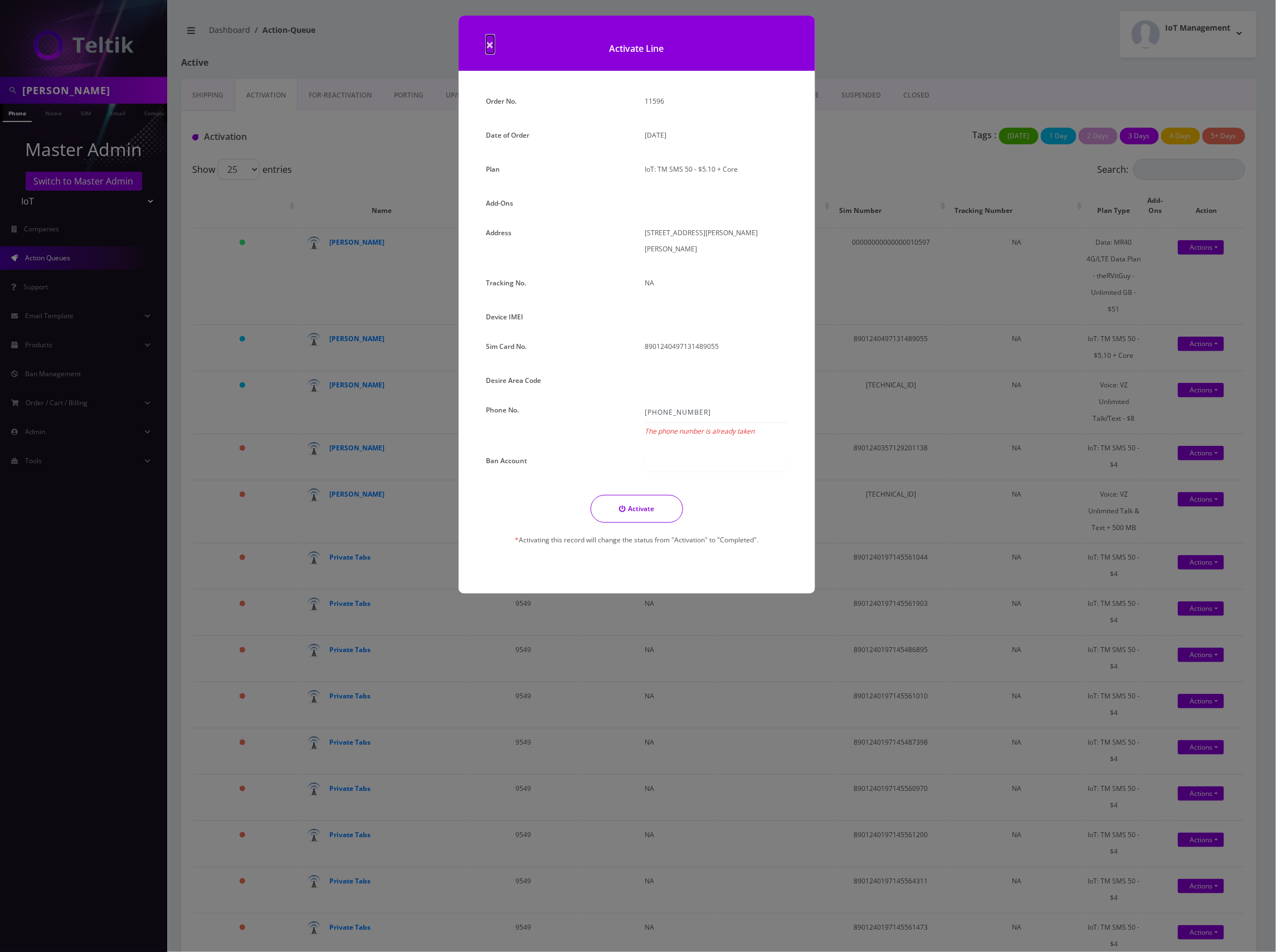
click at [491, 43] on span "×" at bounding box center [491, 44] width 8 height 18
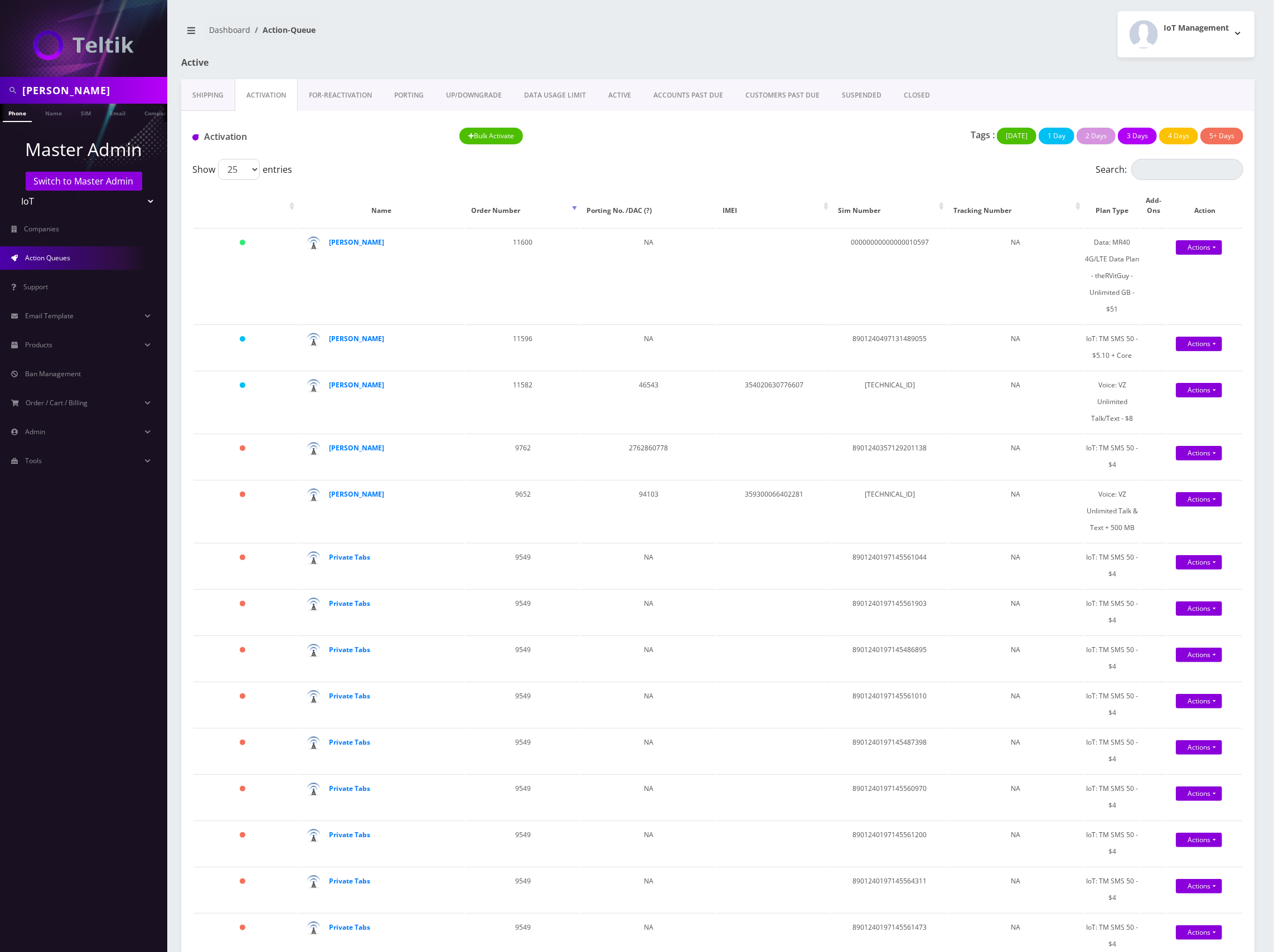
click at [84, 86] on input "[PERSON_NAME]" at bounding box center [93, 90] width 142 height 21
click at [0, 93] on html "bauer Phone Name SIM Email Company Customer Master Admin Switch to Master Admin…" at bounding box center [637, 821] width 1274 height 1642
paste input "(310) 465-8890"
click at [77, 89] on input "(310) 465-8890" at bounding box center [93, 90] width 142 height 21
type input "3104658890"
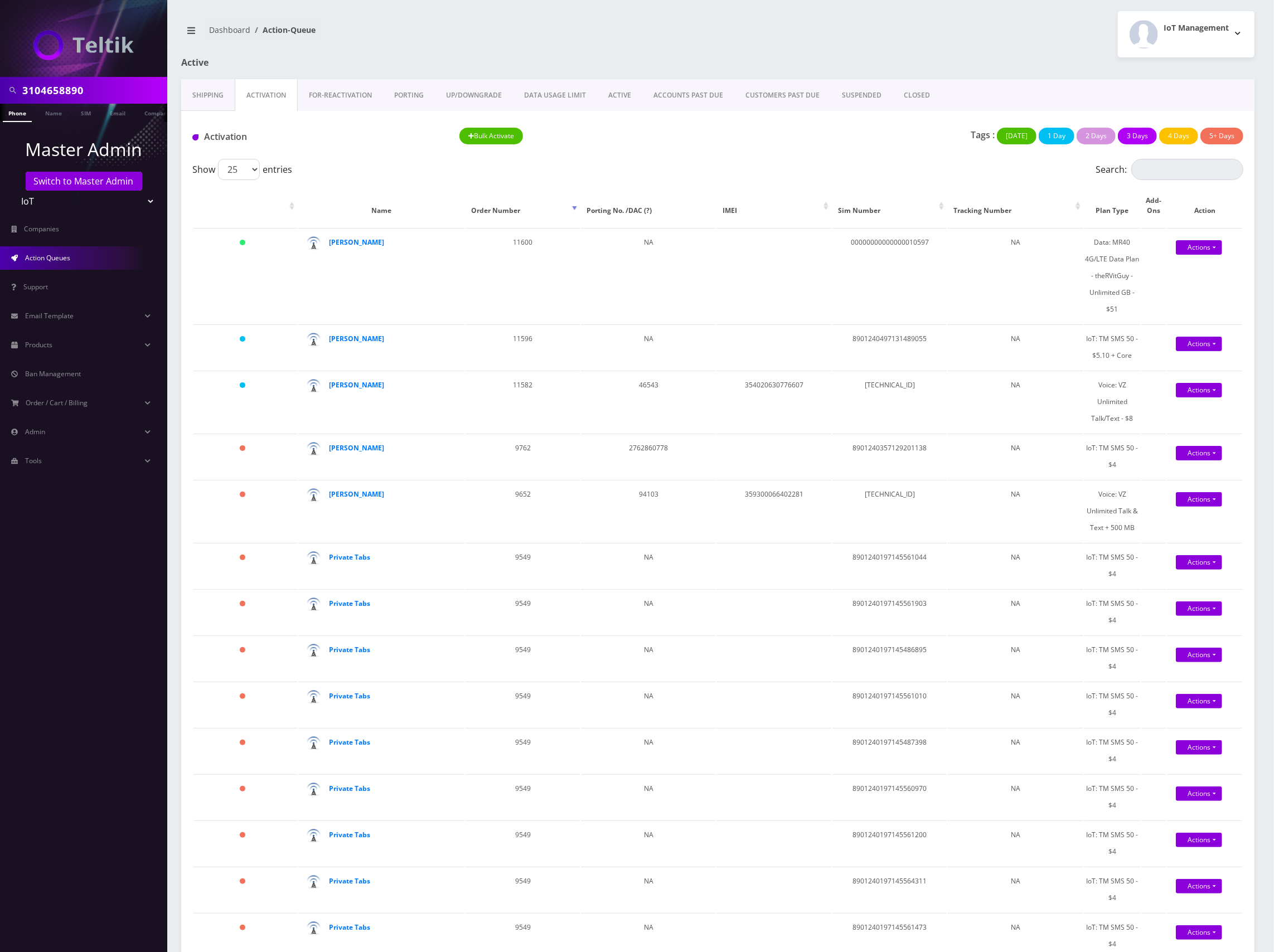
click at [10, 112] on li at bounding box center [6, 116] width 11 height 28
click at [14, 112] on link "Phone" at bounding box center [17, 112] width 29 height 18
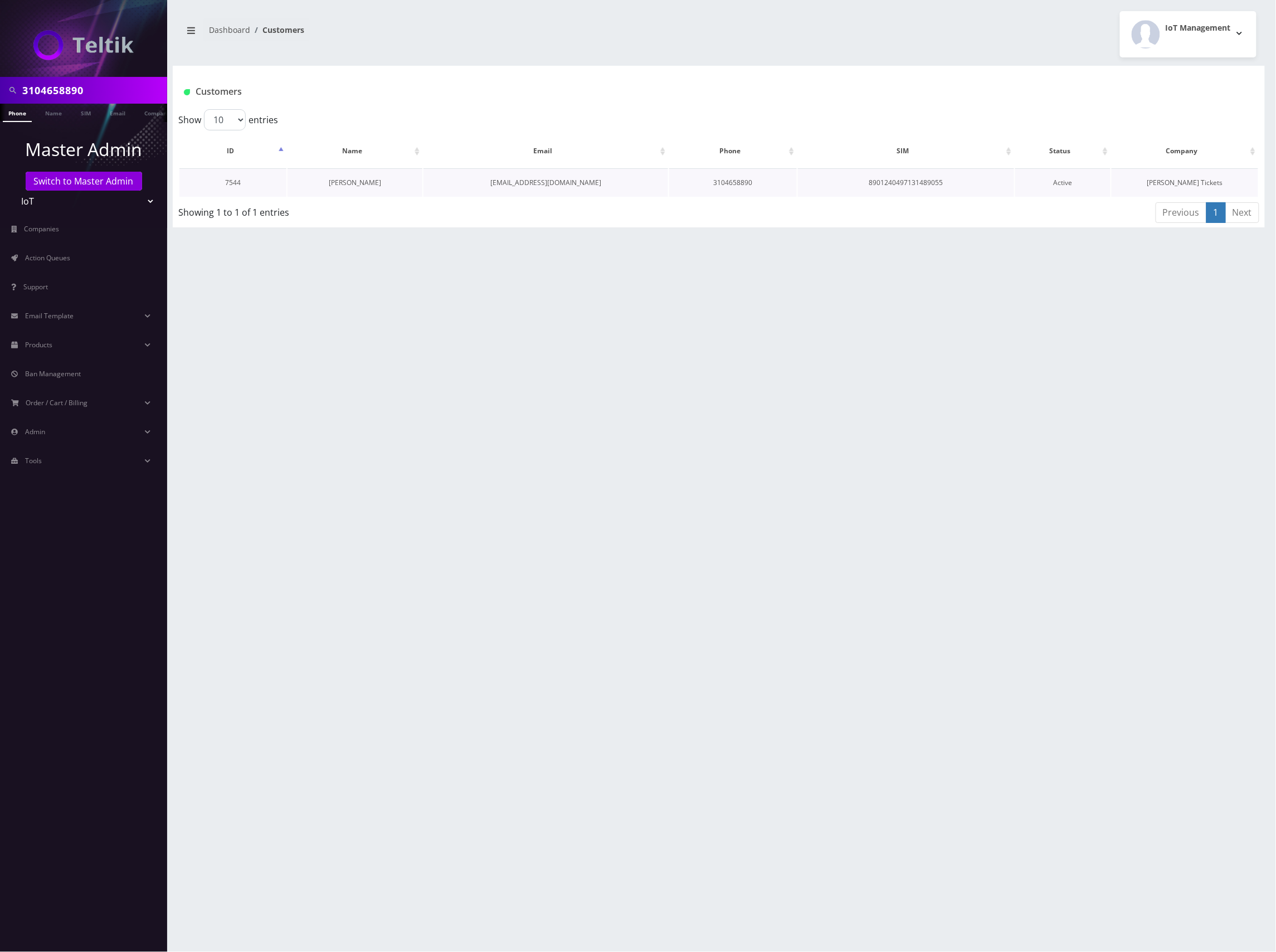
click at [361, 182] on link "[PERSON_NAME]" at bounding box center [355, 182] width 52 height 10
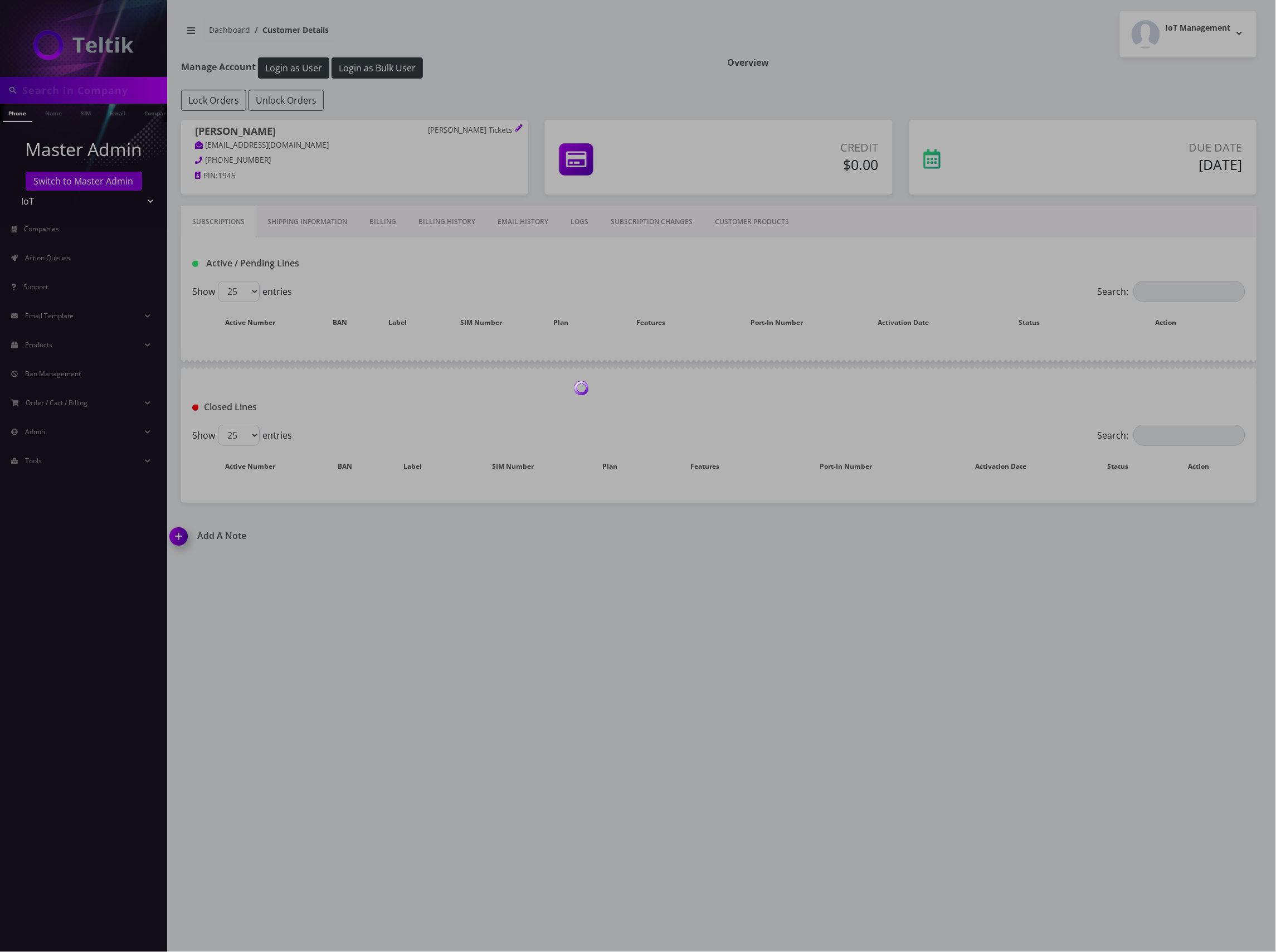
type input "3104658890"
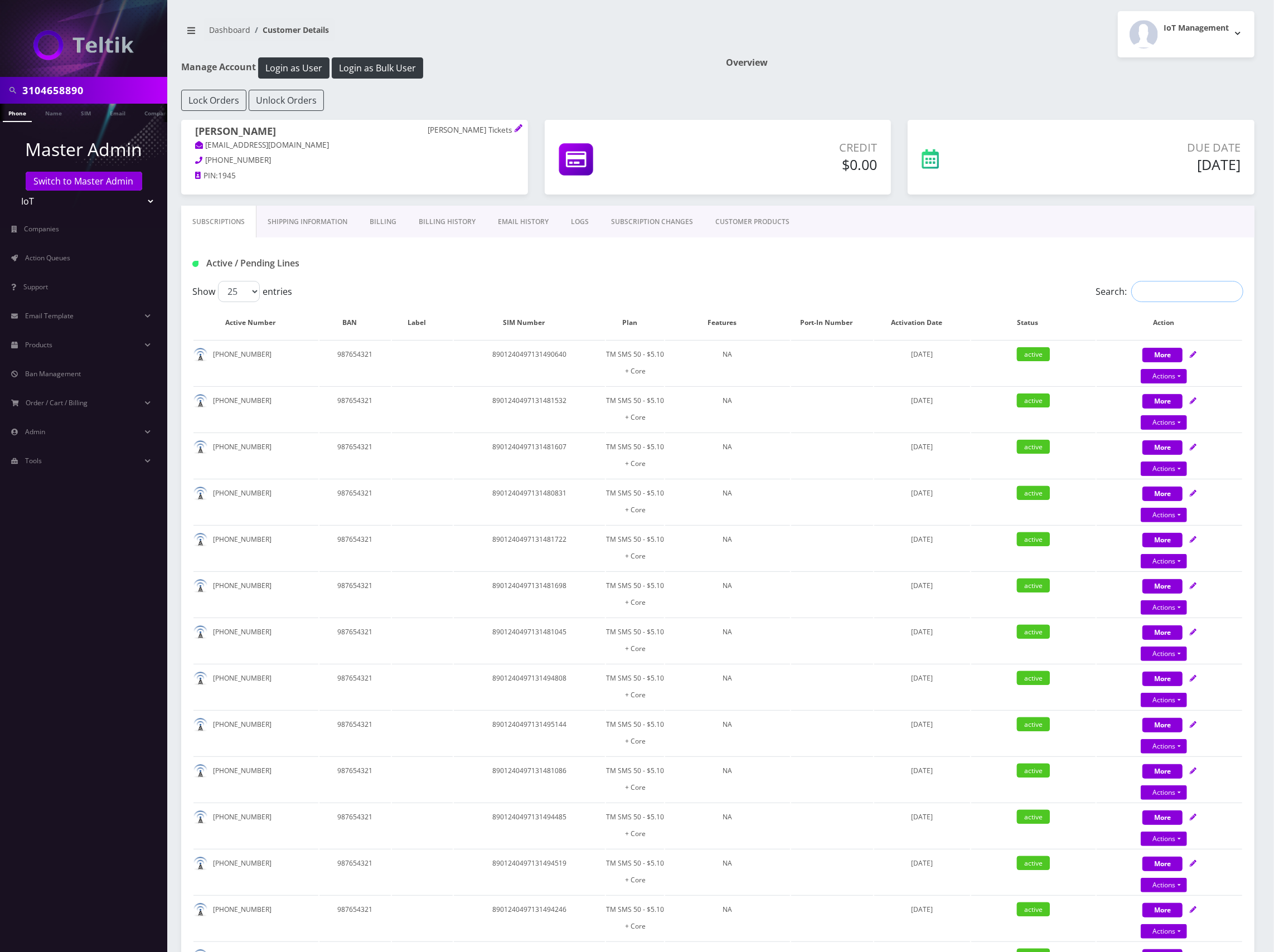
click at [1174, 297] on input "Search:" at bounding box center [1187, 291] width 112 height 21
paste input "[PHONE_NUMBER]"
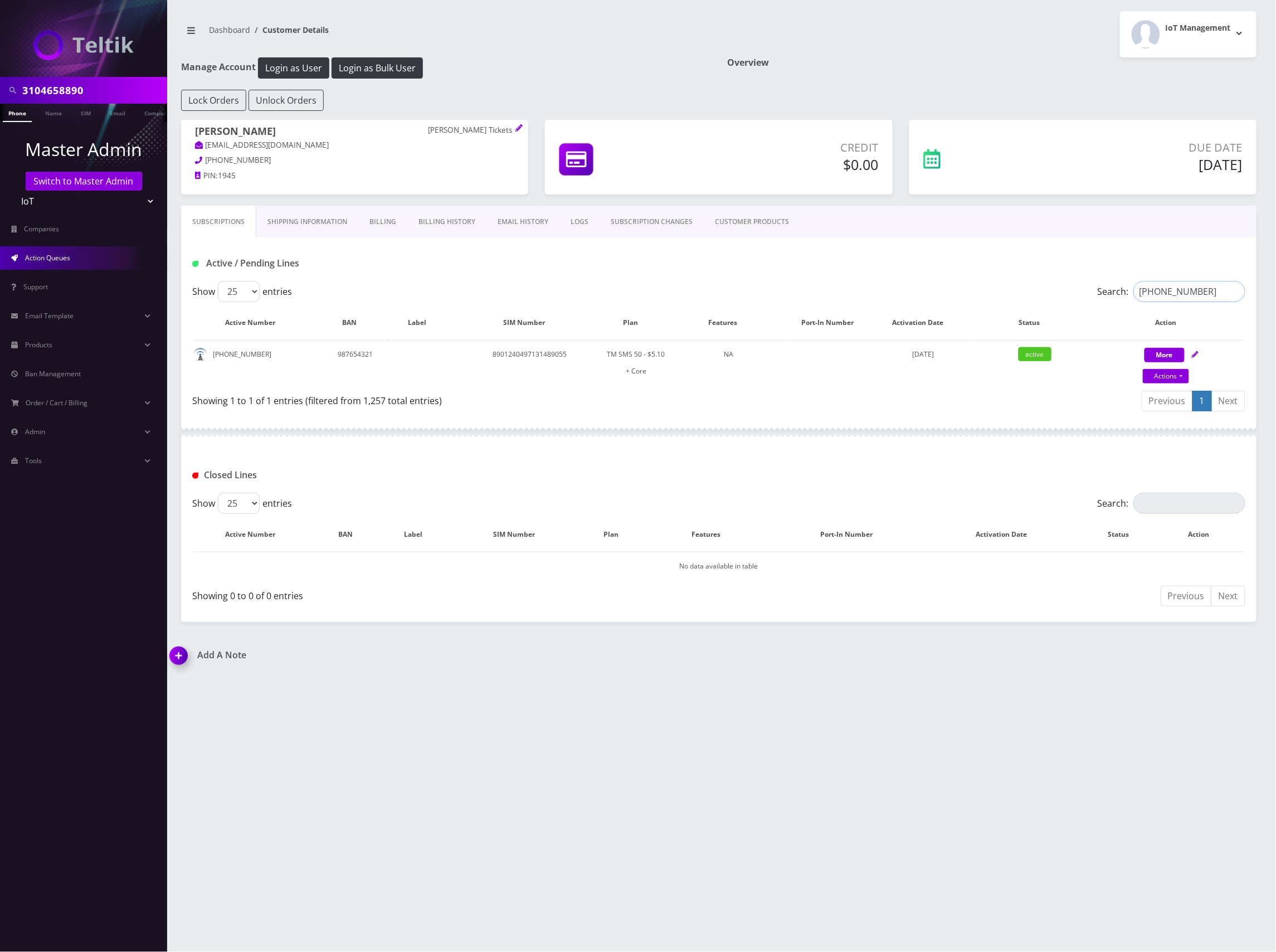
type input "[PHONE_NUMBER]"
click at [70, 259] on span "Action Queues" at bounding box center [47, 257] width 45 height 10
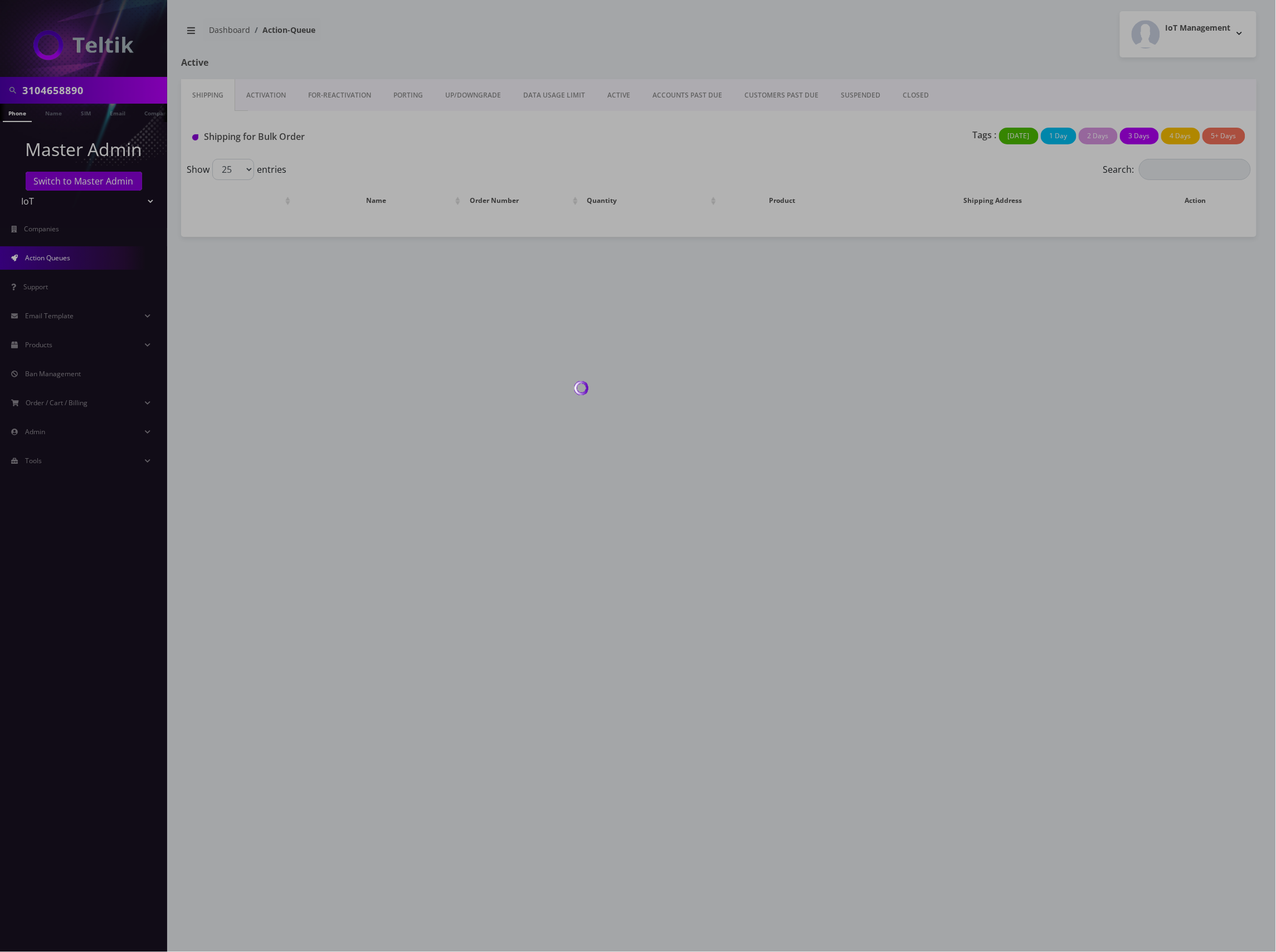
click at [278, 97] on div at bounding box center [638, 476] width 1276 height 952
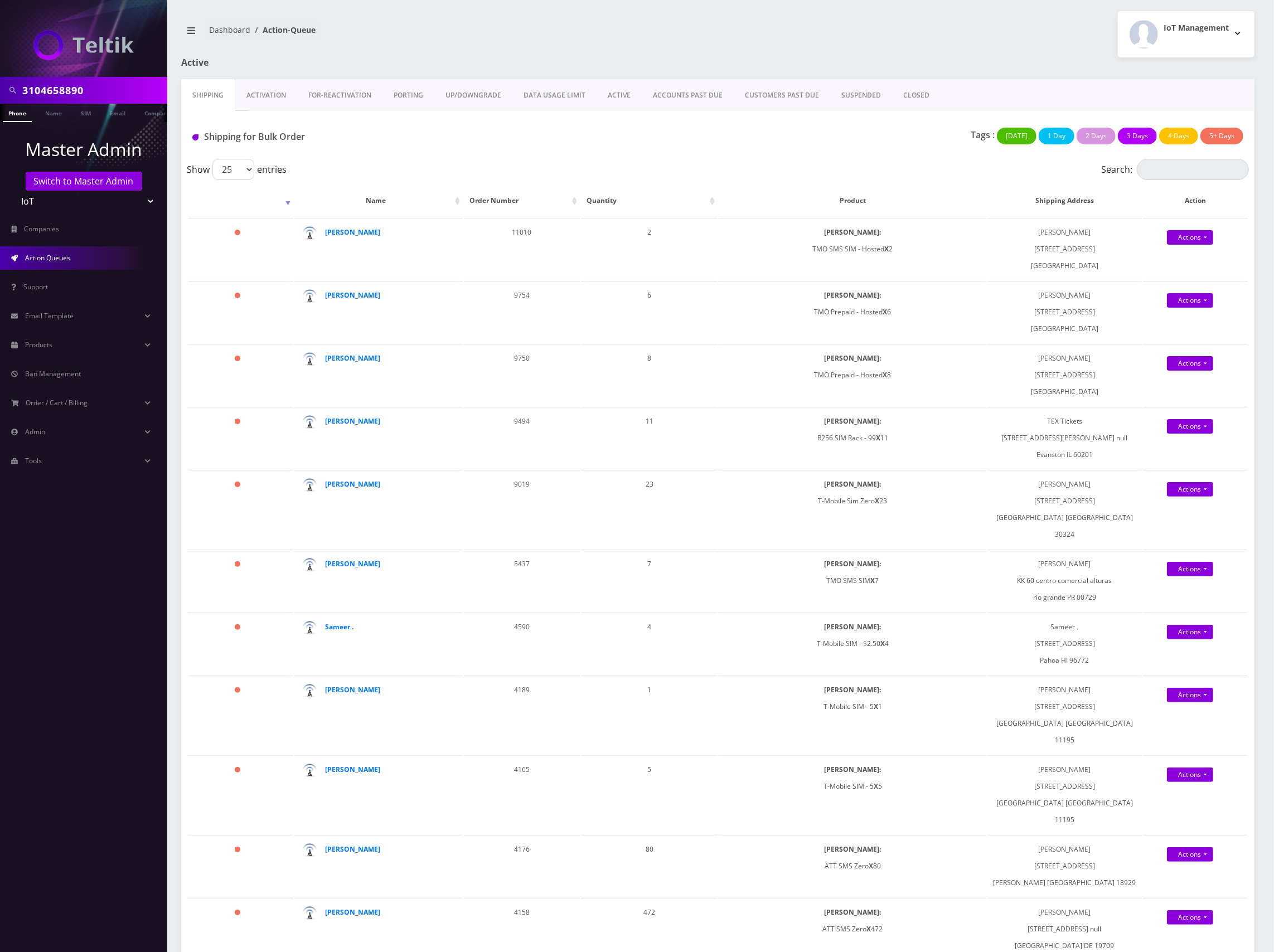
click at [271, 97] on link "Activation" at bounding box center [266, 95] width 62 height 32
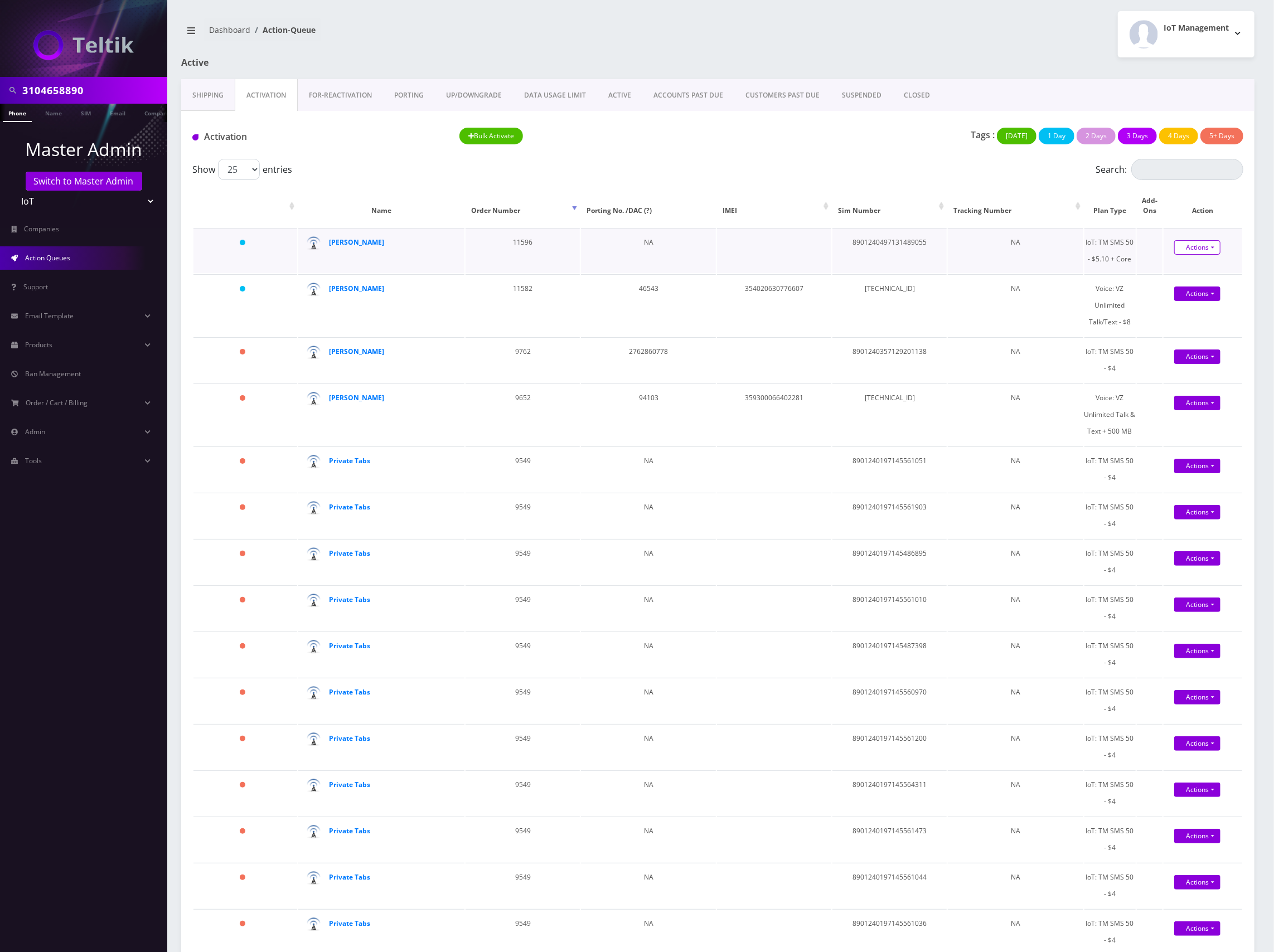
click at [1205, 250] on link "Actions" at bounding box center [1197, 247] width 46 height 15
click at [1207, 248] on link "Actions" at bounding box center [1197, 247] width 46 height 15
click at [824, 147] on div "Tags : Today 1 Day 2 Days 3 Days 4 Days 5+ Days" at bounding box center [985, 139] width 534 height 23
click at [795, 289] on td "354020630776607" at bounding box center [774, 304] width 114 height 62
click at [901, 243] on td "8901240497131489055" at bounding box center [889, 250] width 114 height 45
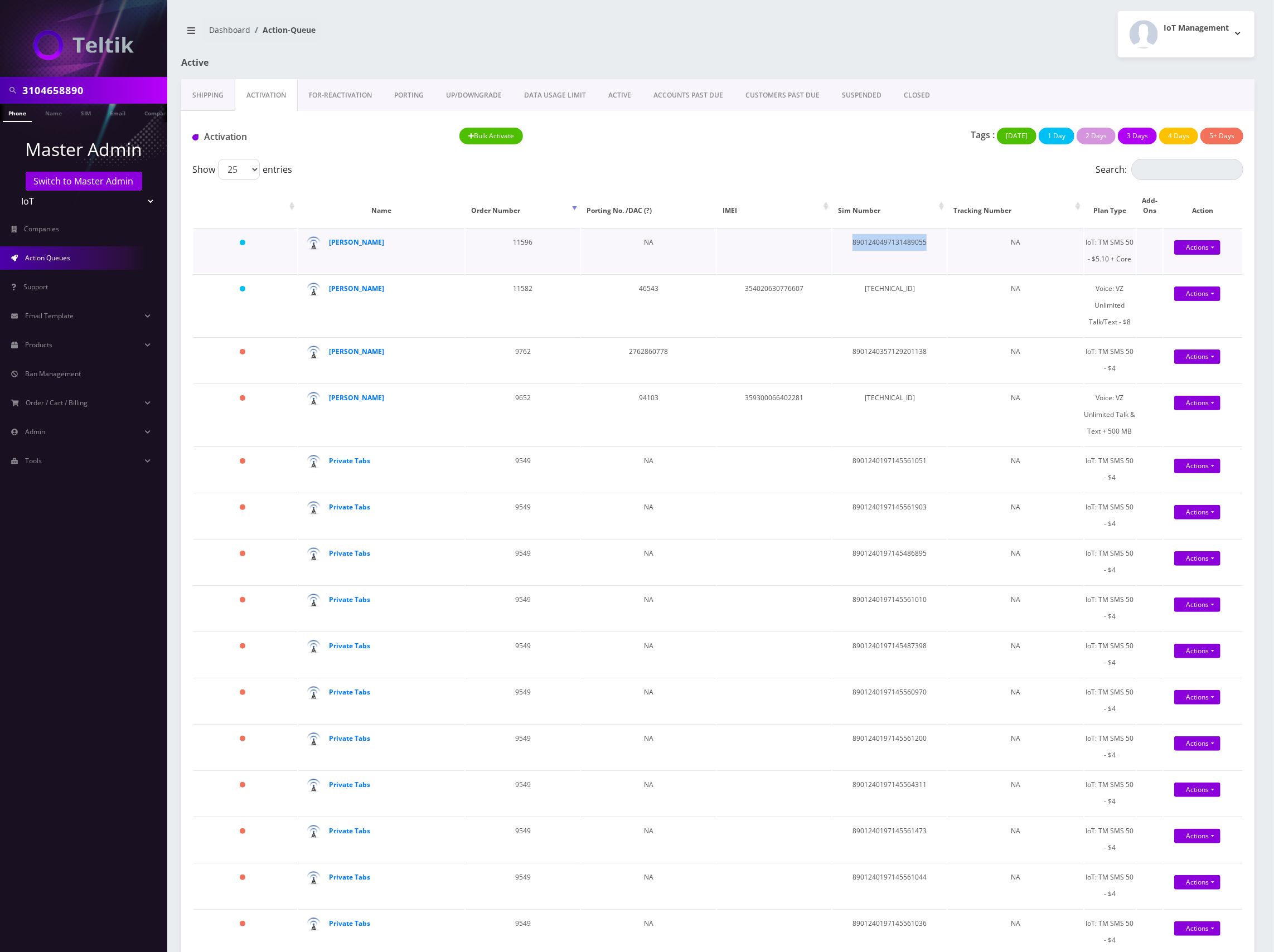
click at [901, 243] on td "8901240497131489055" at bounding box center [889, 250] width 114 height 45
copy td "8901240497131489055"
click at [58, 87] on input "3104658890" at bounding box center [93, 90] width 142 height 21
paste input "8901240497131489055"
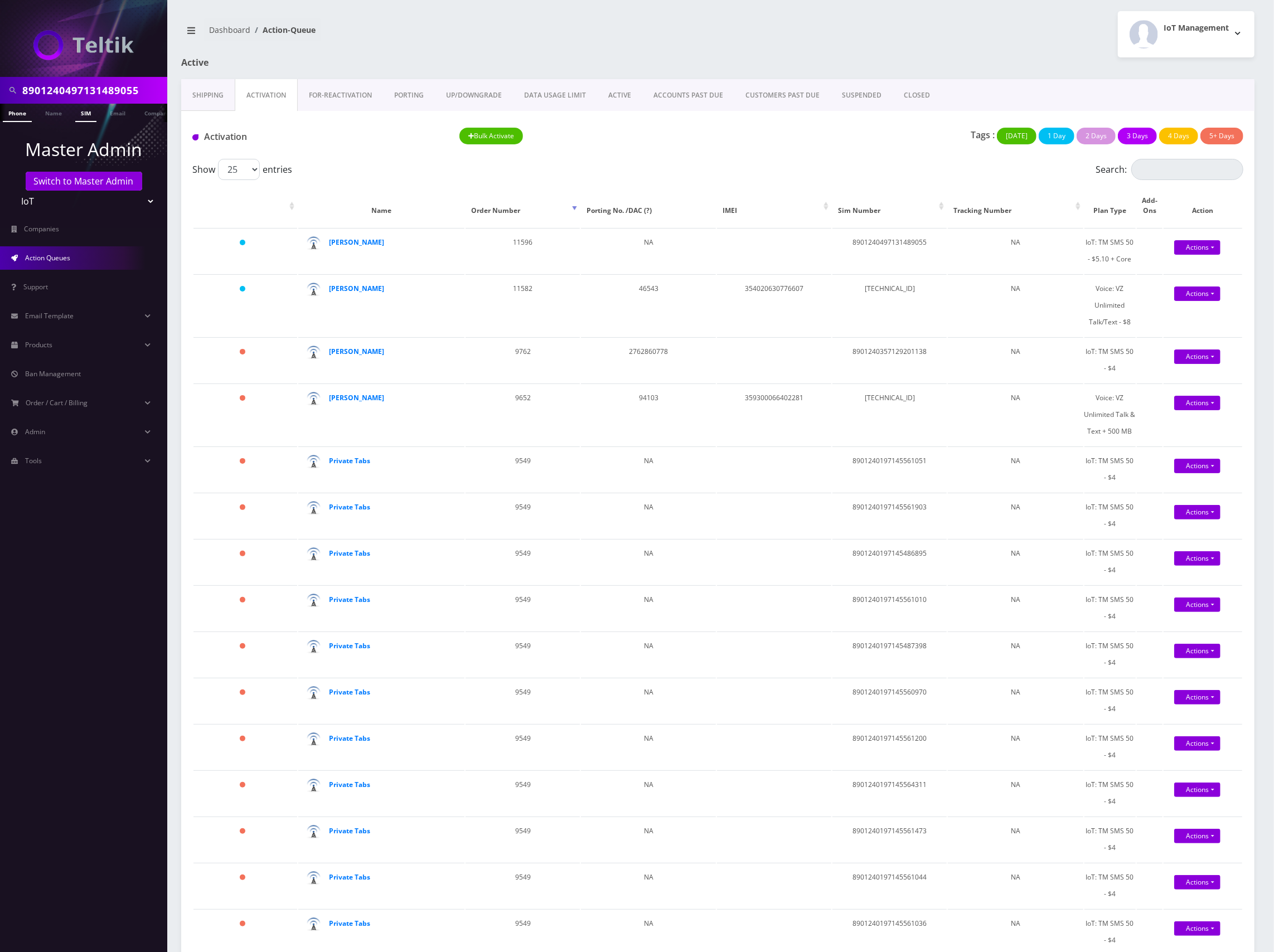
type input "8901240497131489055"
click at [81, 115] on link "SIM" at bounding box center [85, 112] width 21 height 18
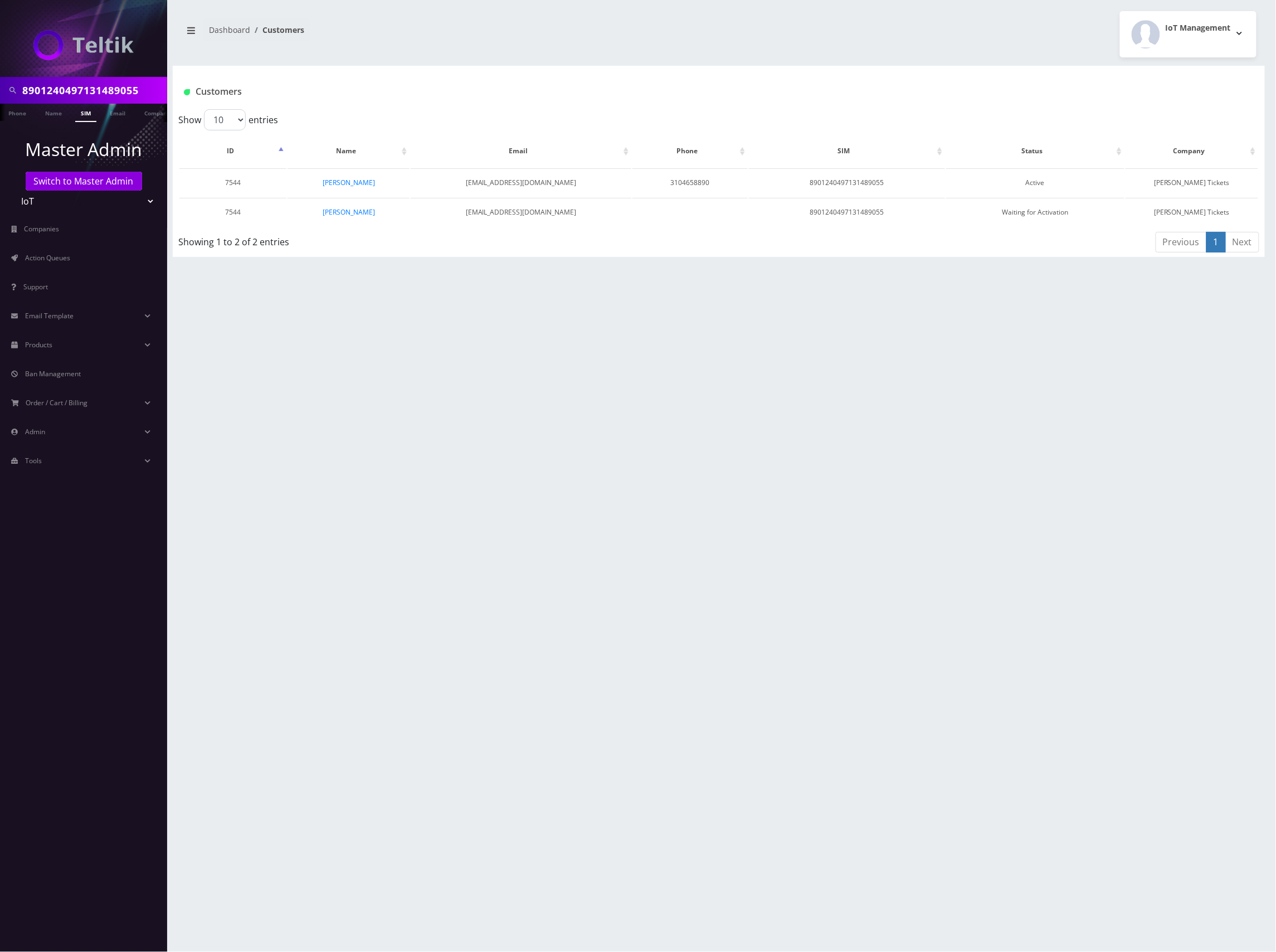
click at [712, 301] on div "8901240497131489055 Phone Name SIM Email Company Customer Dashboard Customers I…" at bounding box center [719, 476] width 1115 height 952
drag, startPoint x: 701, startPoint y: 292, endPoint x: 672, endPoint y: 291, distance: 29.0
click at [701, 292] on div "8901240497131489055 Phone Name SIM Email Company Customer Dashboard Customers I…" at bounding box center [719, 476] width 1115 height 952
click at [701, 72] on div "Customers" at bounding box center [719, 87] width 1092 height 43
